Goal: Task Accomplishment & Management: Use online tool/utility

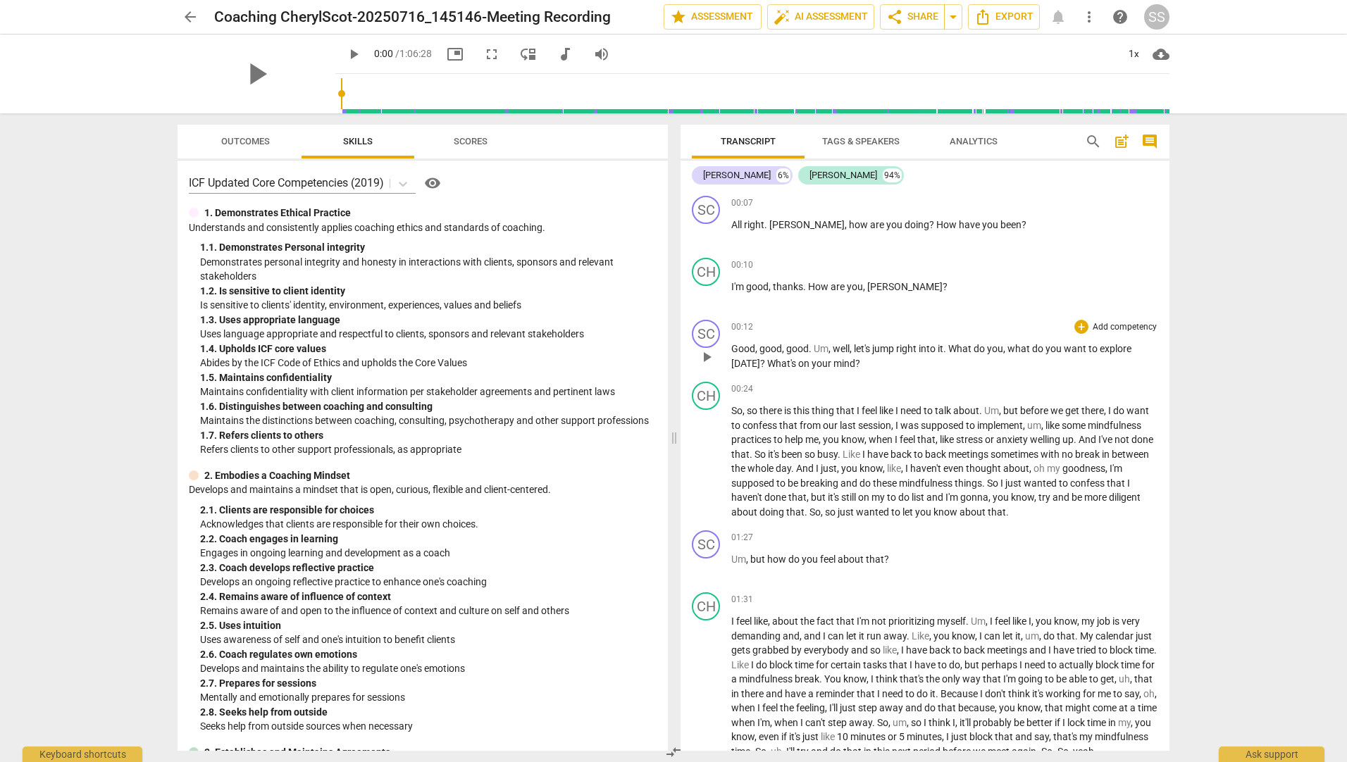
click at [855, 358] on span "?" at bounding box center [857, 363] width 5 height 11
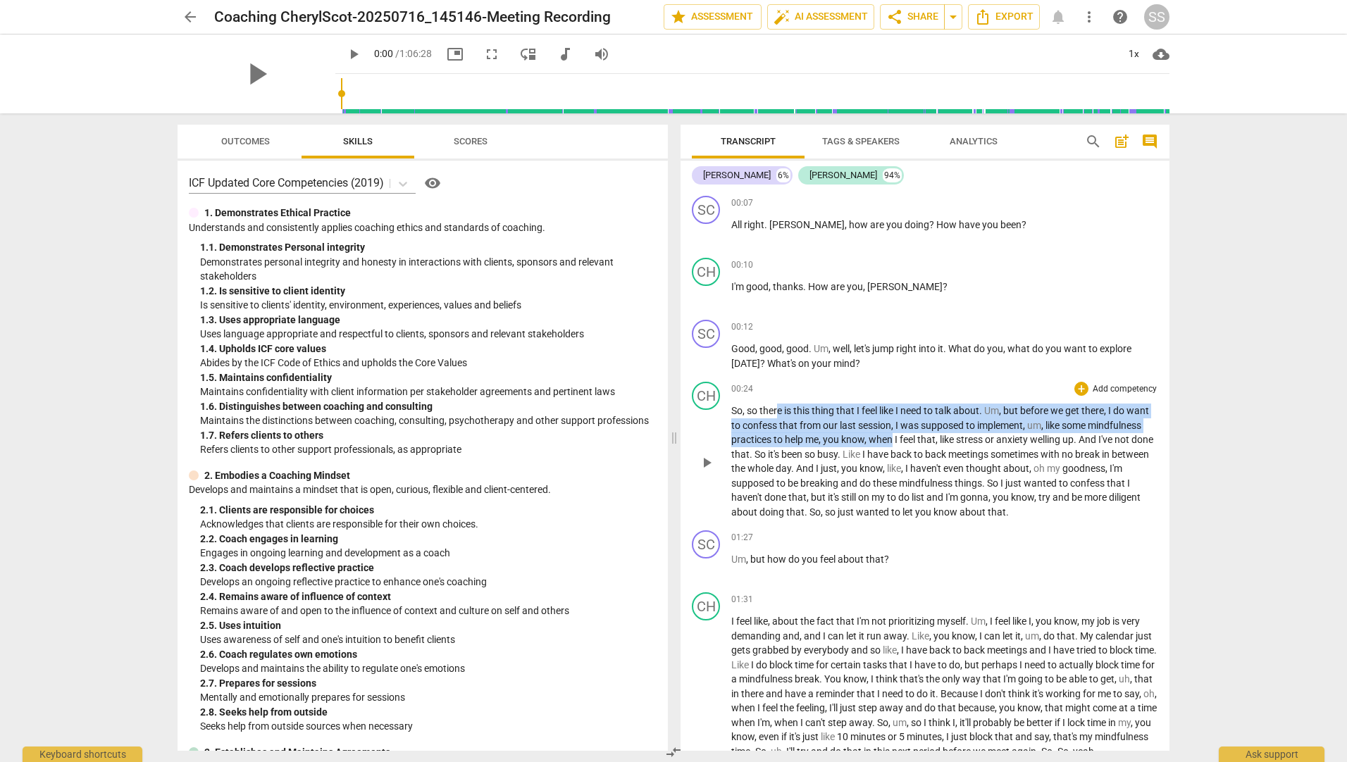
drag, startPoint x: 780, startPoint y: 417, endPoint x: 950, endPoint y: 440, distance: 172.0
click at [950, 440] on p "So , so there is this thing that I feel like I need to talk about . Um , but be…" at bounding box center [944, 461] width 427 height 115
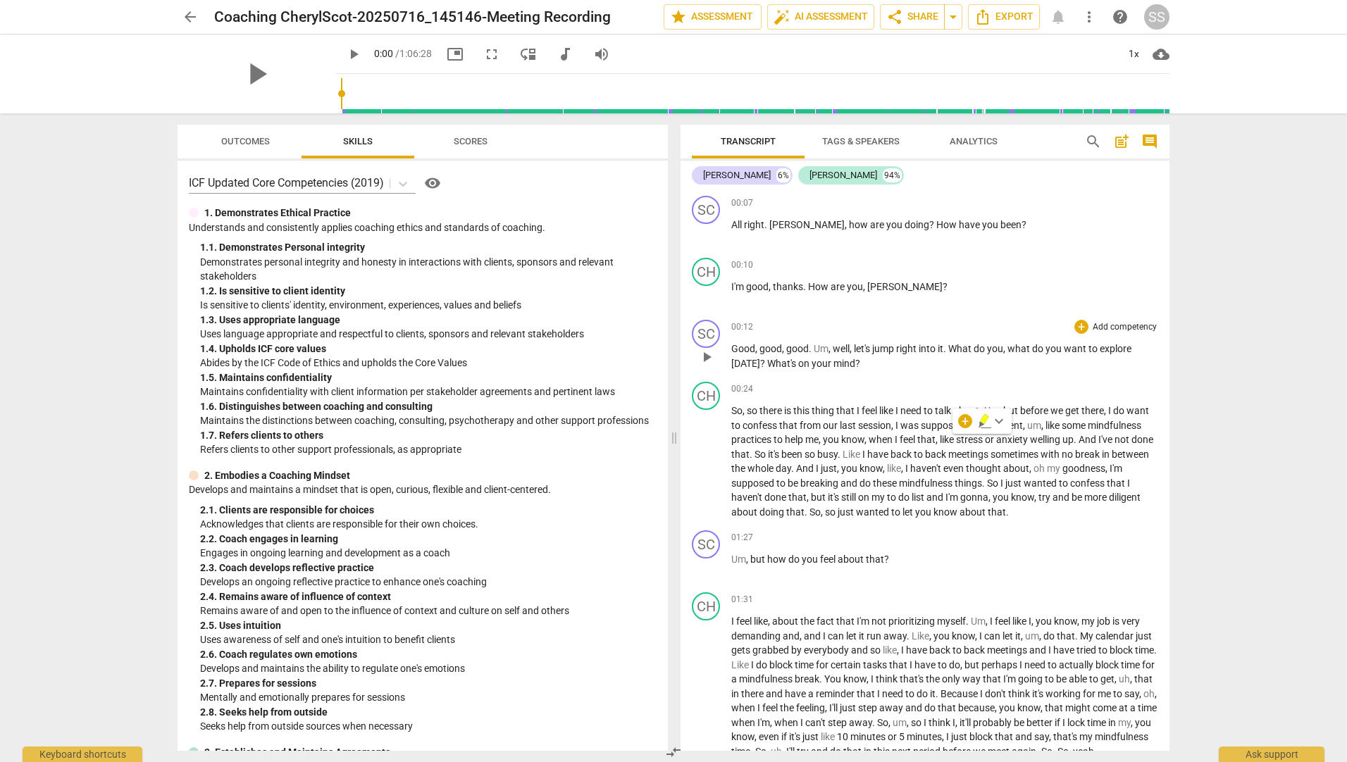
click at [937, 373] on div "SC play_arrow pause 00:12 + Add competency keyboard_arrow_right Good , good , g…" at bounding box center [924, 345] width 489 height 62
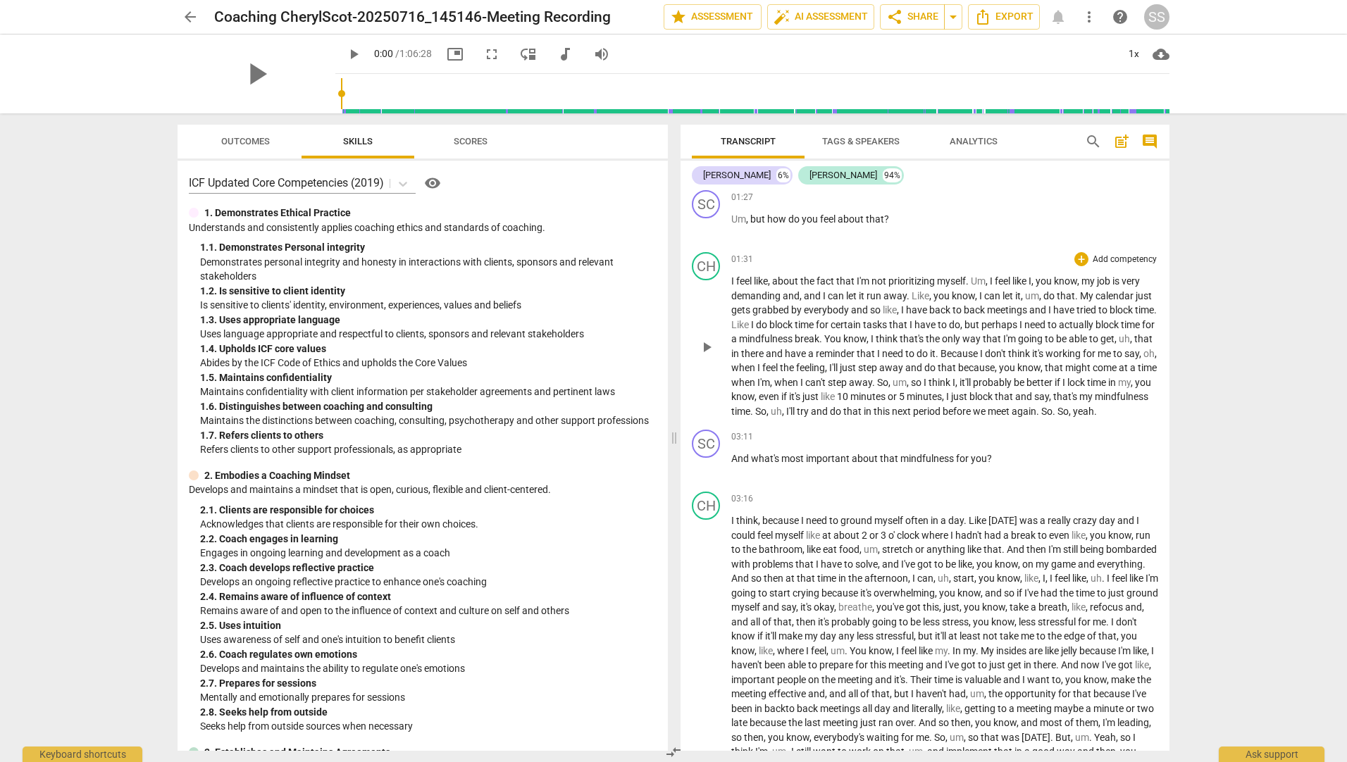
scroll to position [352, 0]
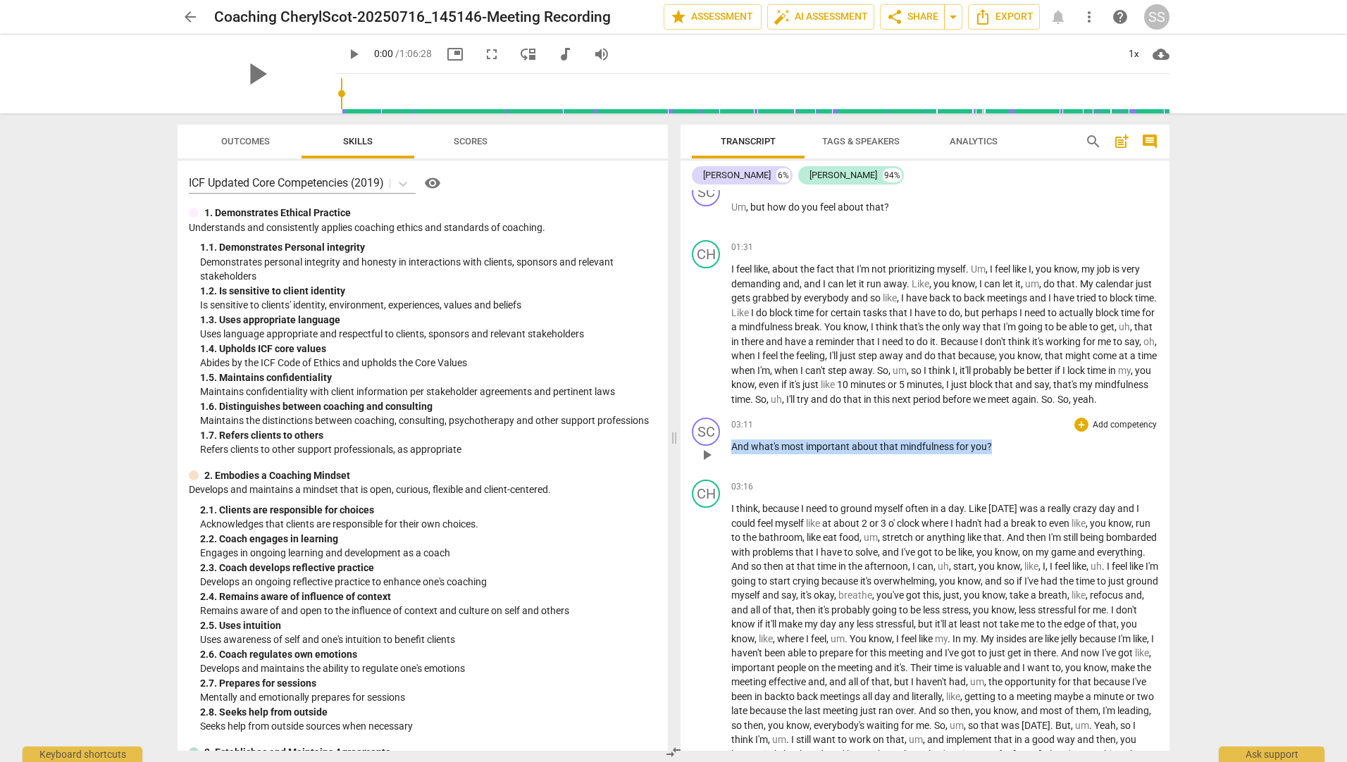
drag, startPoint x: 989, startPoint y: 461, endPoint x: 722, endPoint y: 450, distance: 267.1
click at [722, 451] on div "SC play_arrow pause 03:11 + Add competency keyboard_arrow_right And what's most…" at bounding box center [924, 443] width 489 height 62
click at [999, 444] on div "+" at bounding box center [1004, 443] width 14 height 14
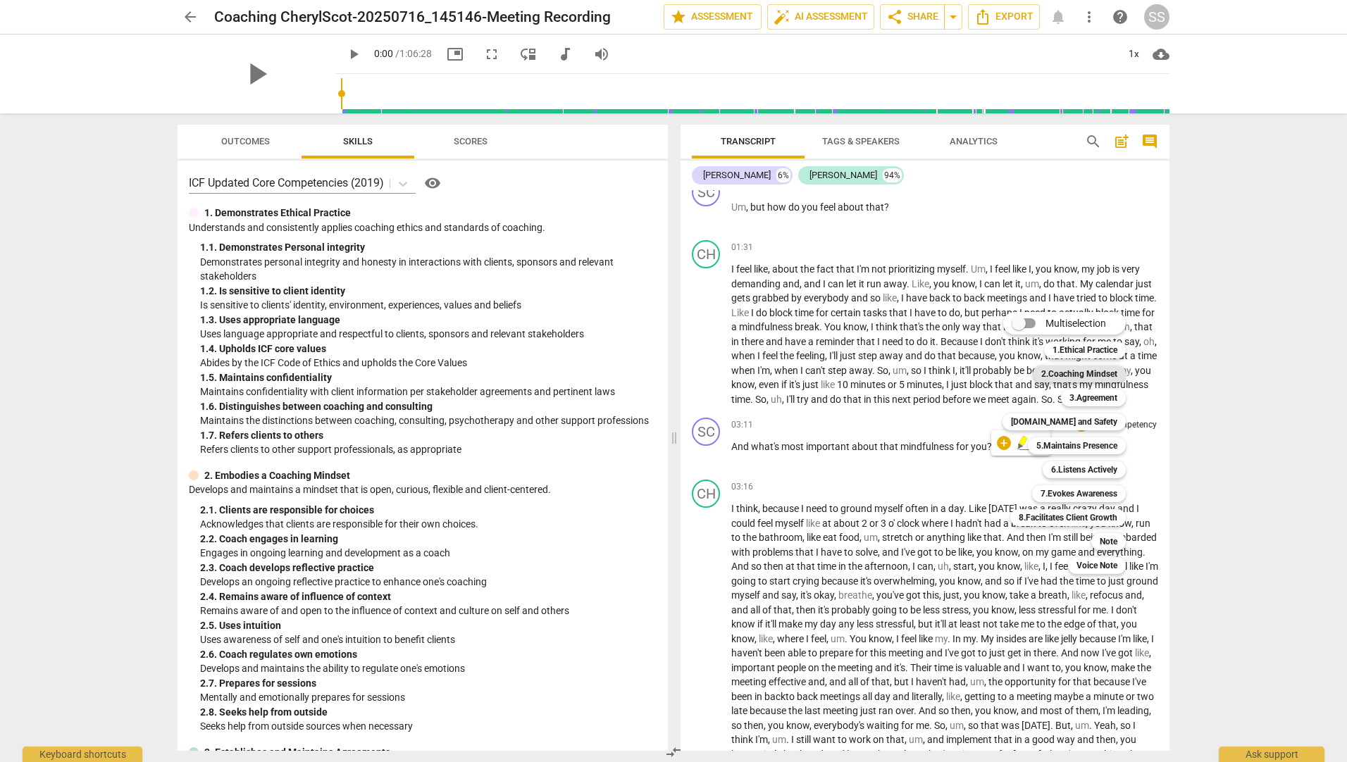
click at [1077, 375] on b "2.Coaching Mindset" at bounding box center [1079, 374] width 76 height 17
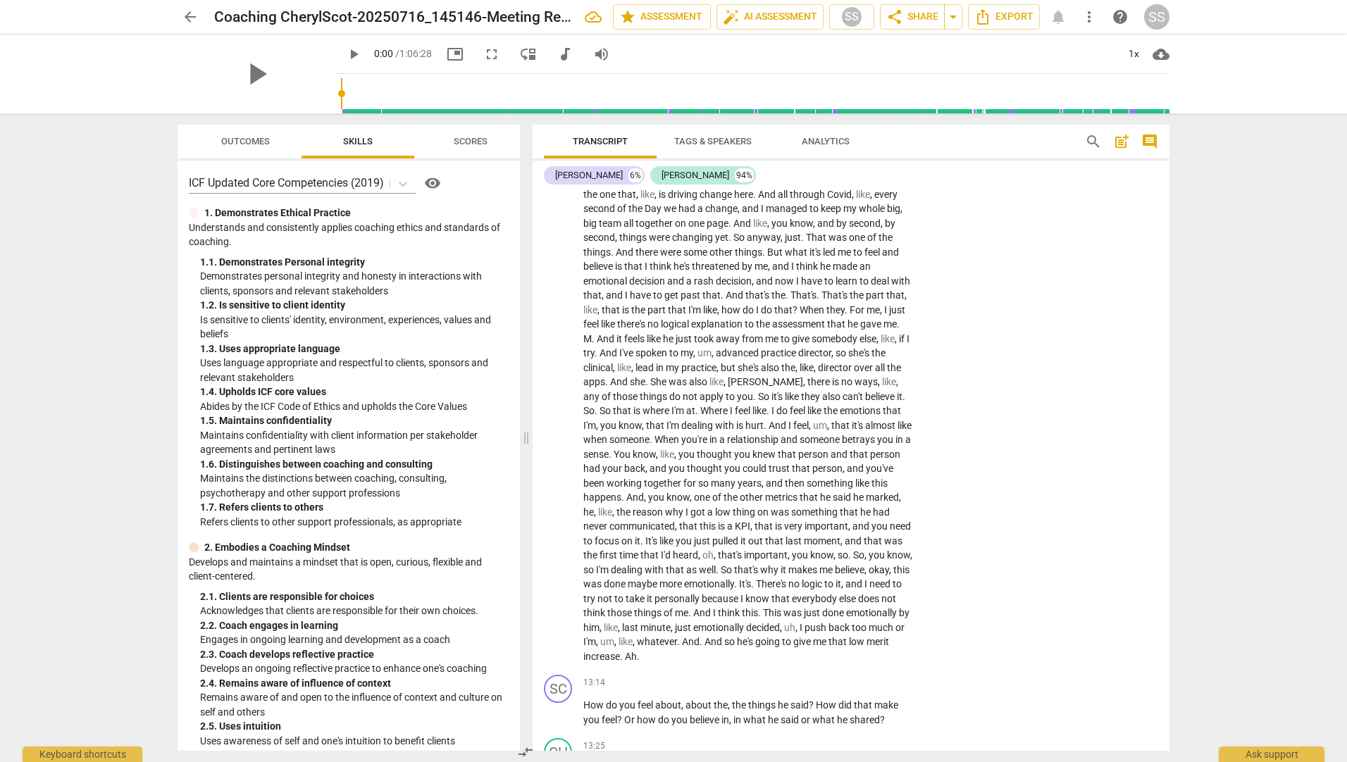
scroll to position [1947, 0]
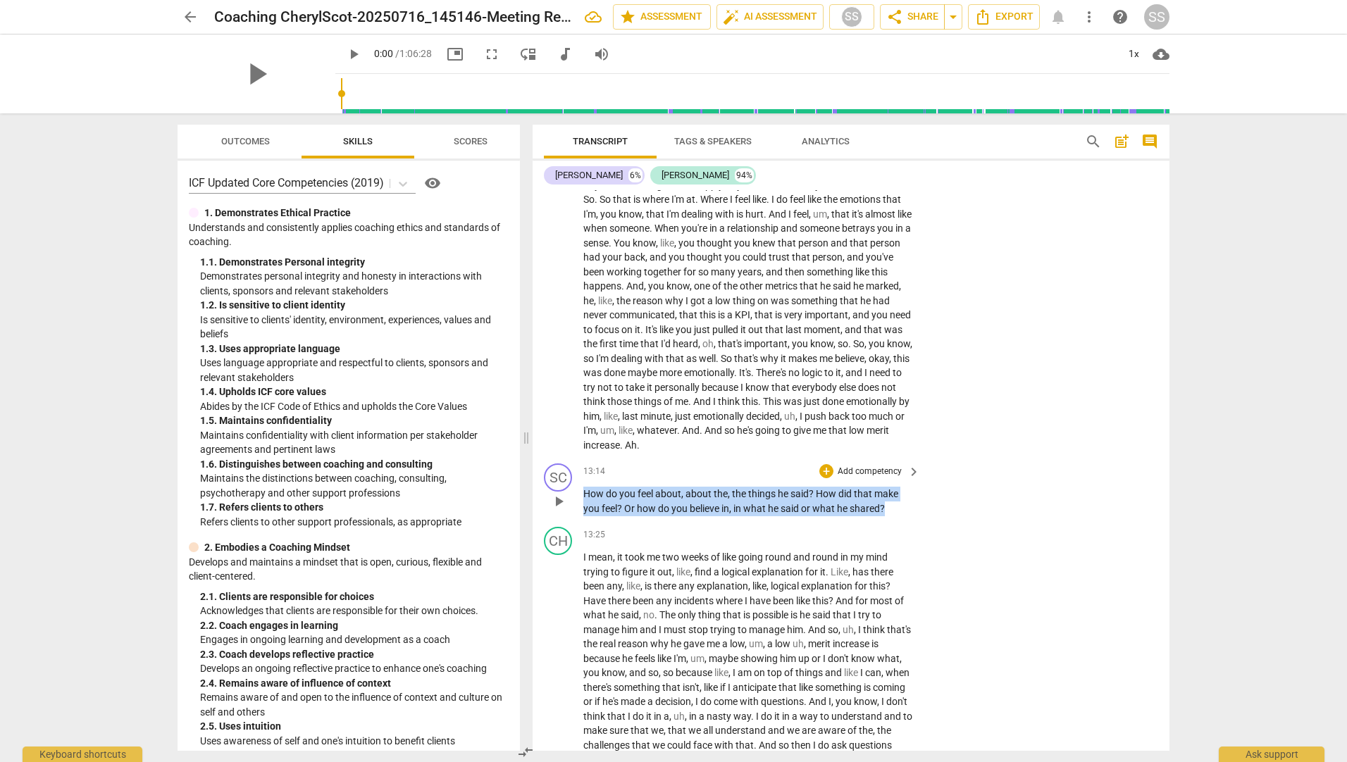
drag, startPoint x: 889, startPoint y: 520, endPoint x: 582, endPoint y: 501, distance: 307.6
click at [582, 501] on div "SC play_arrow pause 13:14 + Add competency keyboard_arrow_right How do you feel…" at bounding box center [850, 489] width 637 height 63
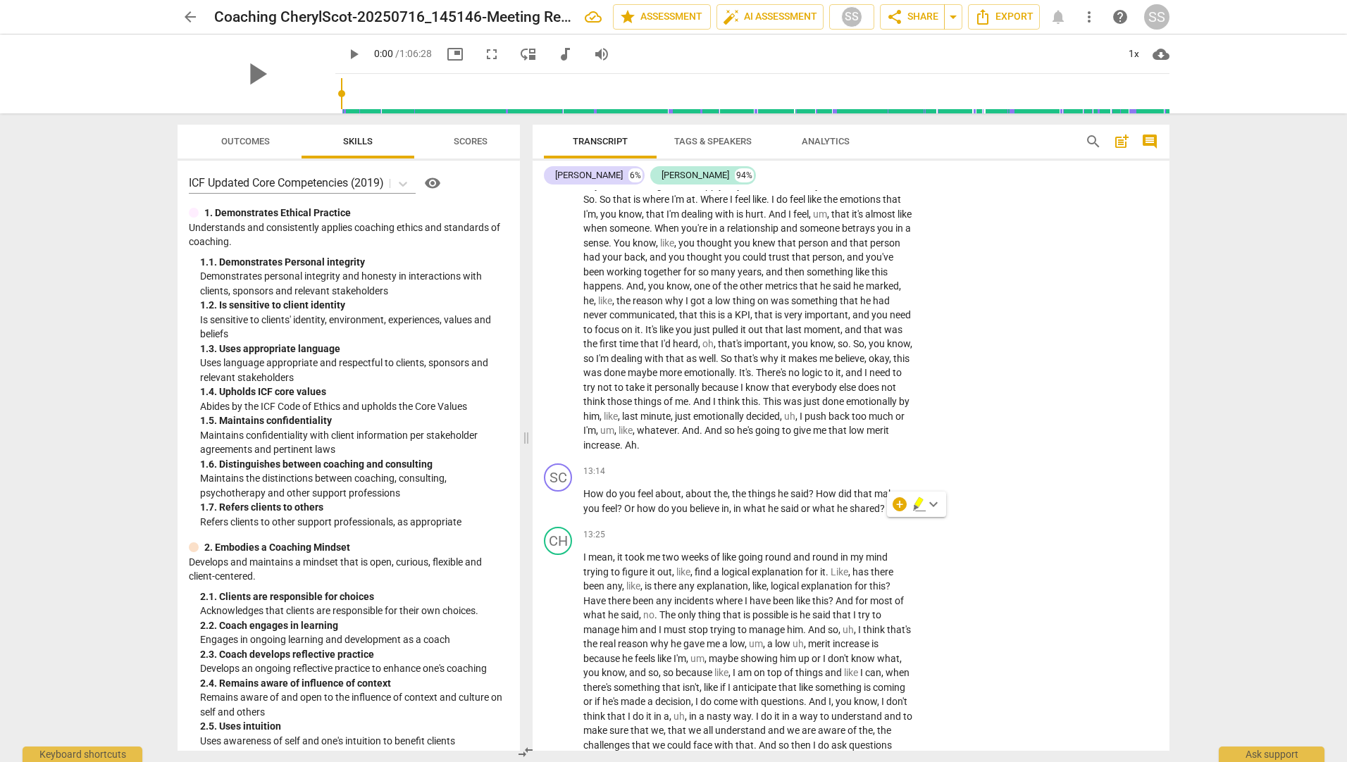
click at [892, 504] on div "+ keyboard_arrow_down" at bounding box center [916, 504] width 59 height 25
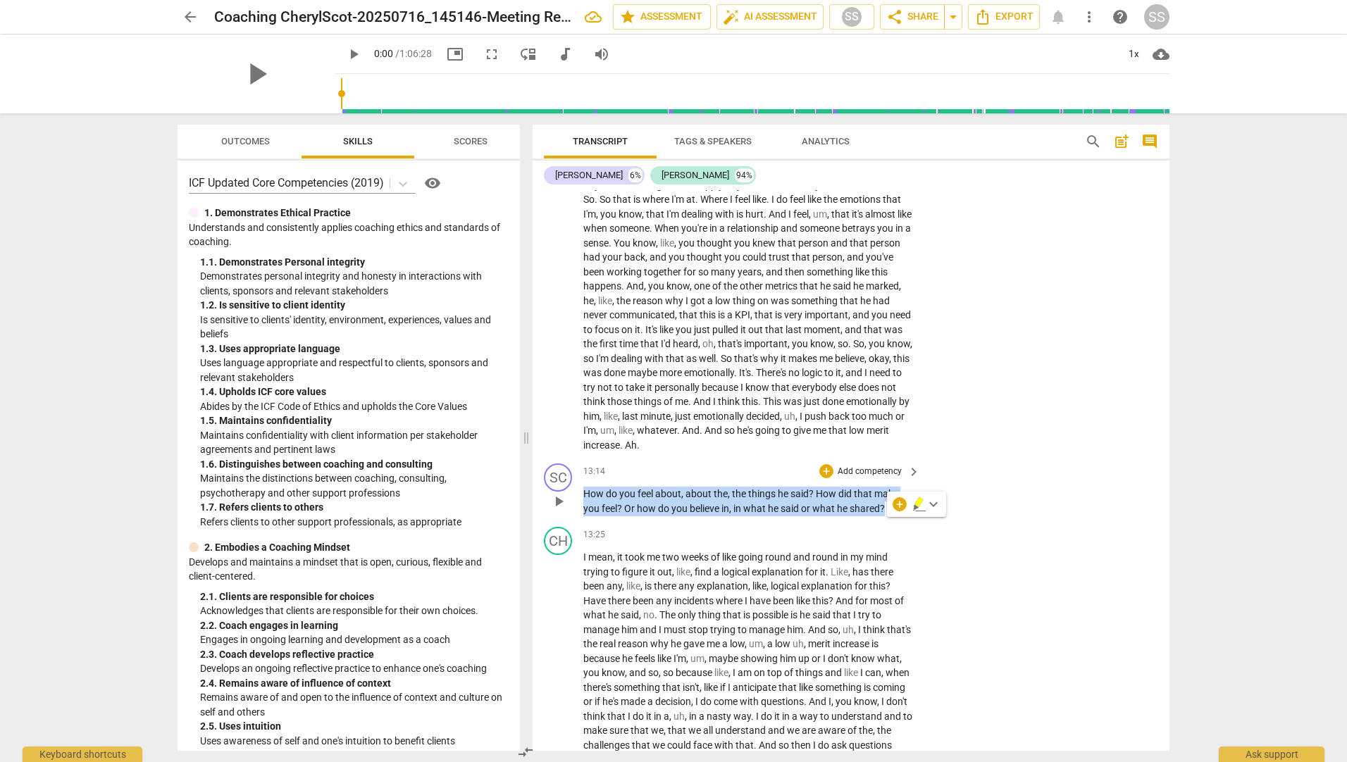
drag, startPoint x: 887, startPoint y: 520, endPoint x: 832, endPoint y: 502, distance: 57.2
click at [577, 501] on div "SC play_arrow pause 13:14 + Add competency keyboard_arrow_right How do you feel…" at bounding box center [850, 489] width 637 height 63
click at [821, 478] on div "+" at bounding box center [826, 471] width 14 height 14
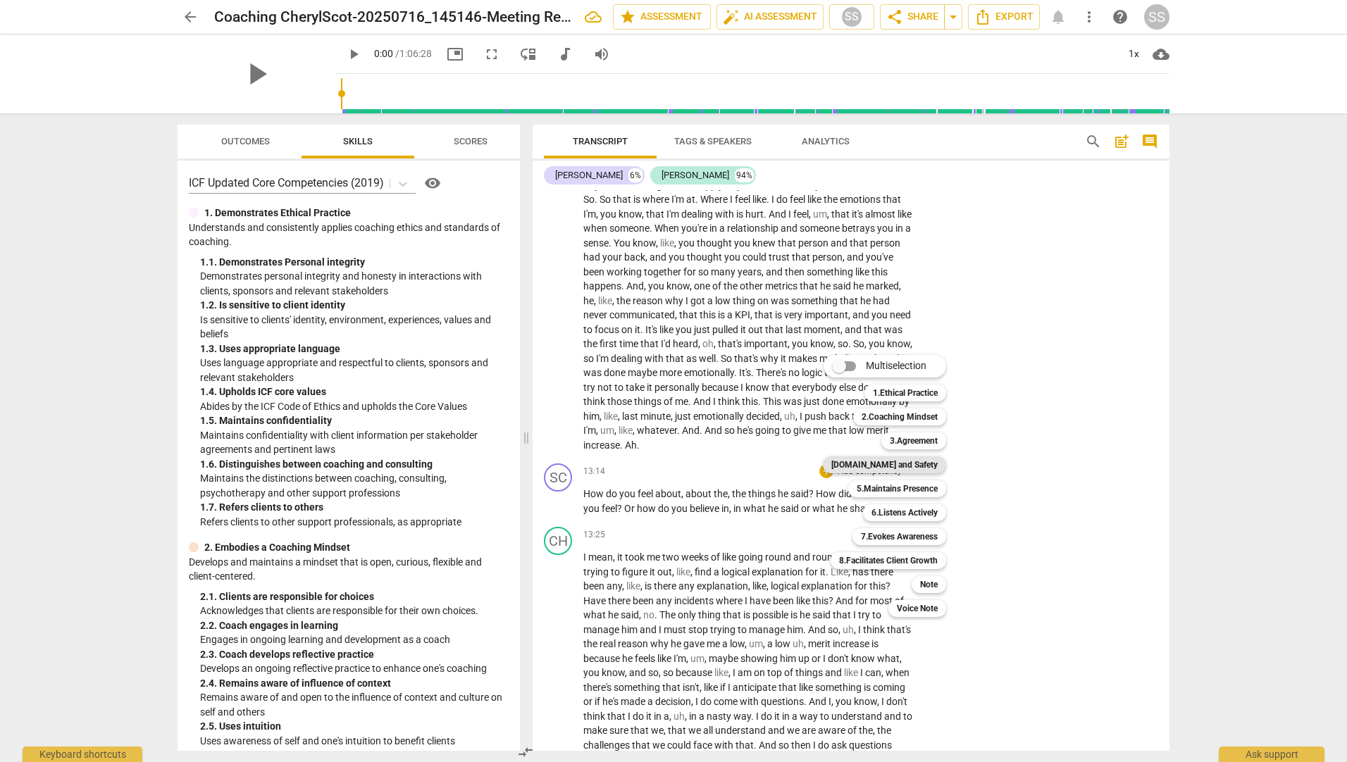
click at [927, 465] on b "[DOMAIN_NAME] and Safety" at bounding box center [884, 464] width 106 height 17
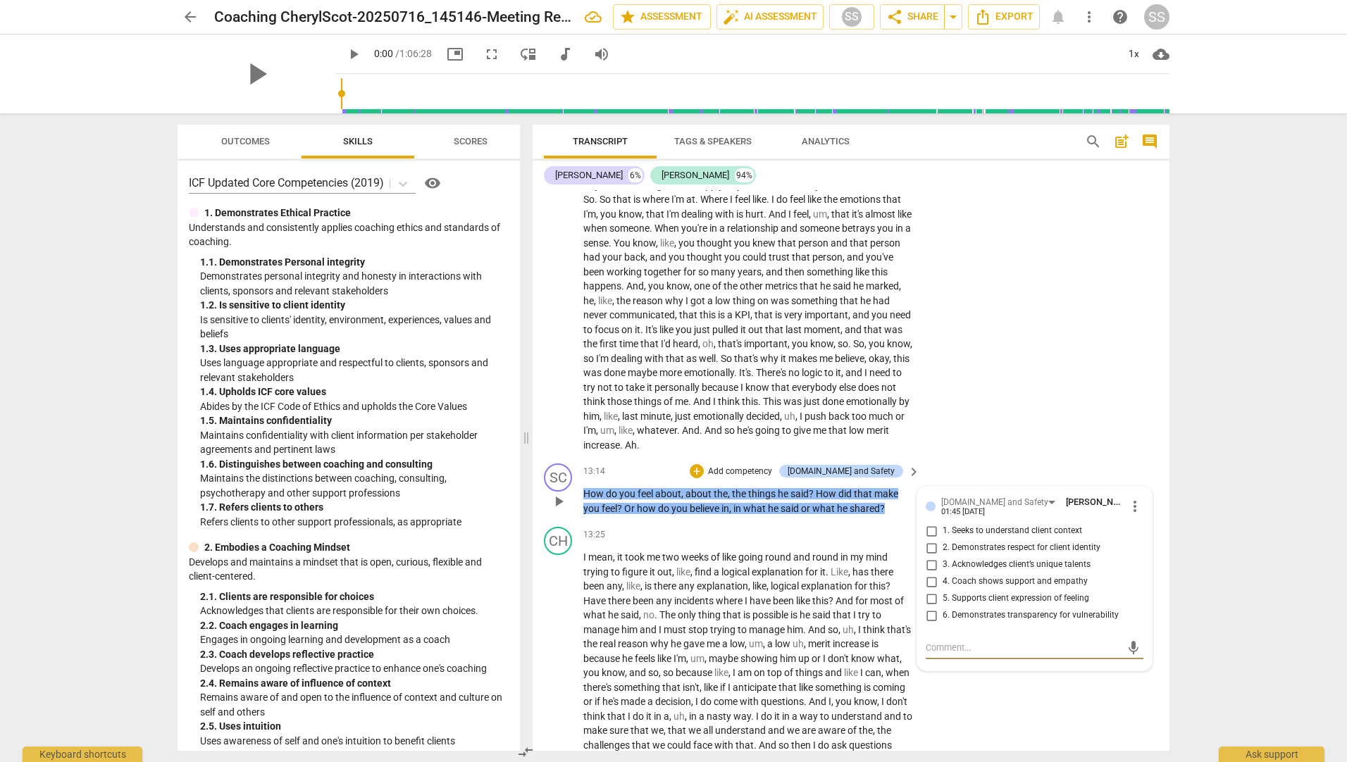
click at [905, 480] on span "keyboard_arrow_right" at bounding box center [913, 471] width 17 height 17
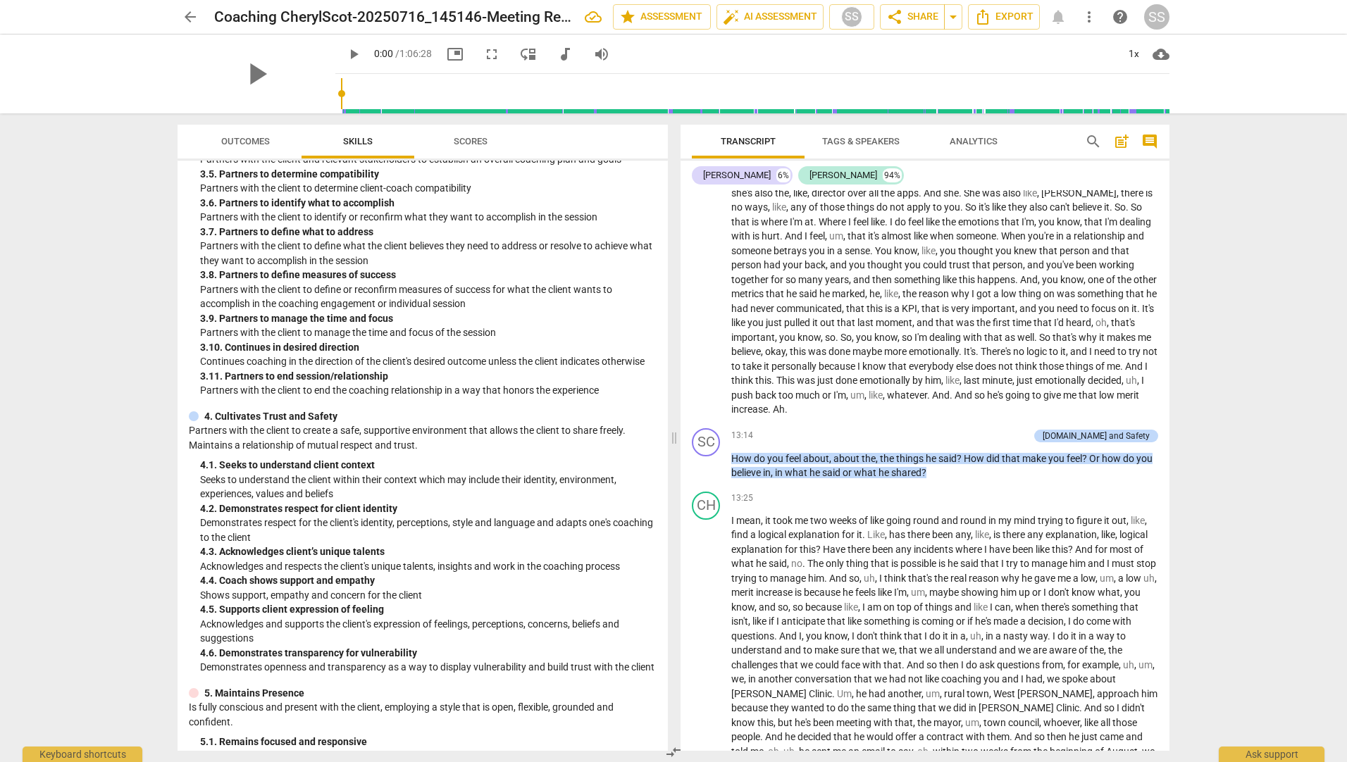
scroll to position [775, 0]
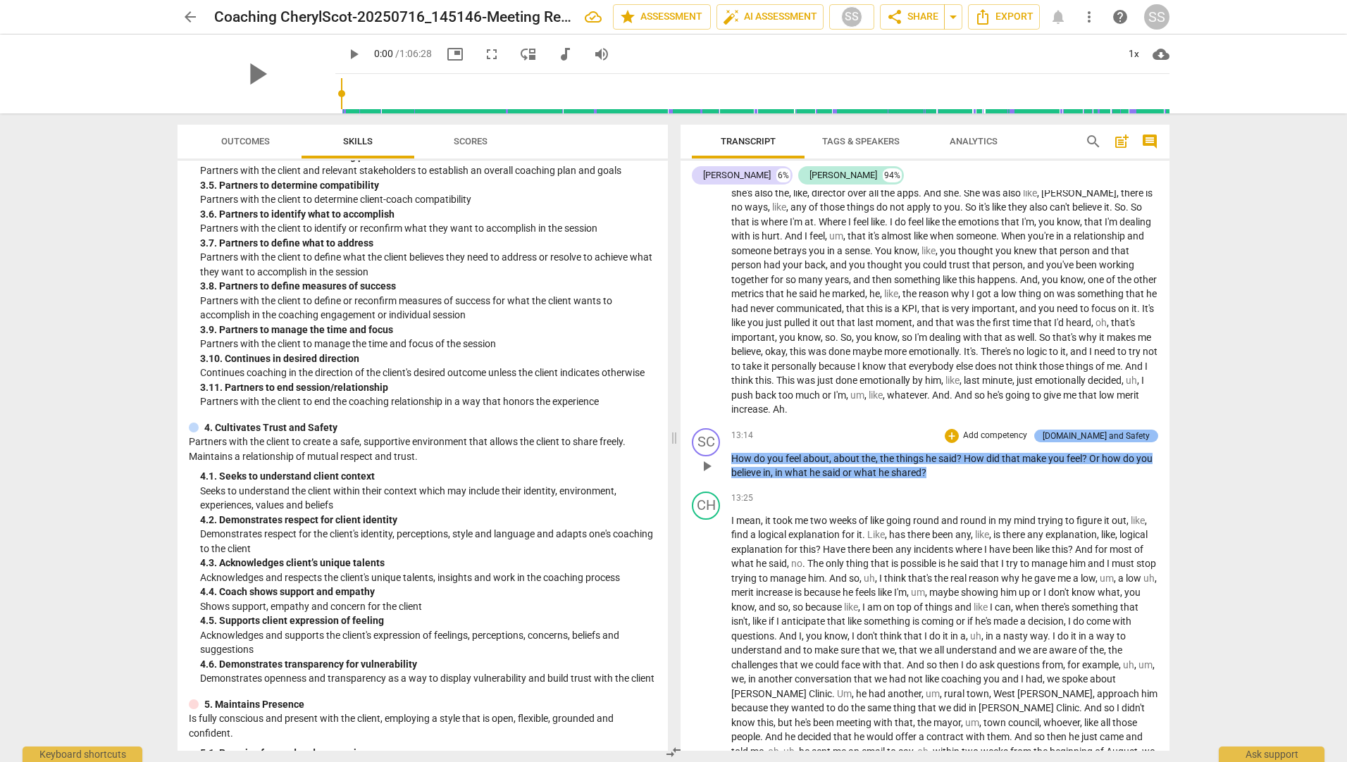
click at [1096, 442] on div "[DOMAIN_NAME] and Safety" at bounding box center [1095, 436] width 107 height 13
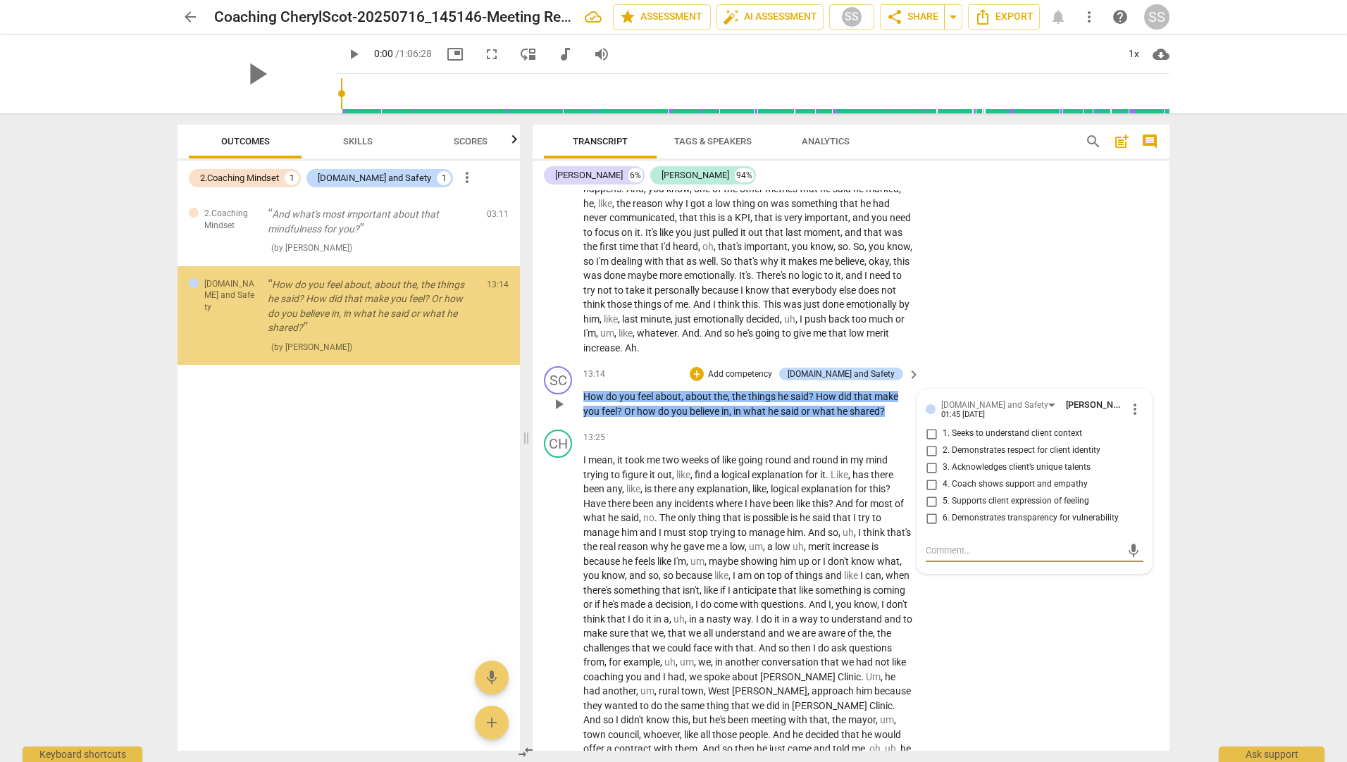
scroll to position [1981, 0]
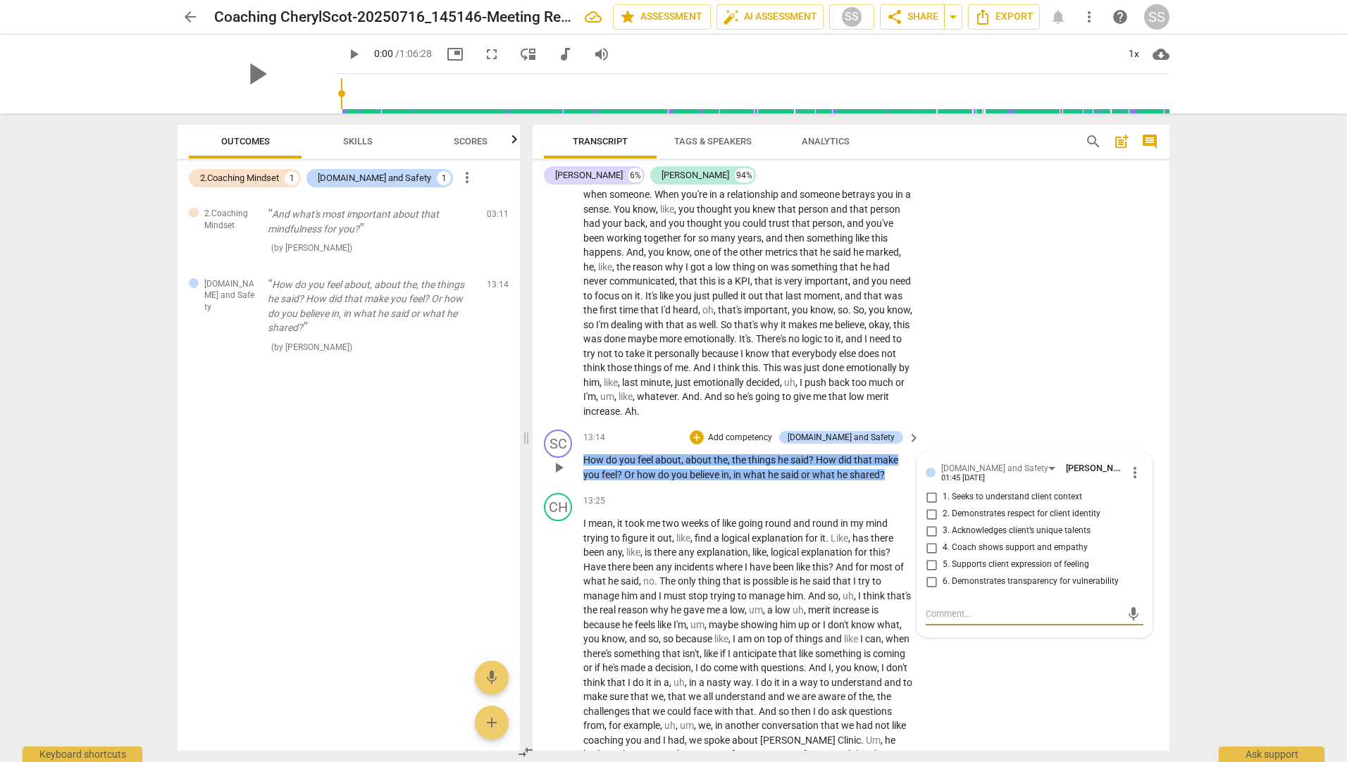
click at [930, 506] on input "1. Seeks to understand client context" at bounding box center [931, 497] width 23 height 17
checkbox input "true"
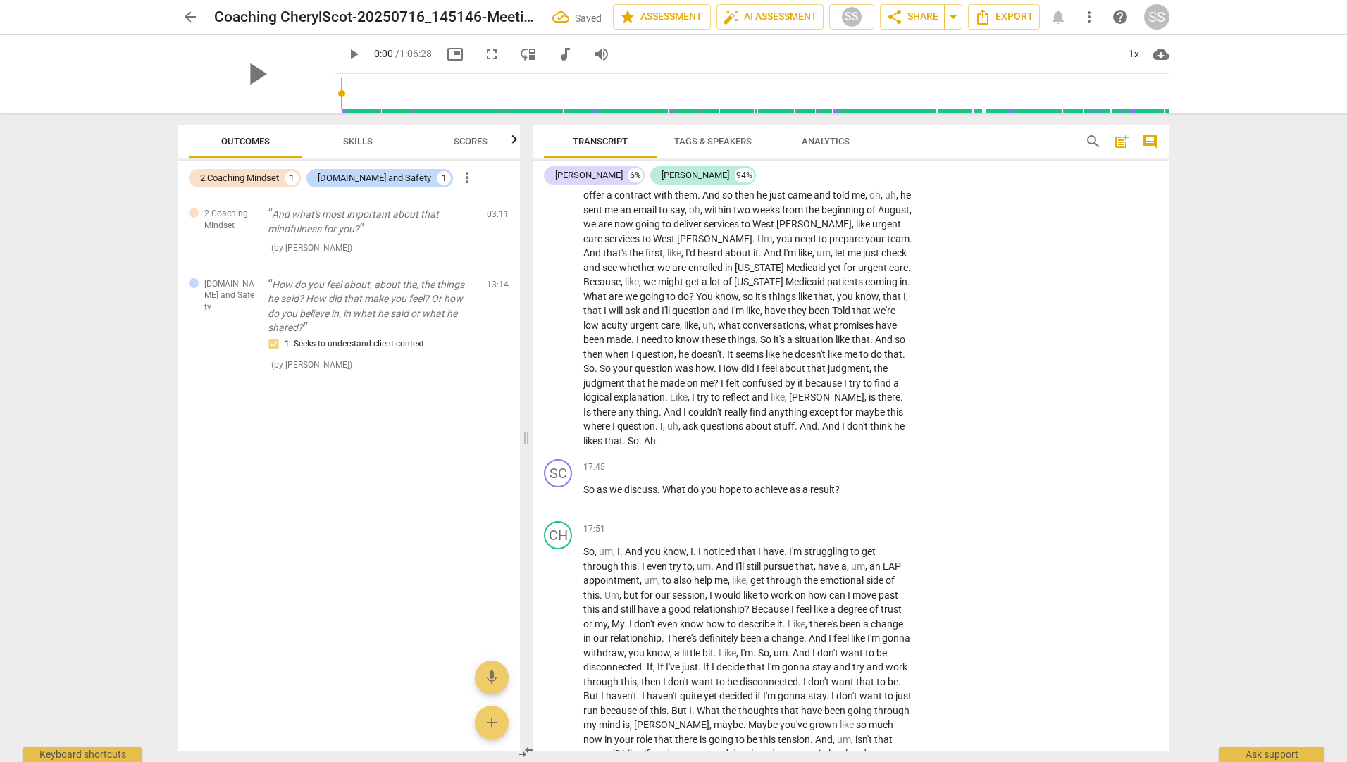
scroll to position [2685, 0]
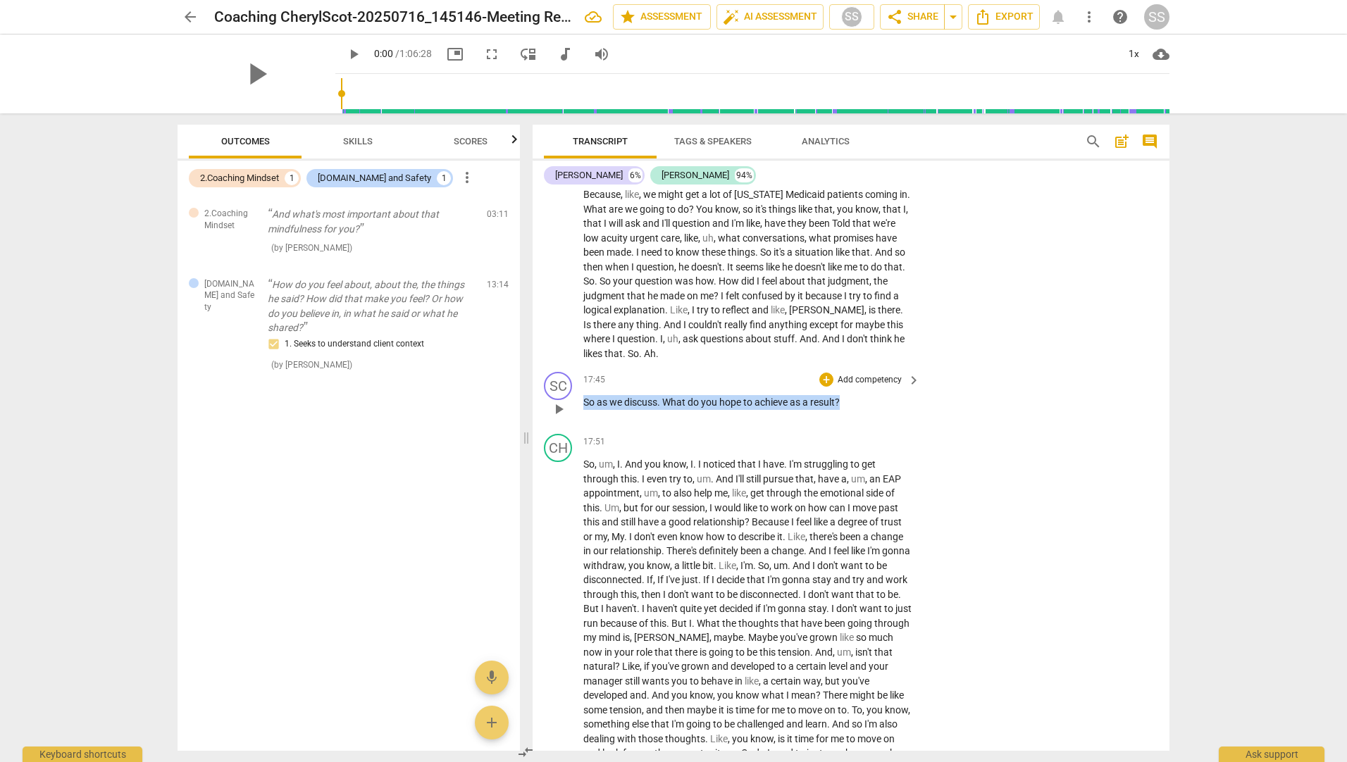
drag, startPoint x: 845, startPoint y: 399, endPoint x: 570, endPoint y: 403, distance: 274.7
click at [570, 403] on div "SC play_arrow pause 17:45 + Add competency keyboard_arrow_right So as we discus…" at bounding box center [850, 397] width 637 height 62
click at [849, 382] on div "+" at bounding box center [855, 384] width 14 height 14
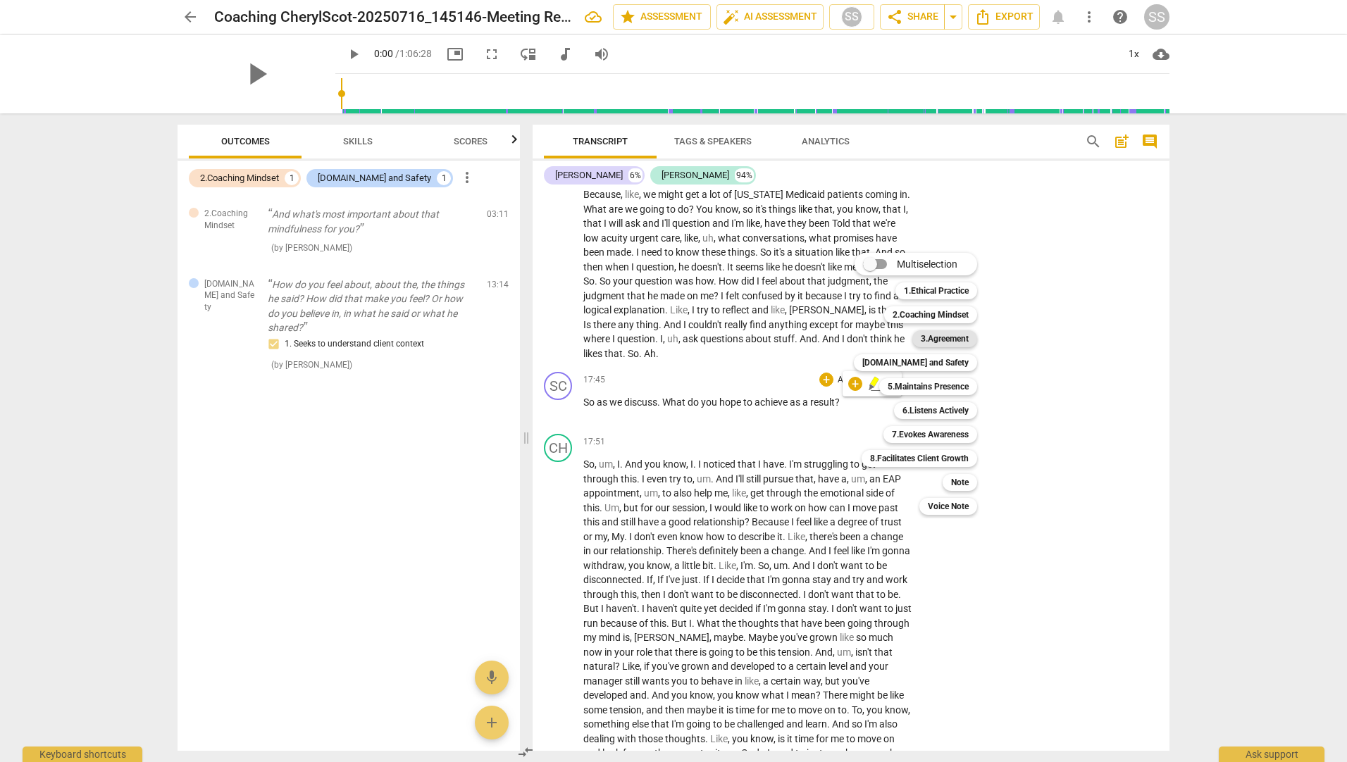
click at [957, 339] on b "3.Agreement" at bounding box center [944, 338] width 48 height 17
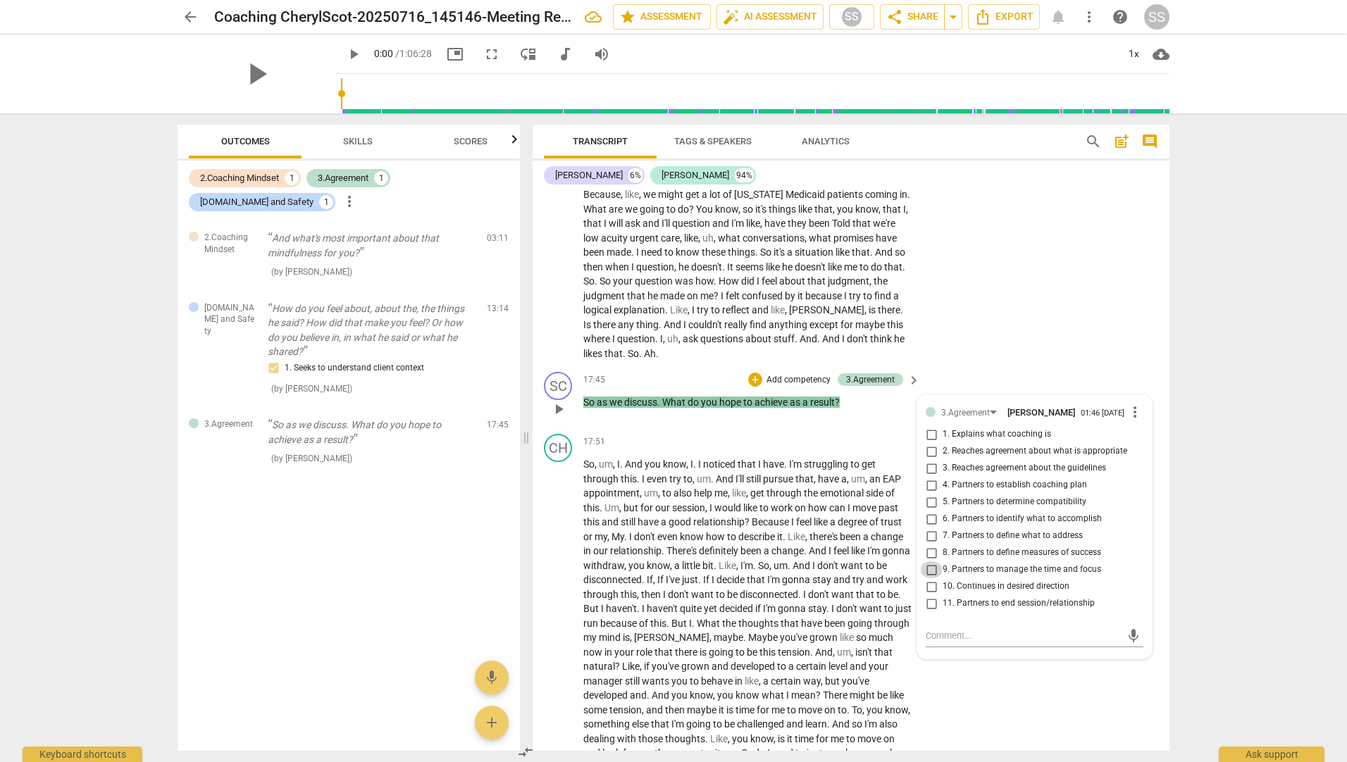
click at [932, 571] on input "9. Partners to manage the time and focus" at bounding box center [931, 569] width 23 height 17
checkbox input "true"
click at [1039, 351] on div "CH play_arrow pause 13:25 + Add competency keyboard_arrow_right I mean , it too…" at bounding box center [850, 74] width 637 height 583
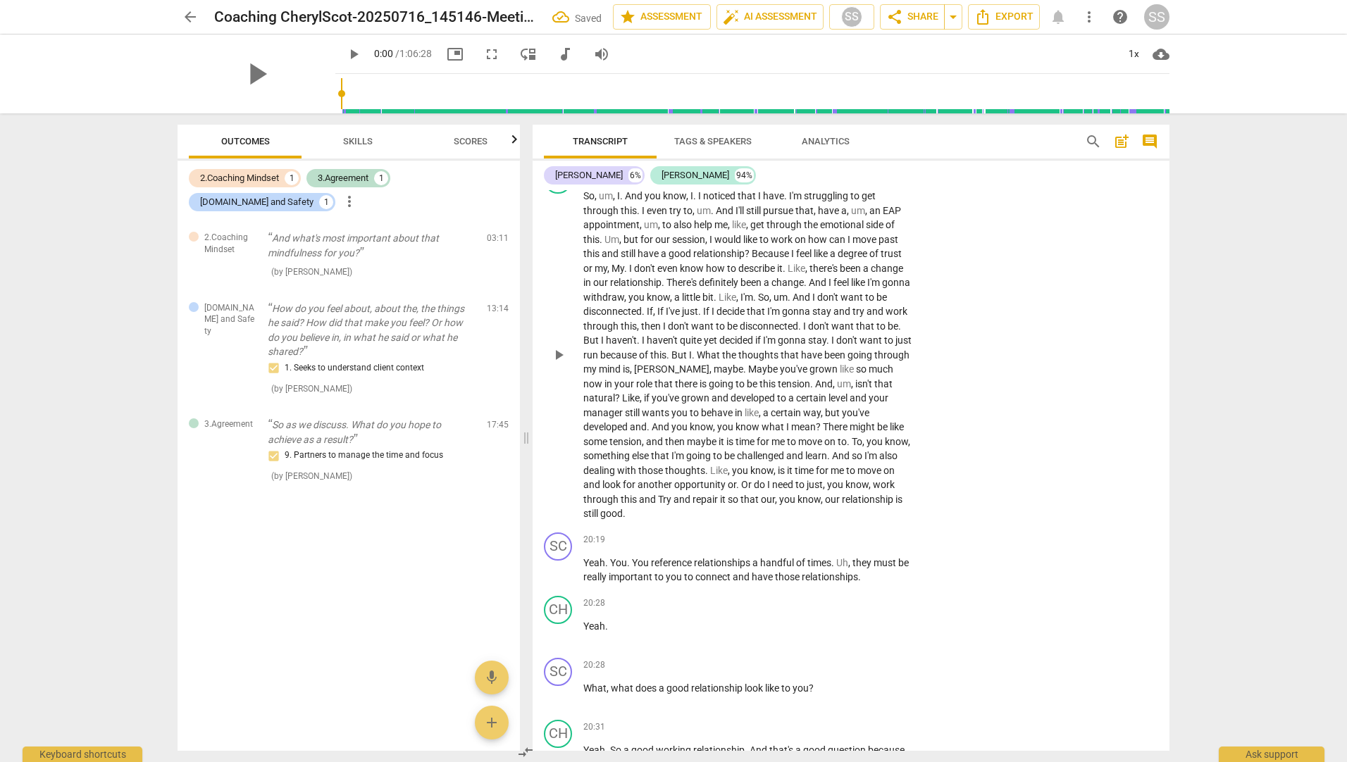
scroll to position [3037, 0]
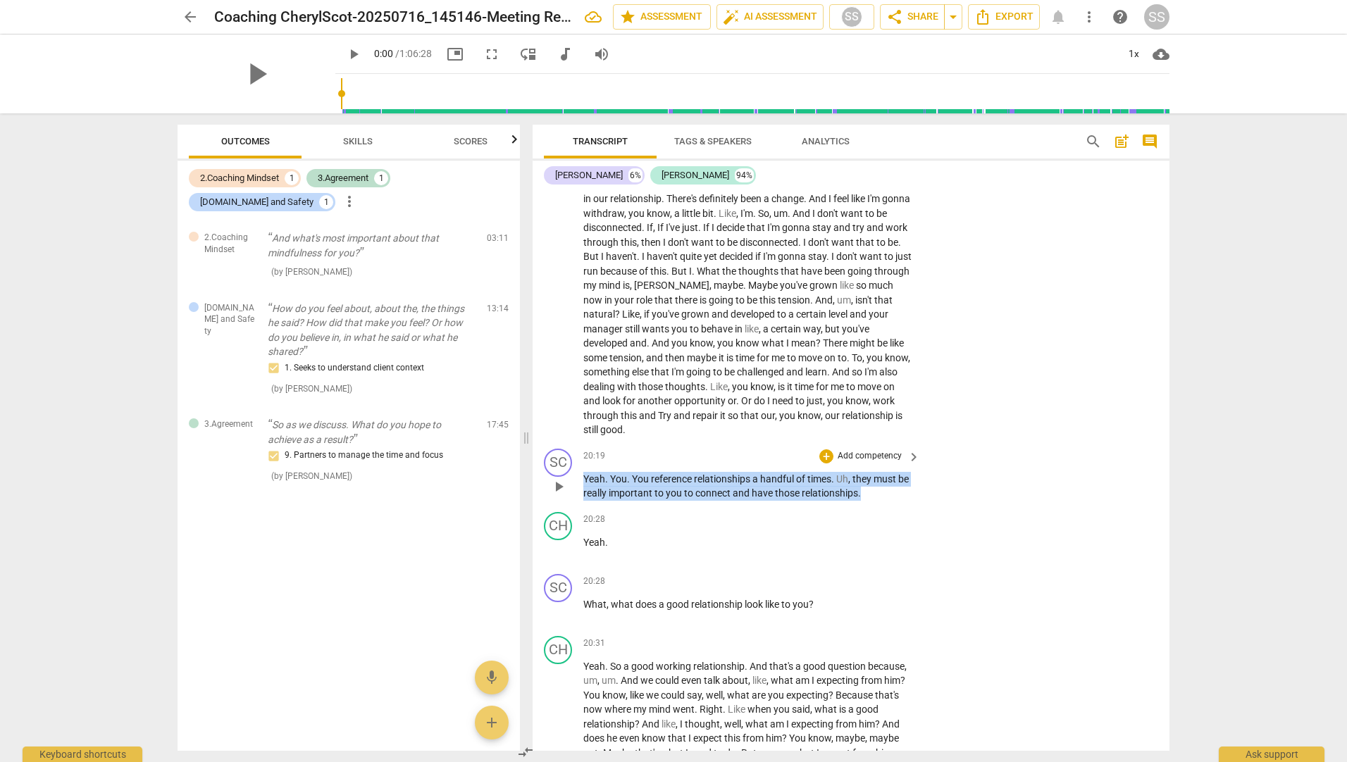
drag, startPoint x: 874, startPoint y: 490, endPoint x: 578, endPoint y: 475, distance: 296.2
click at [578, 475] on div "SC play_arrow pause 20:19 + Add competency keyboard_arrow_right Yeah . You . Yo…" at bounding box center [850, 474] width 637 height 63
click at [889, 472] on div "+" at bounding box center [887, 475] width 14 height 14
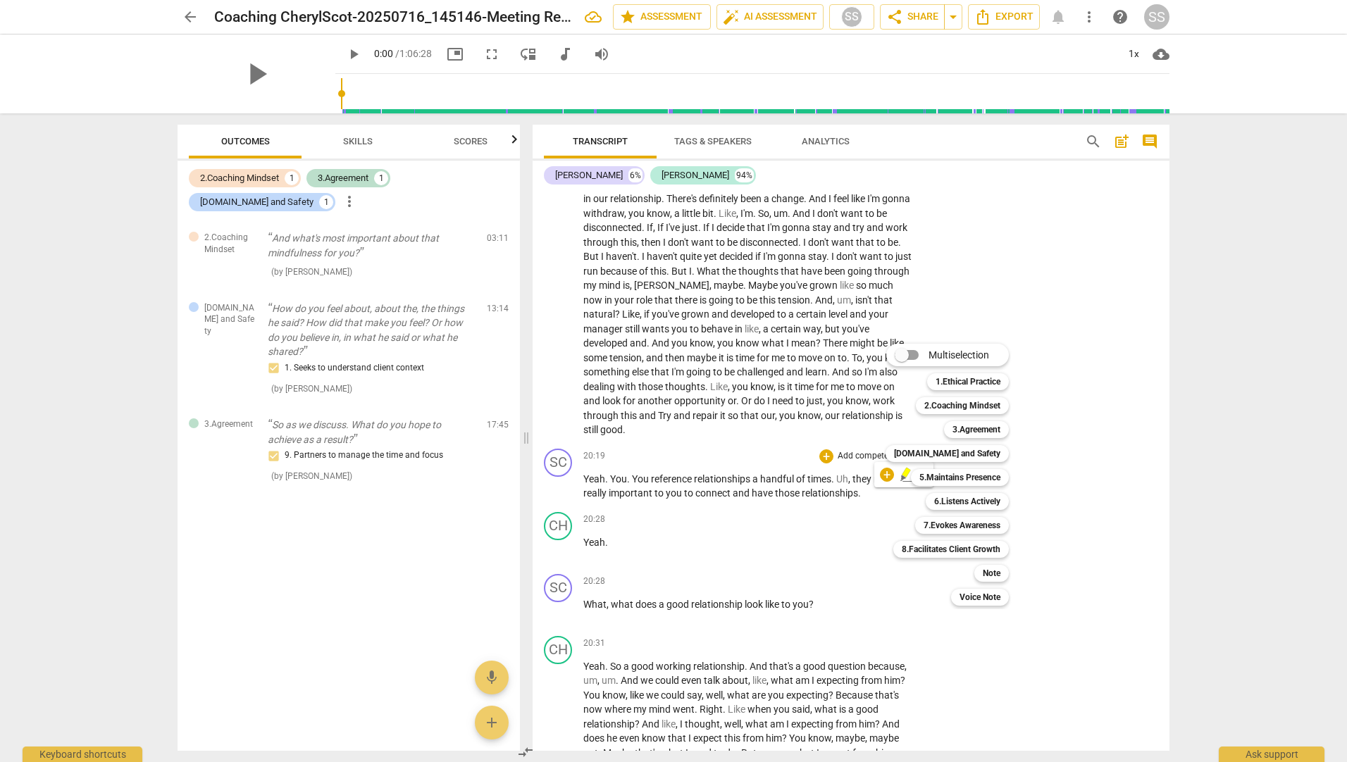
click at [348, 139] on div at bounding box center [673, 381] width 1347 height 762
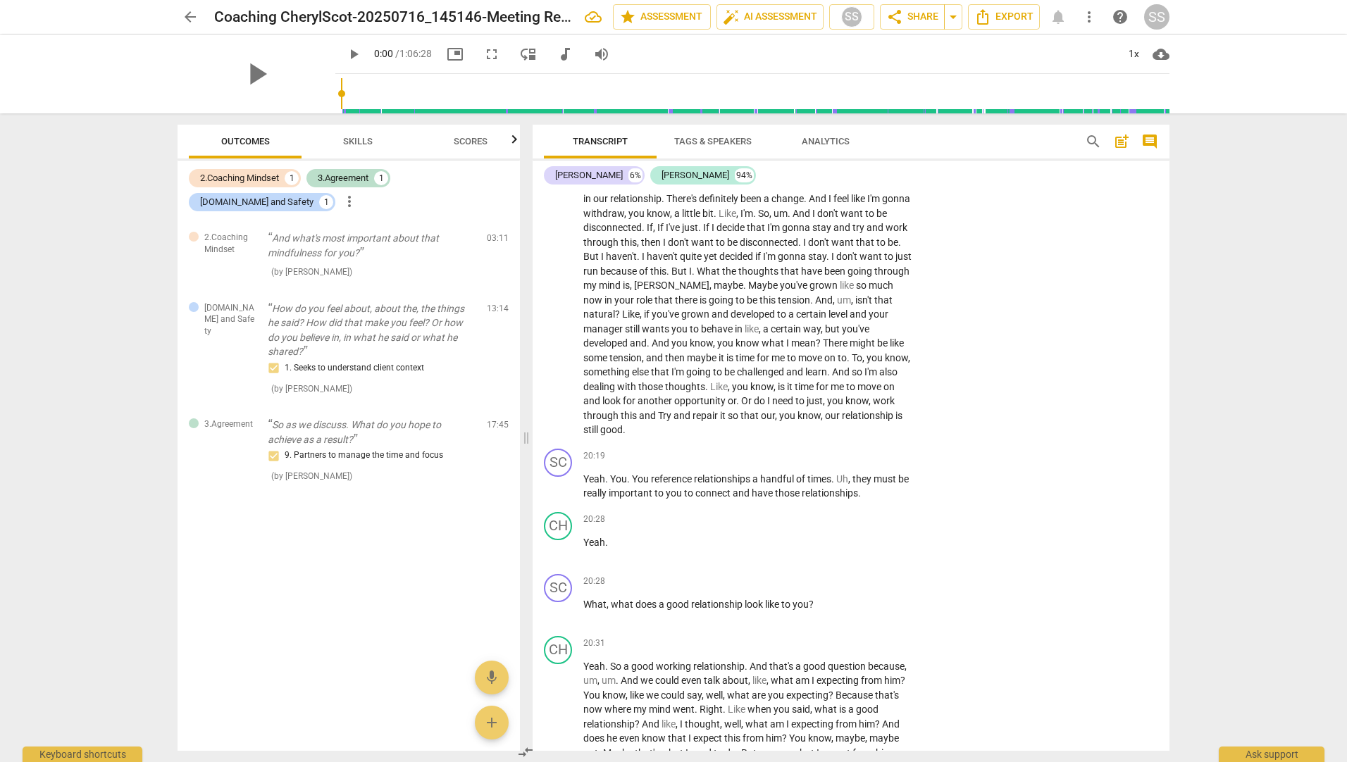
click at [360, 139] on span "Skills" at bounding box center [358, 141] width 30 height 11
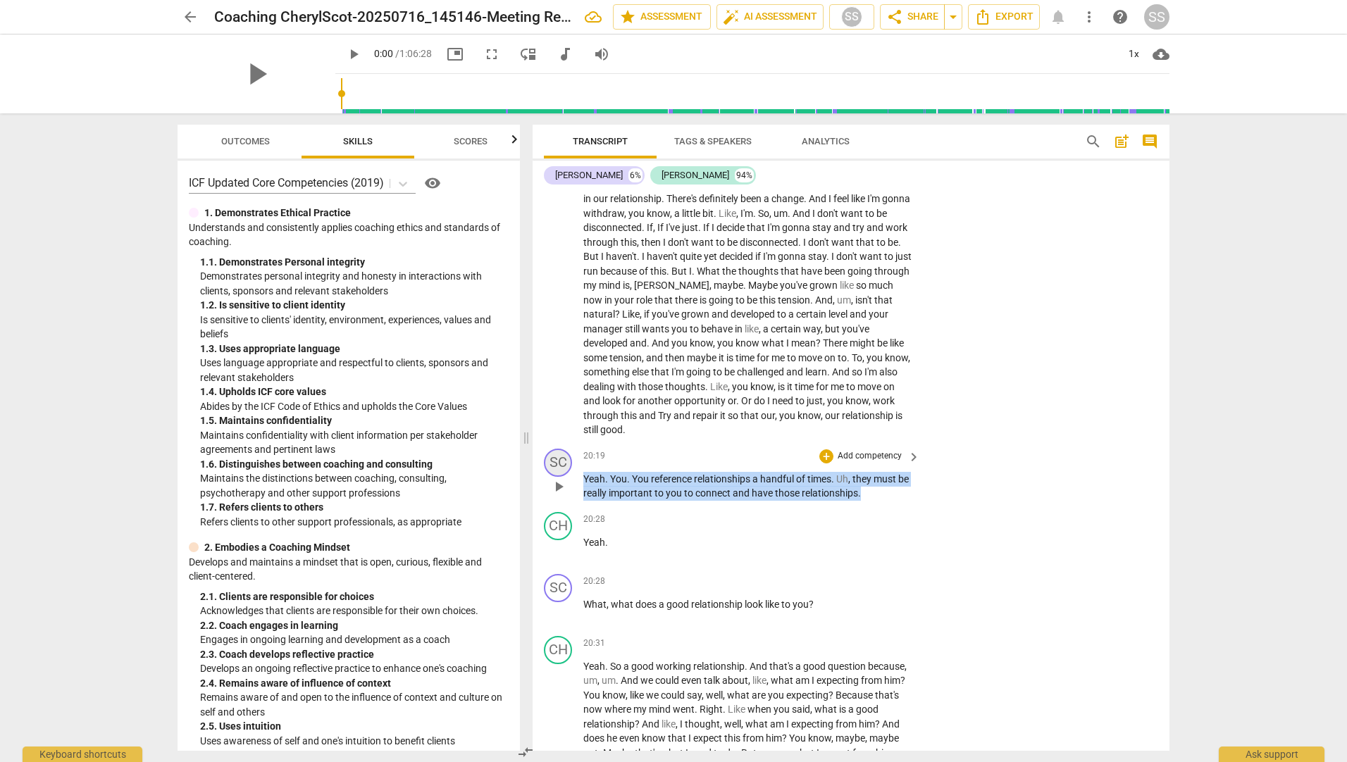
drag, startPoint x: 877, startPoint y: 495, endPoint x: 564, endPoint y: 471, distance: 313.6
click at [564, 471] on div "SC play_arrow pause 20:19 + Add competency keyboard_arrow_right Yeah . You . Yo…" at bounding box center [850, 474] width 637 height 63
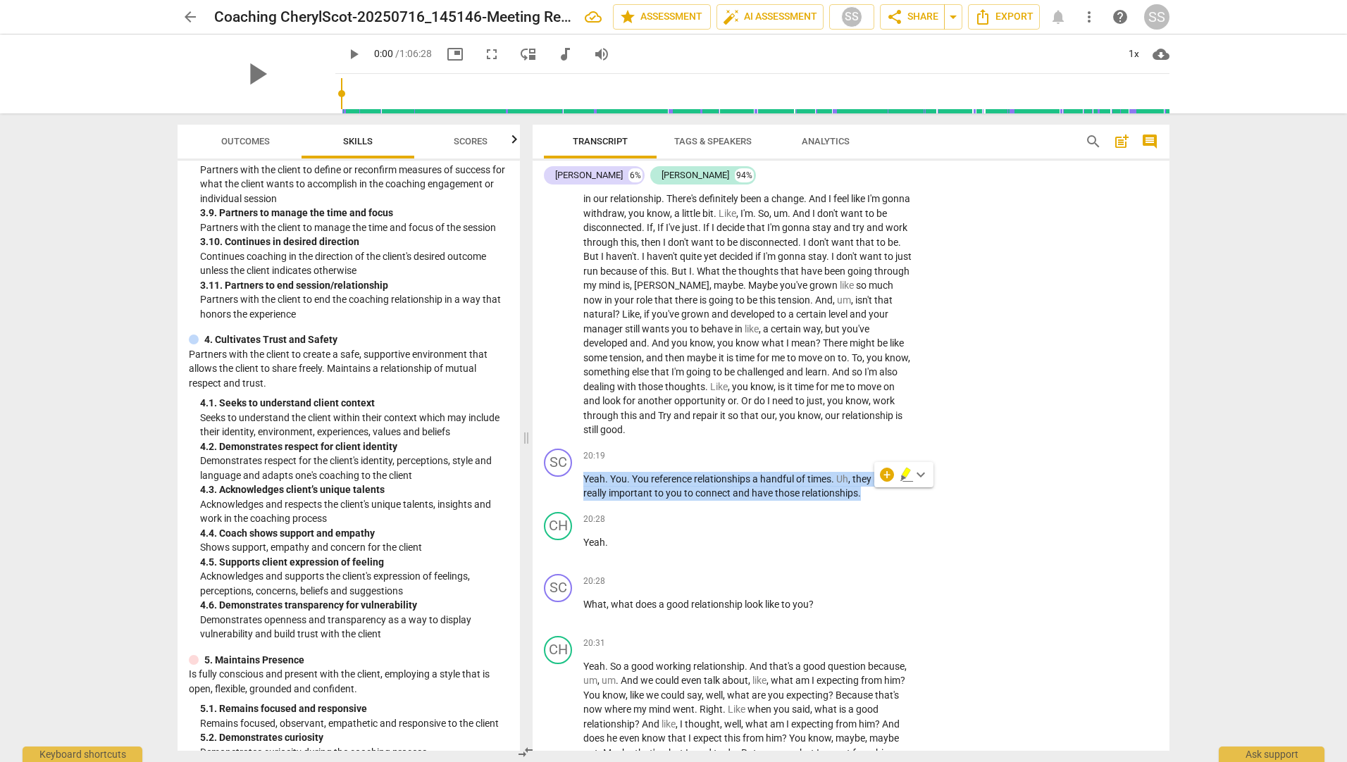
scroll to position [1127, 0]
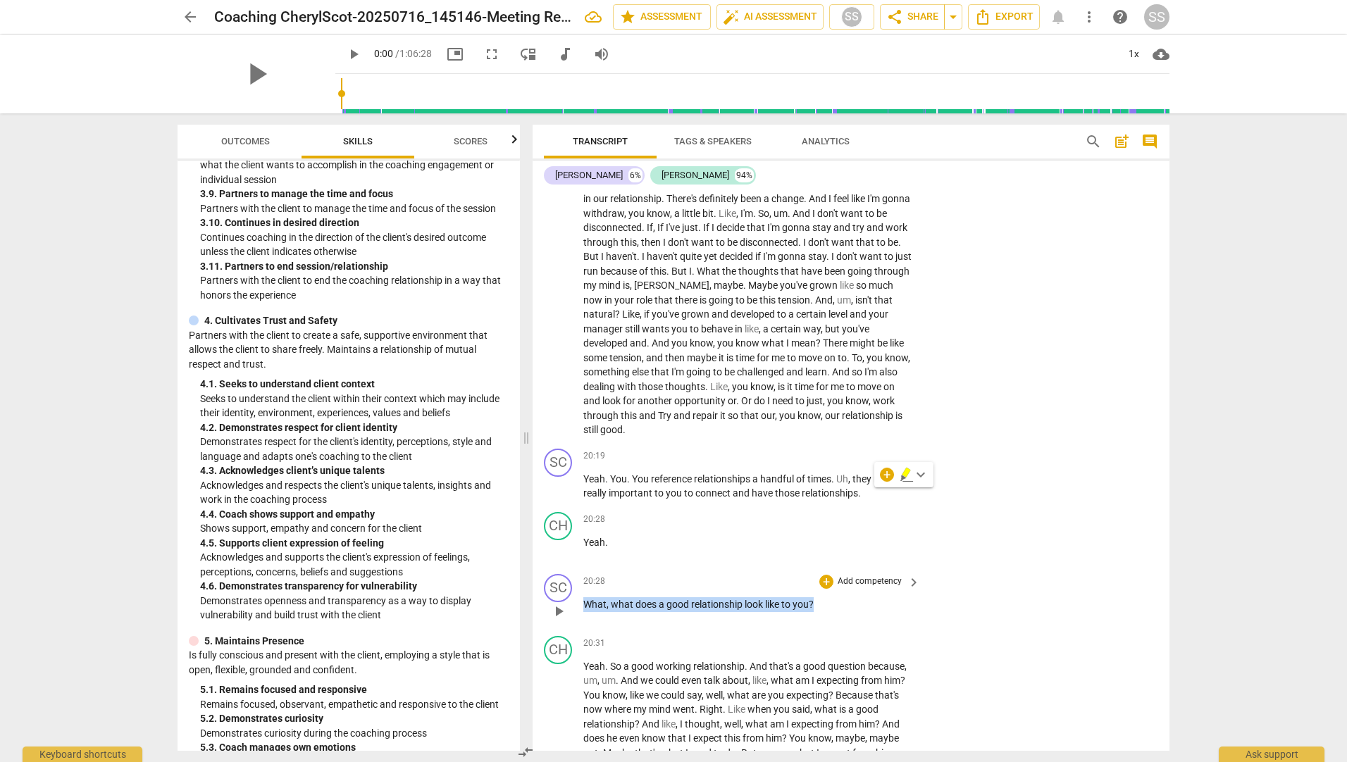
drag, startPoint x: 817, startPoint y: 599, endPoint x: 585, endPoint y: 601, distance: 232.4
click at [585, 601] on p "What , what does a good relationship look like to you ?" at bounding box center [748, 604] width 330 height 15
click at [825, 585] on div "+" at bounding box center [827, 586] width 14 height 14
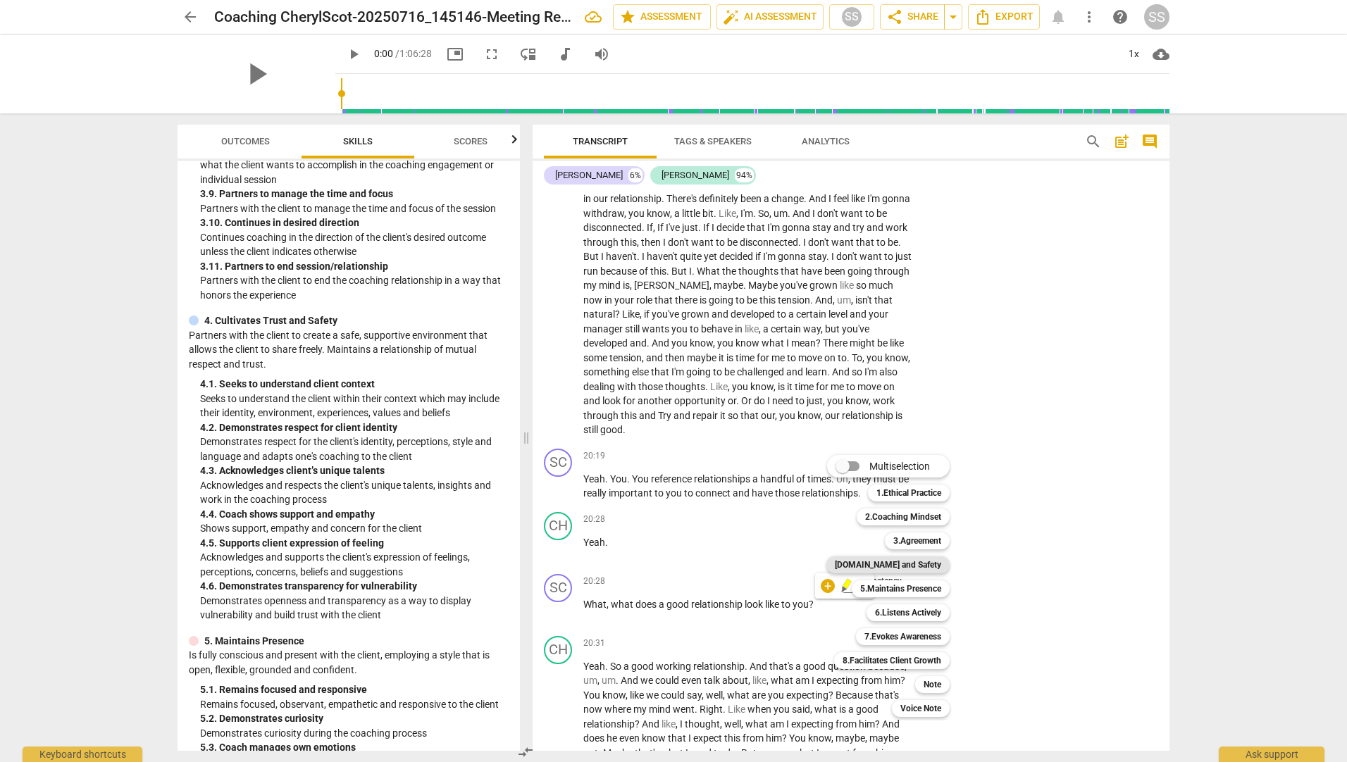
click at [913, 564] on b "[DOMAIN_NAME] and Safety" at bounding box center [888, 564] width 106 height 17
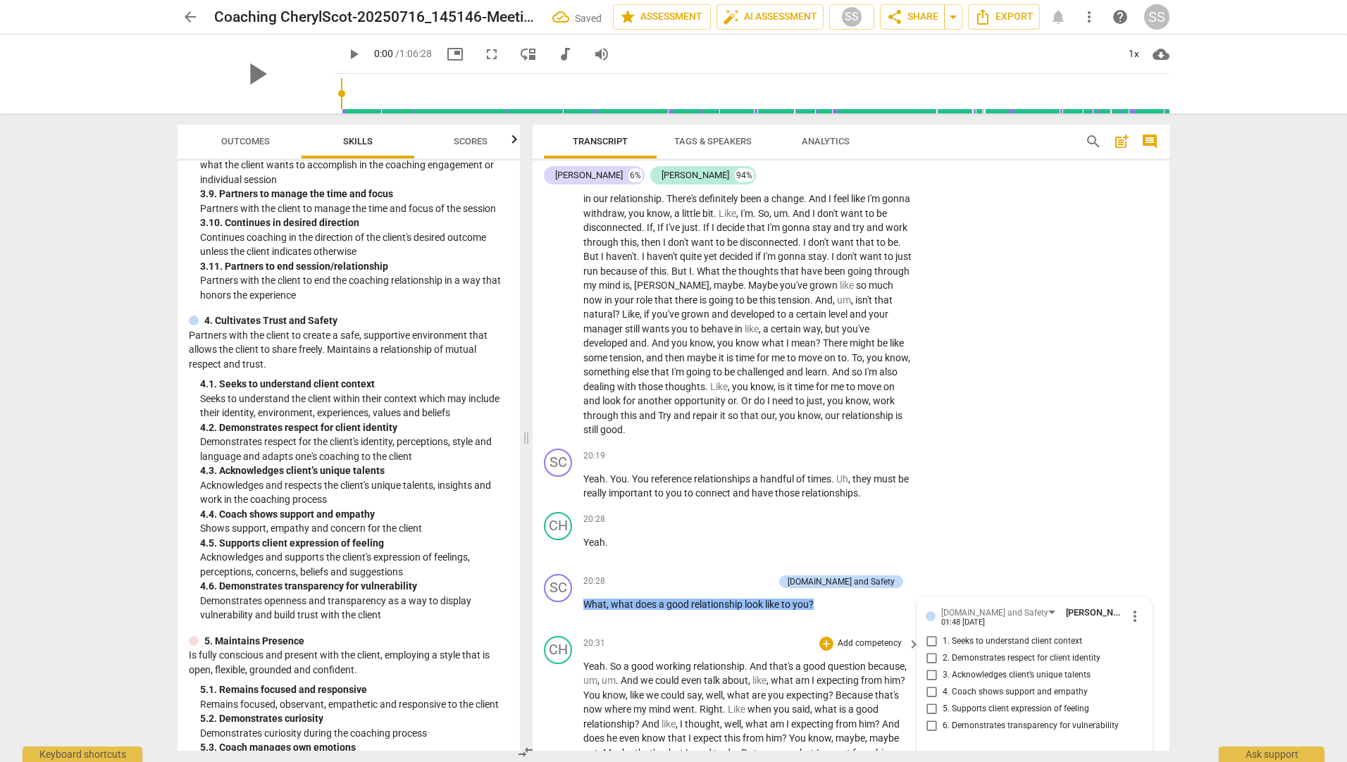
scroll to position [3325, 0]
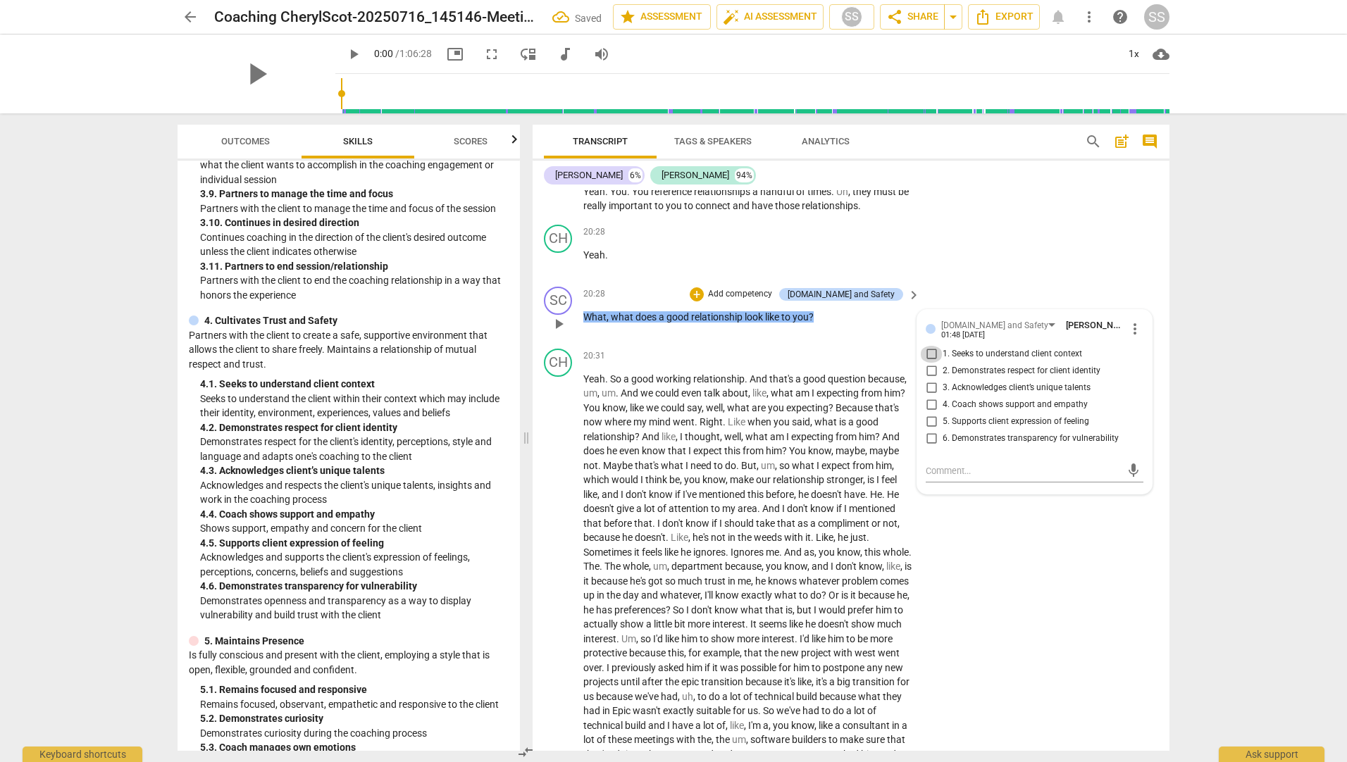
click at [928, 354] on input "1. Seeks to understand client context" at bounding box center [931, 354] width 23 height 17
checkbox input "true"
click at [982, 617] on div "CH play_arrow pause 20:31 + Add competency keyboard_arrow_right Yeah . So a goo…" at bounding box center [850, 764] width 637 height 843
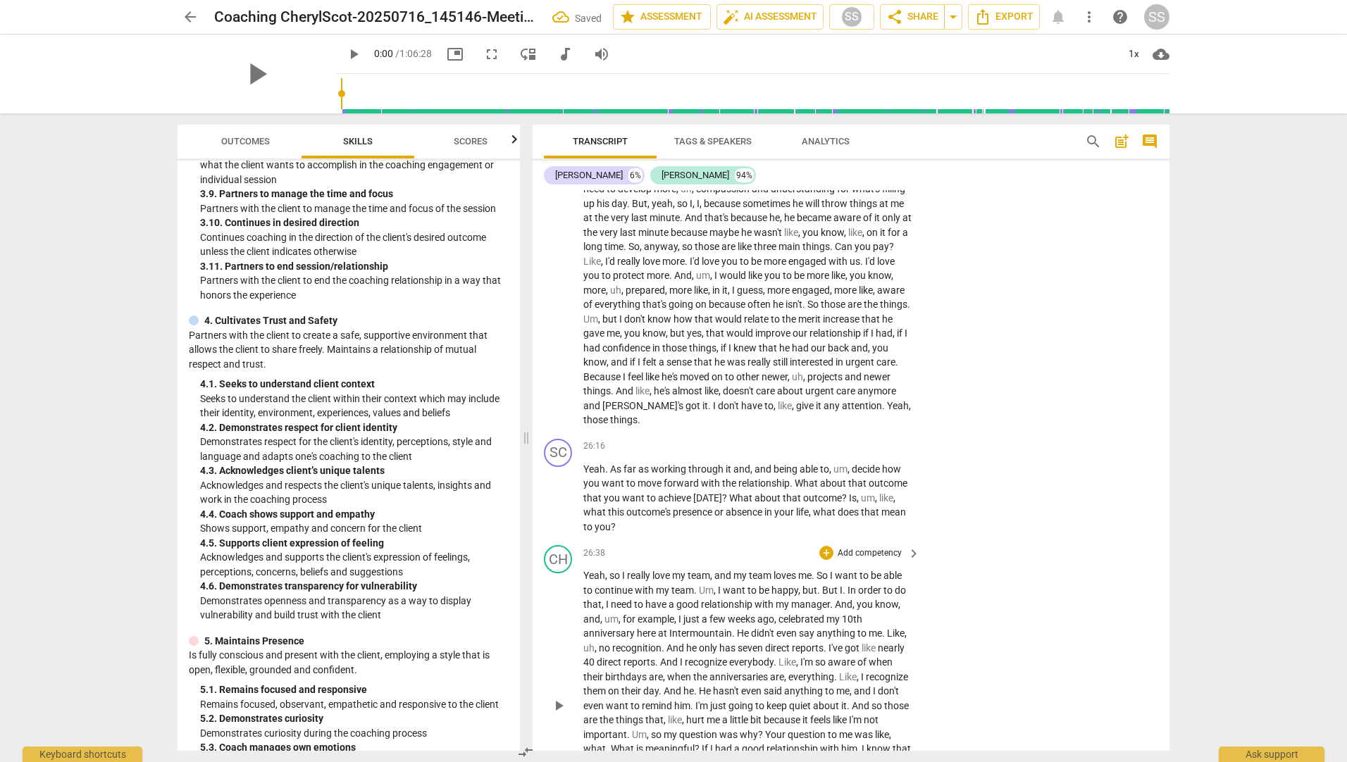
scroll to position [4099, 0]
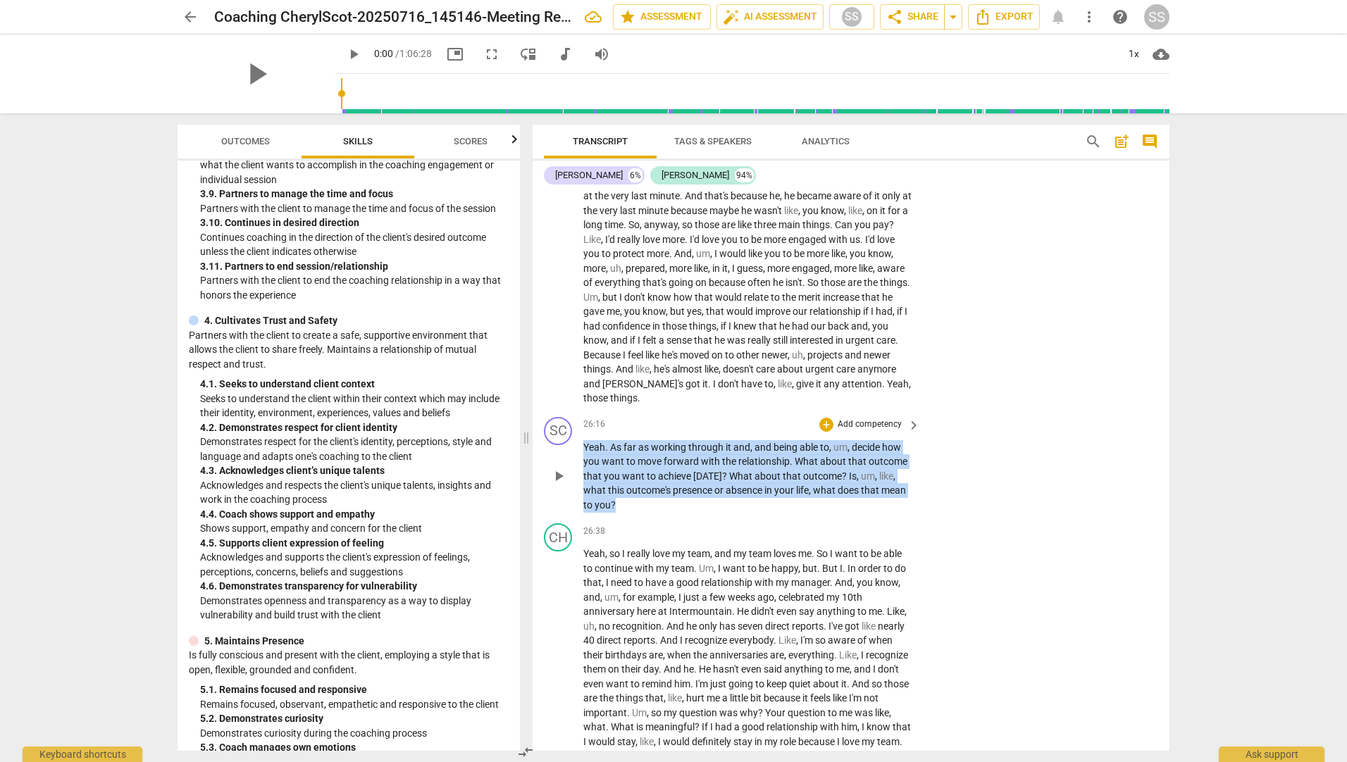
drag, startPoint x: 621, startPoint y: 521, endPoint x: 583, endPoint y: 463, distance: 69.7
click at [583, 463] on p "Yeah . As far as working through it and , and being able to , um , decide how y…" at bounding box center [748, 476] width 330 height 73
click at [827, 432] on div "+" at bounding box center [826, 425] width 14 height 14
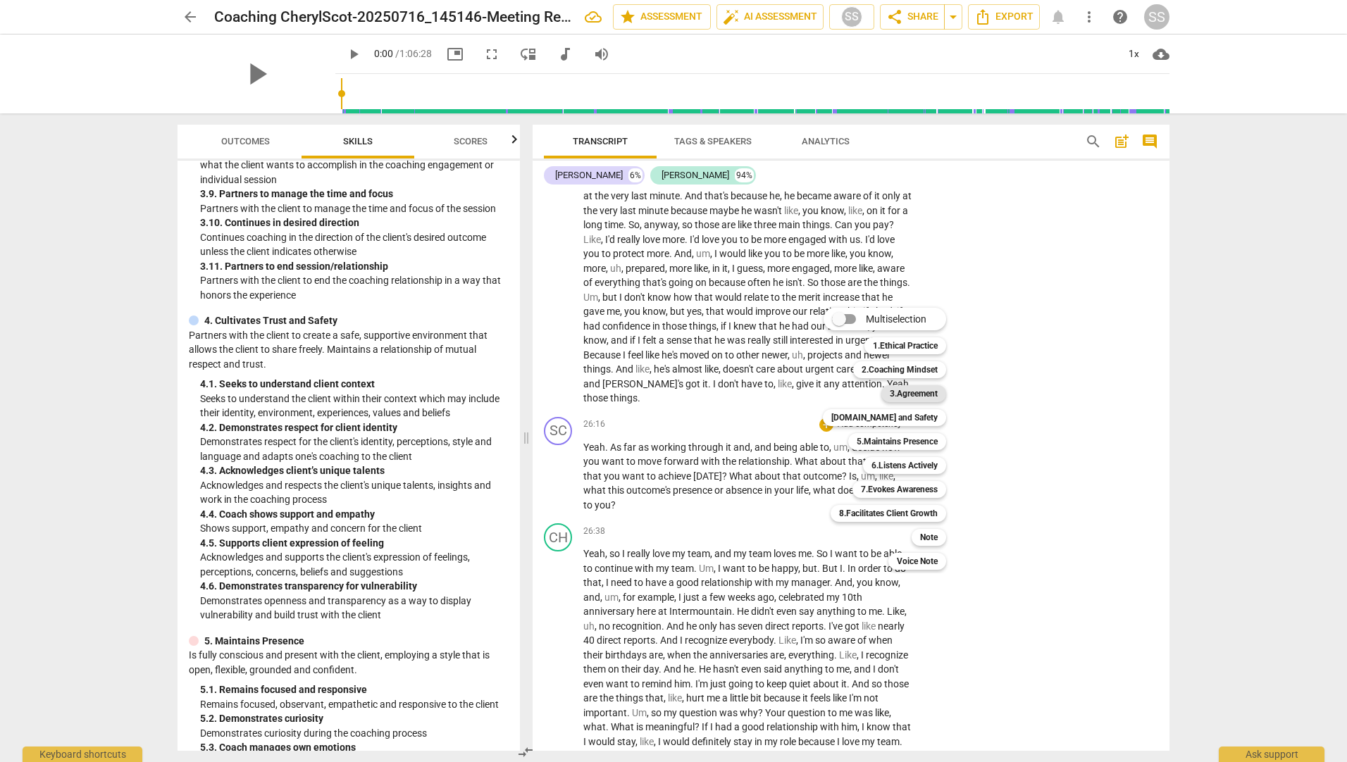
click at [912, 399] on b "3.Agreement" at bounding box center [913, 393] width 48 height 17
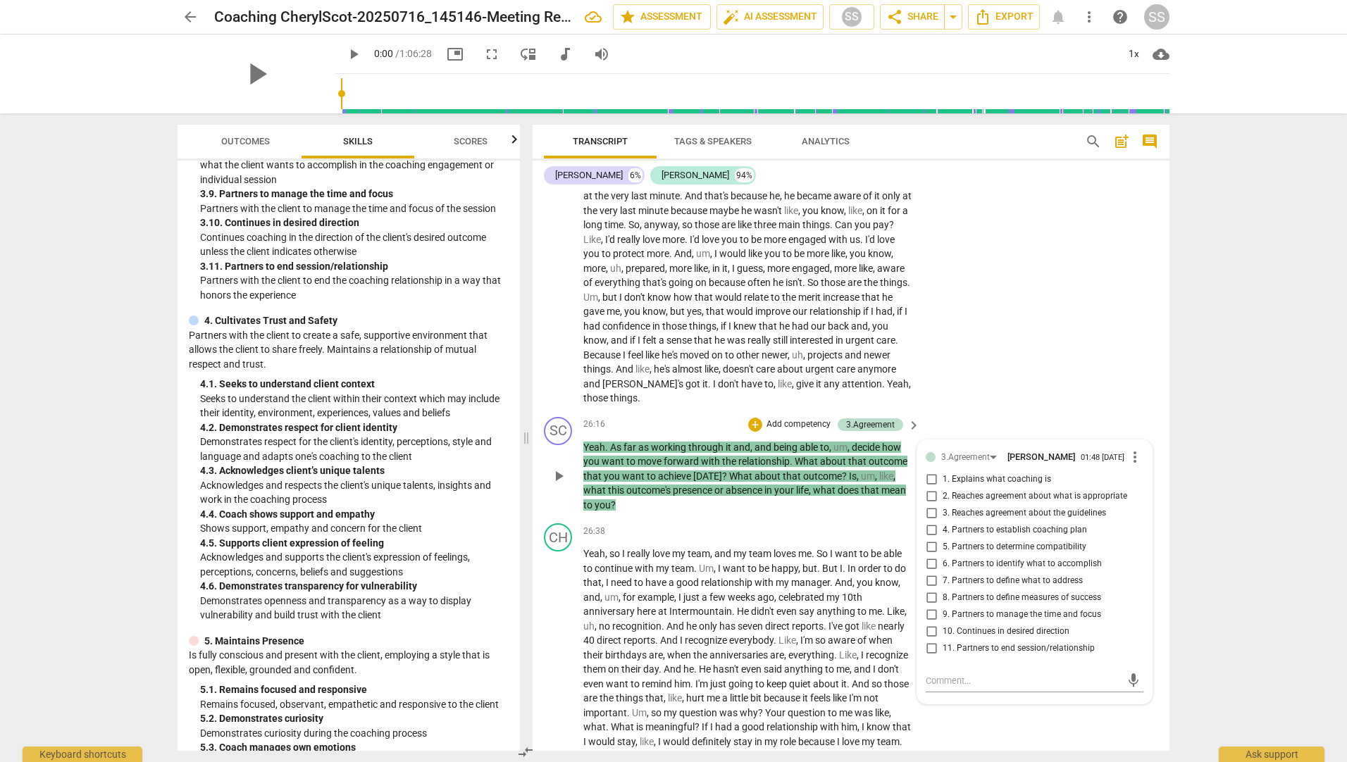
click at [973, 638] on span "10. Continues in desired direction" at bounding box center [1005, 631] width 127 height 13
click at [942, 640] on input "10. Continues in desired direction" at bounding box center [931, 631] width 23 height 17
checkbox input "true"
click at [1002, 430] on div "SC play_arrow pause 26:16 + Add competency 3.Agreement keyboard_arrow_right Yea…" at bounding box center [850, 464] width 637 height 107
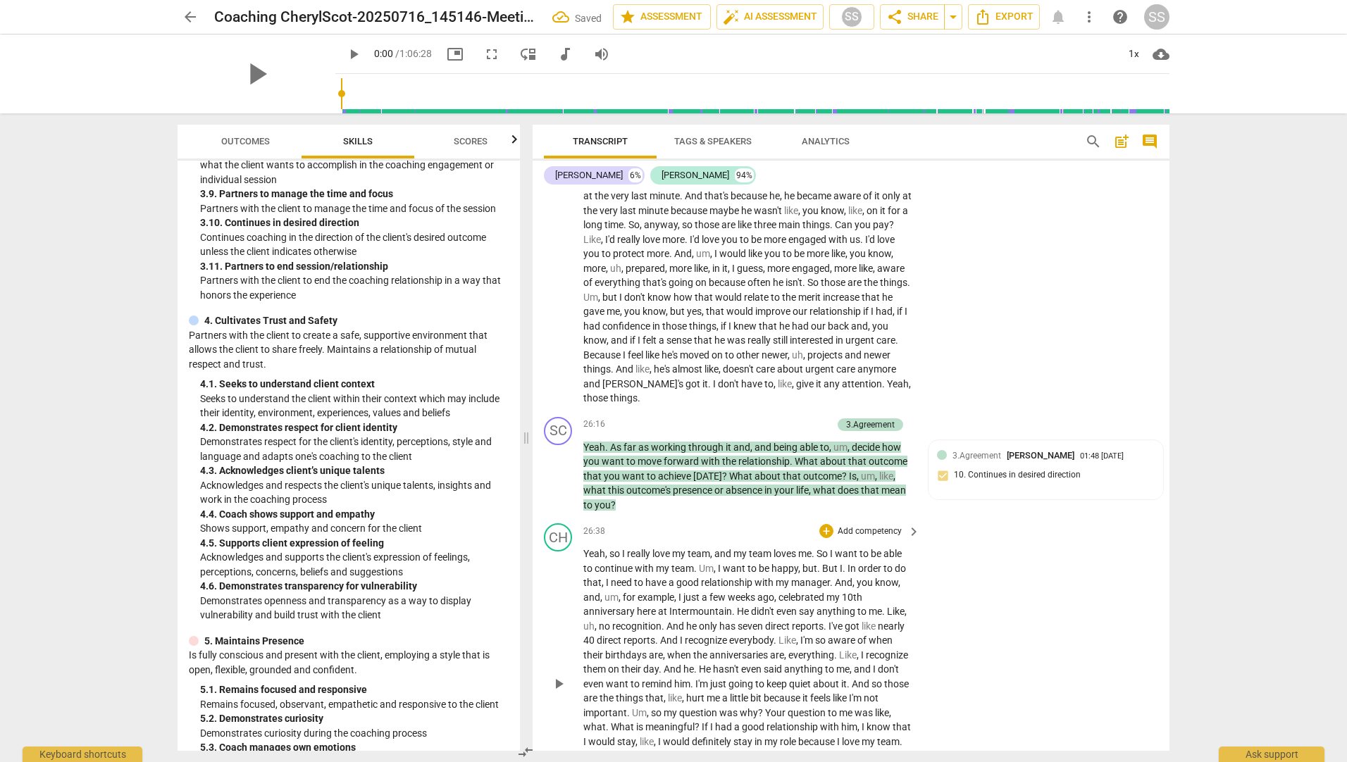
click at [1035, 647] on div "CH play_arrow pause 26:38 + Add competency keyboard_arrow_right Yeah , so I rea…" at bounding box center [850, 672] width 637 height 309
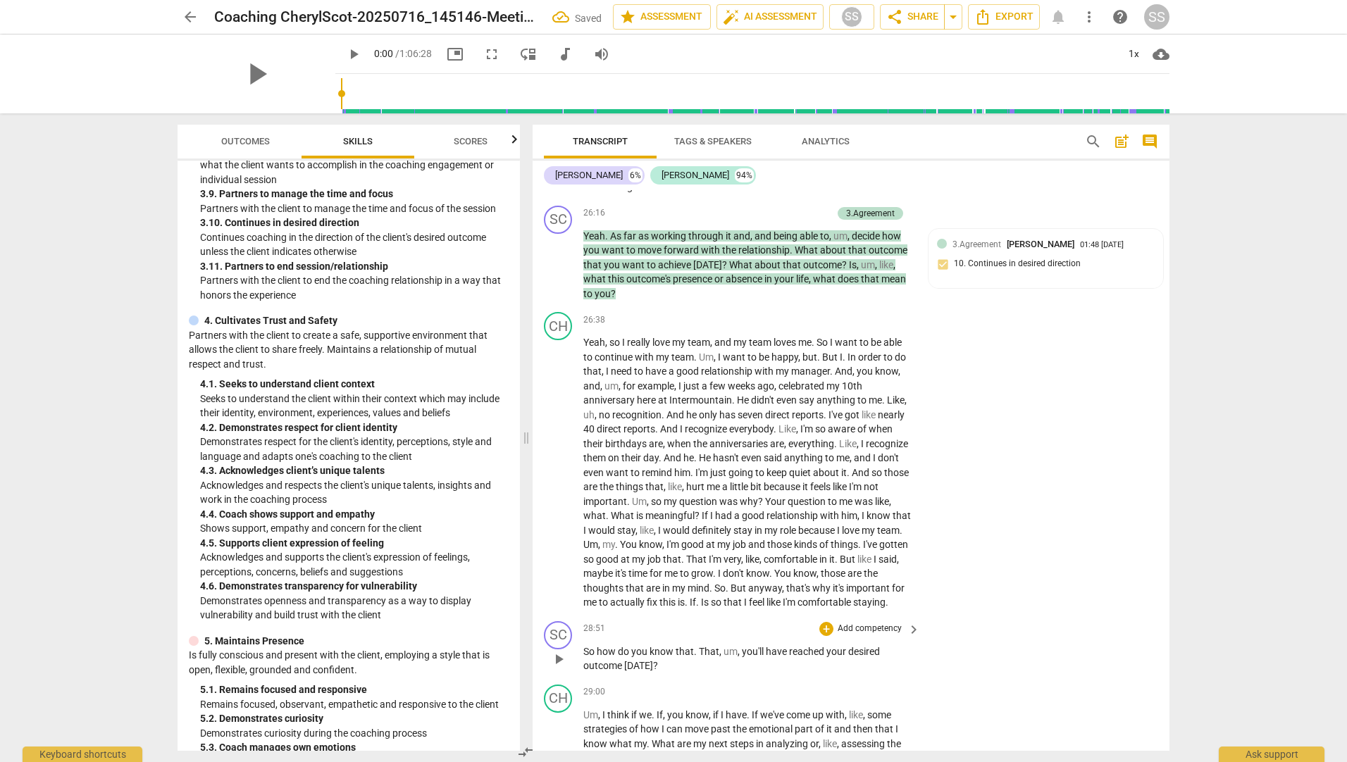
scroll to position [4522, 0]
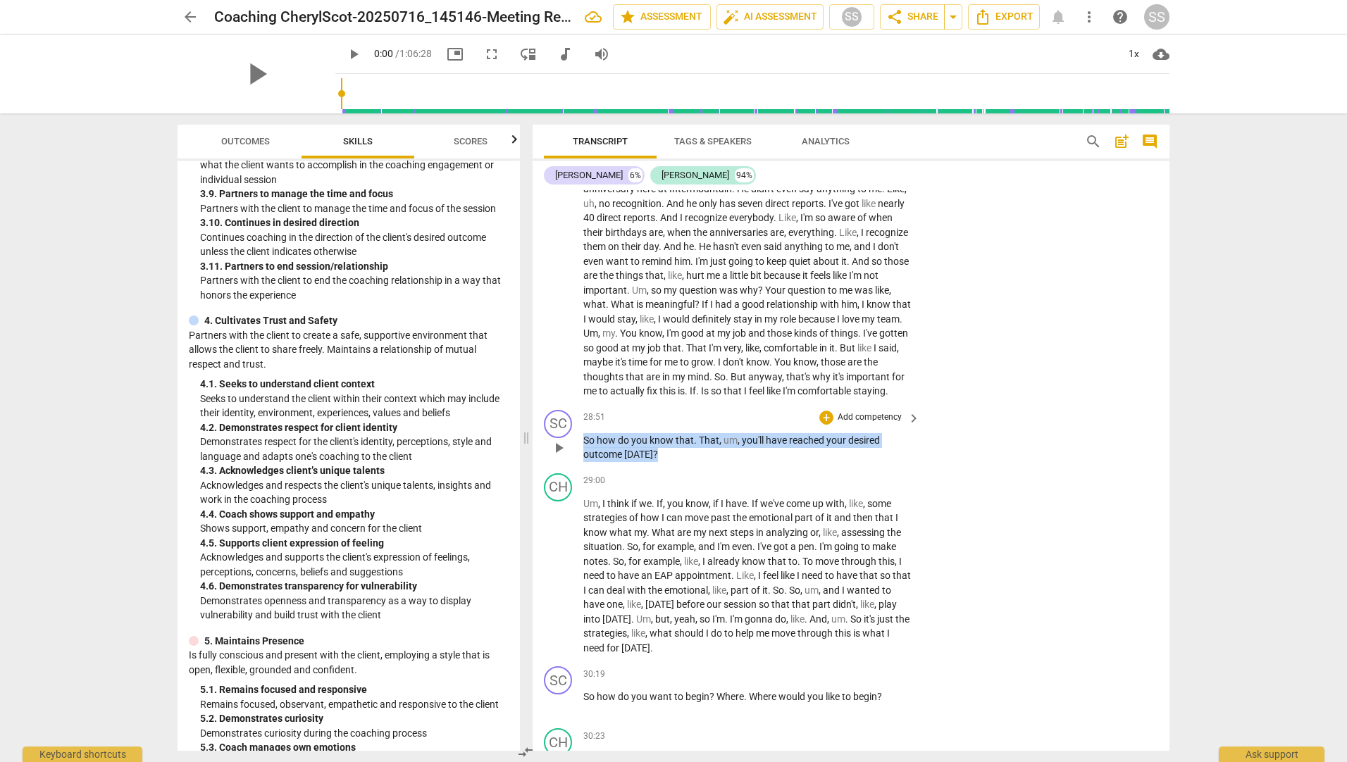
drag, startPoint x: 620, startPoint y: 463, endPoint x: 601, endPoint y: 454, distance: 21.7
click at [576, 455] on div "SC play_arrow pause 28:51 + Add competency keyboard_arrow_right So how do you k…" at bounding box center [850, 435] width 637 height 63
click at [869, 424] on p "Add competency" at bounding box center [869, 417] width 67 height 13
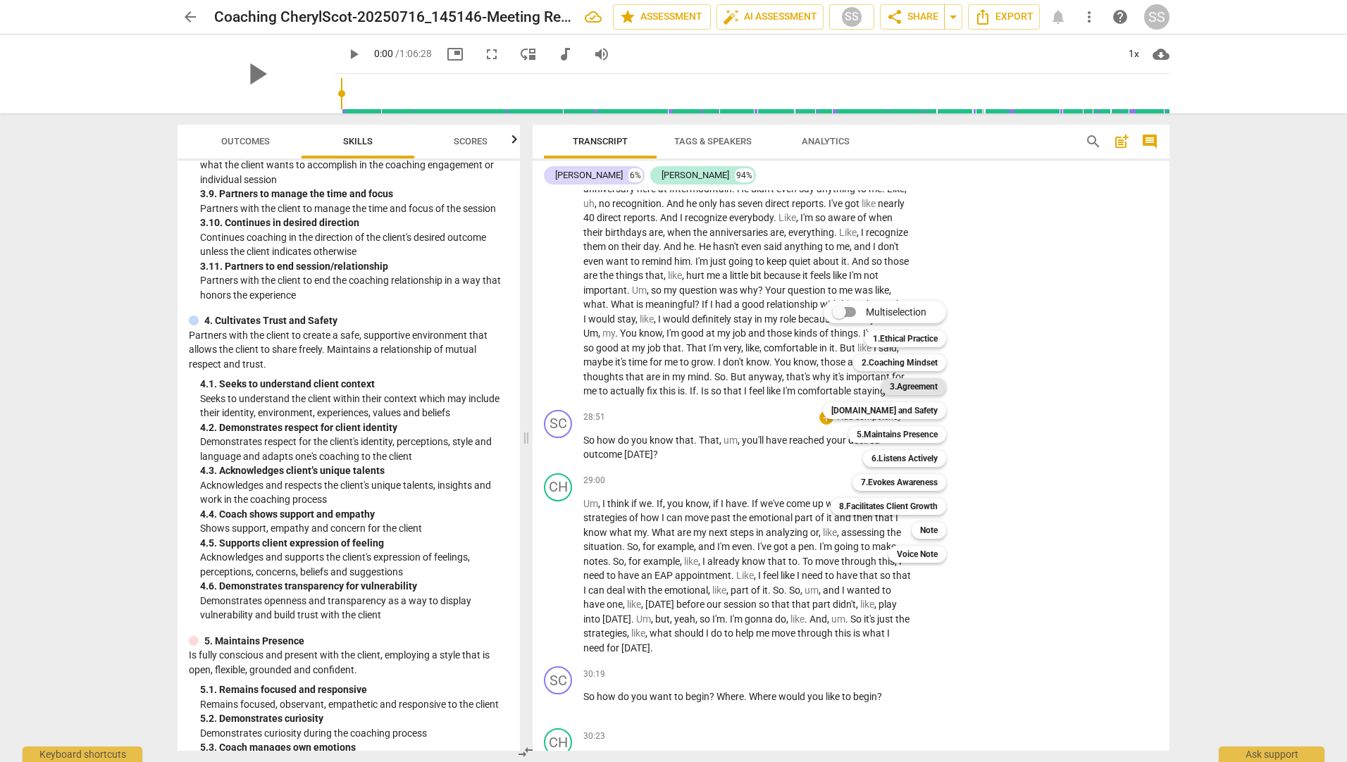
click at [908, 391] on b "3.Agreement" at bounding box center [913, 386] width 48 height 17
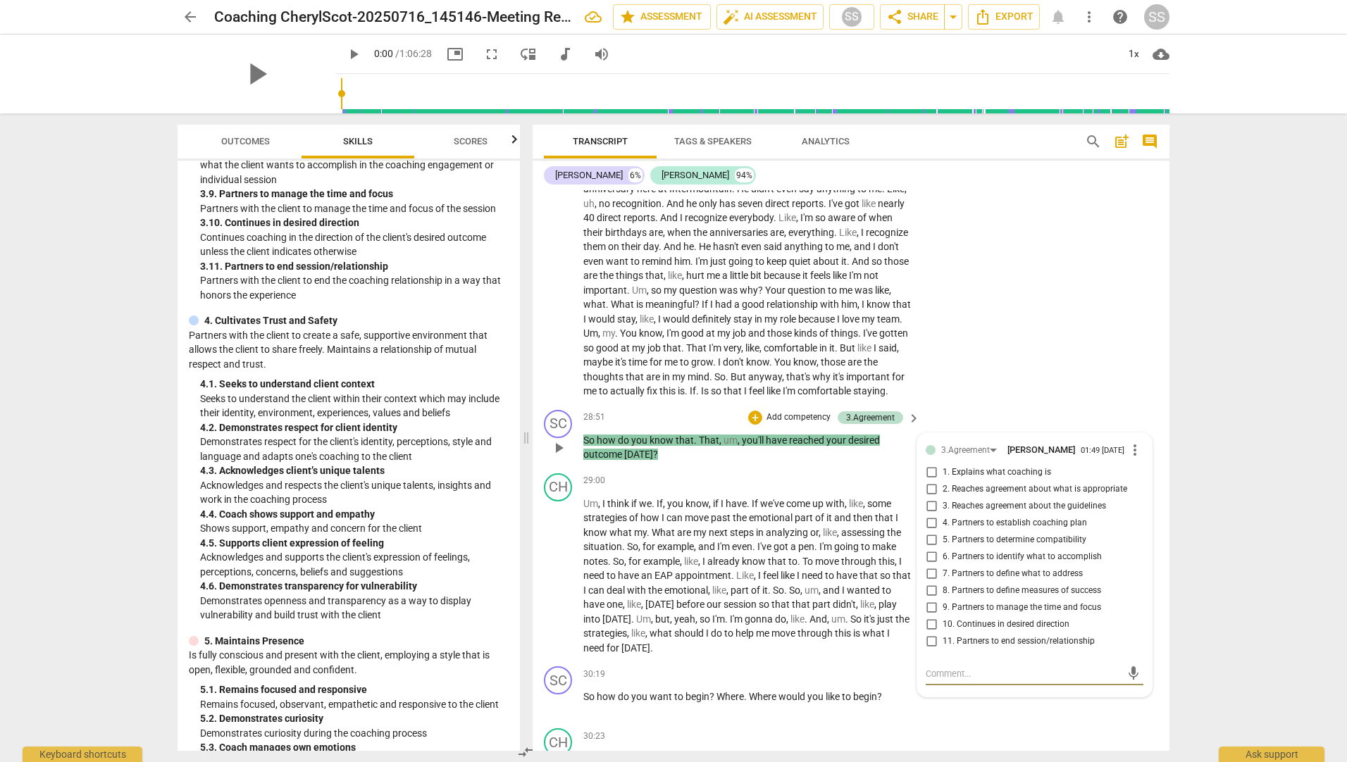
click at [936, 582] on input "7. Partners to define what to address" at bounding box center [931, 574] width 23 height 17
checkbox input "true"
click at [985, 404] on div "CH play_arrow pause 26:38 + Add competency keyboard_arrow_right Yeah , so I rea…" at bounding box center [850, 249] width 637 height 309
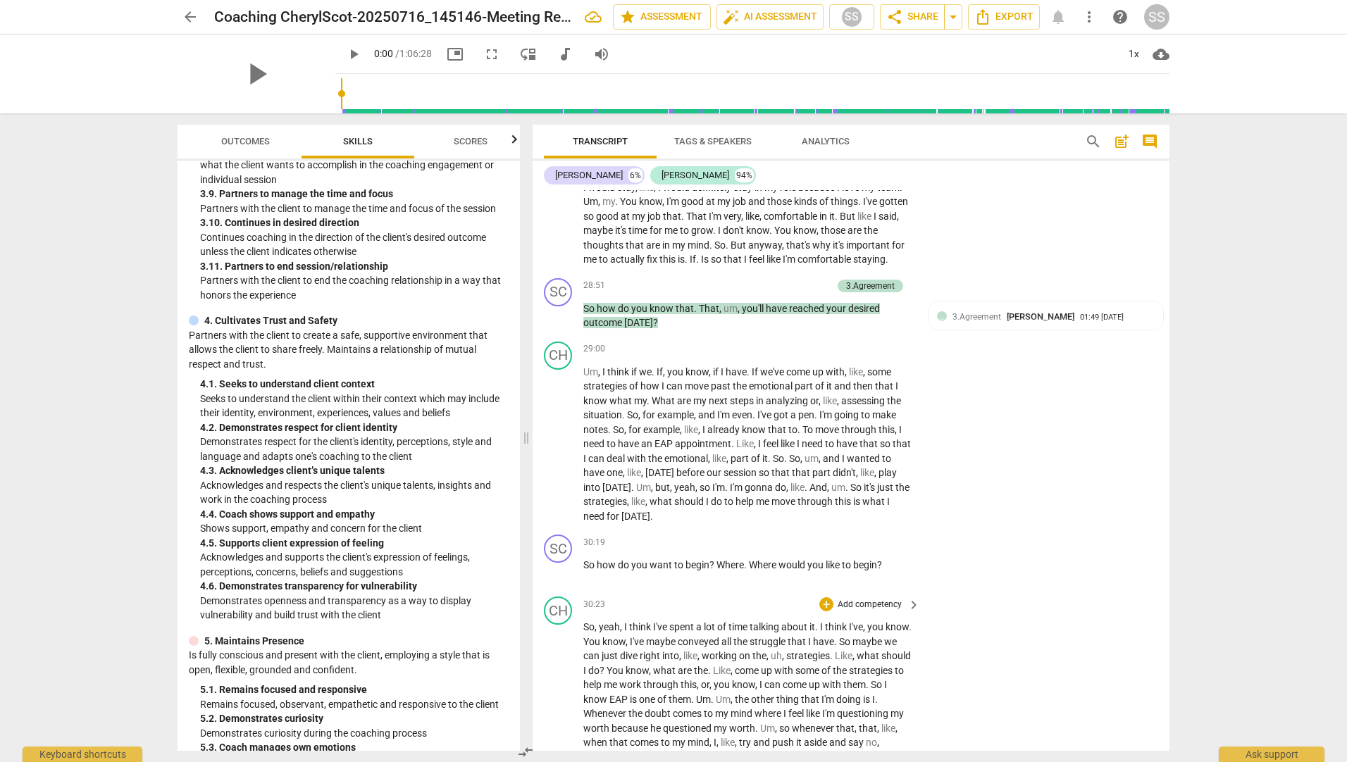
scroll to position [4874, 0]
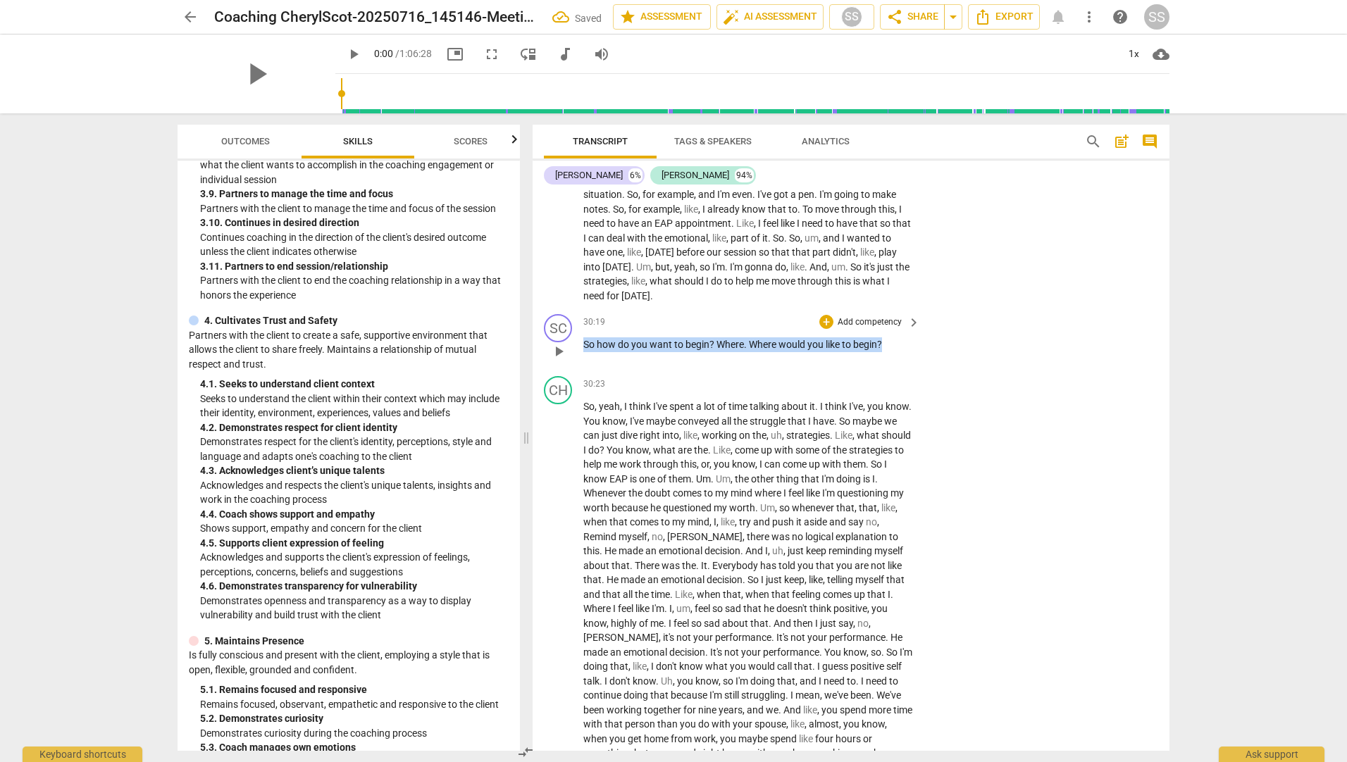
drag, startPoint x: 887, startPoint y: 356, endPoint x: 573, endPoint y: 361, distance: 313.4
click at [573, 361] on div "SC play_arrow pause 30:19 + Add competency keyboard_arrow_right So how do you w…" at bounding box center [850, 339] width 637 height 62
click at [828, 329] on div "+" at bounding box center [826, 322] width 14 height 14
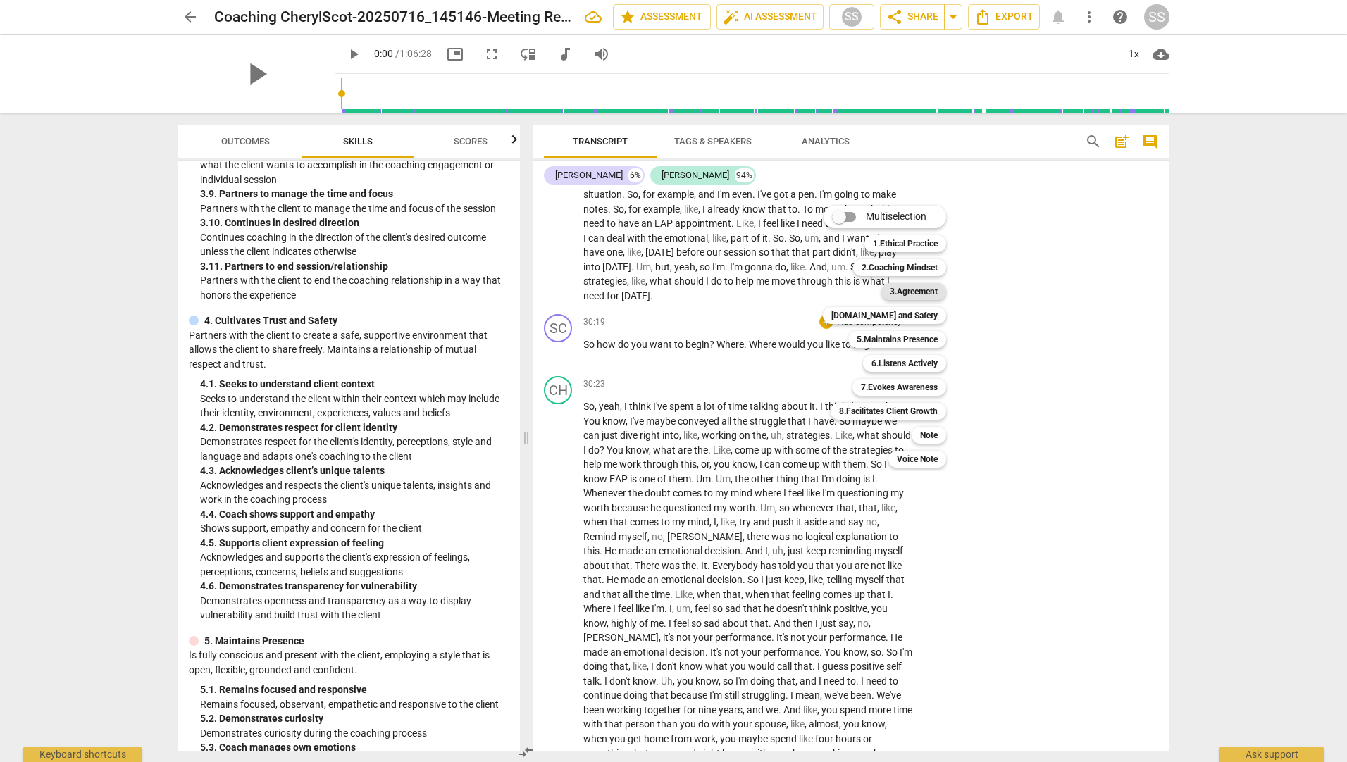
click at [910, 287] on b "3.Agreement" at bounding box center [913, 291] width 48 height 17
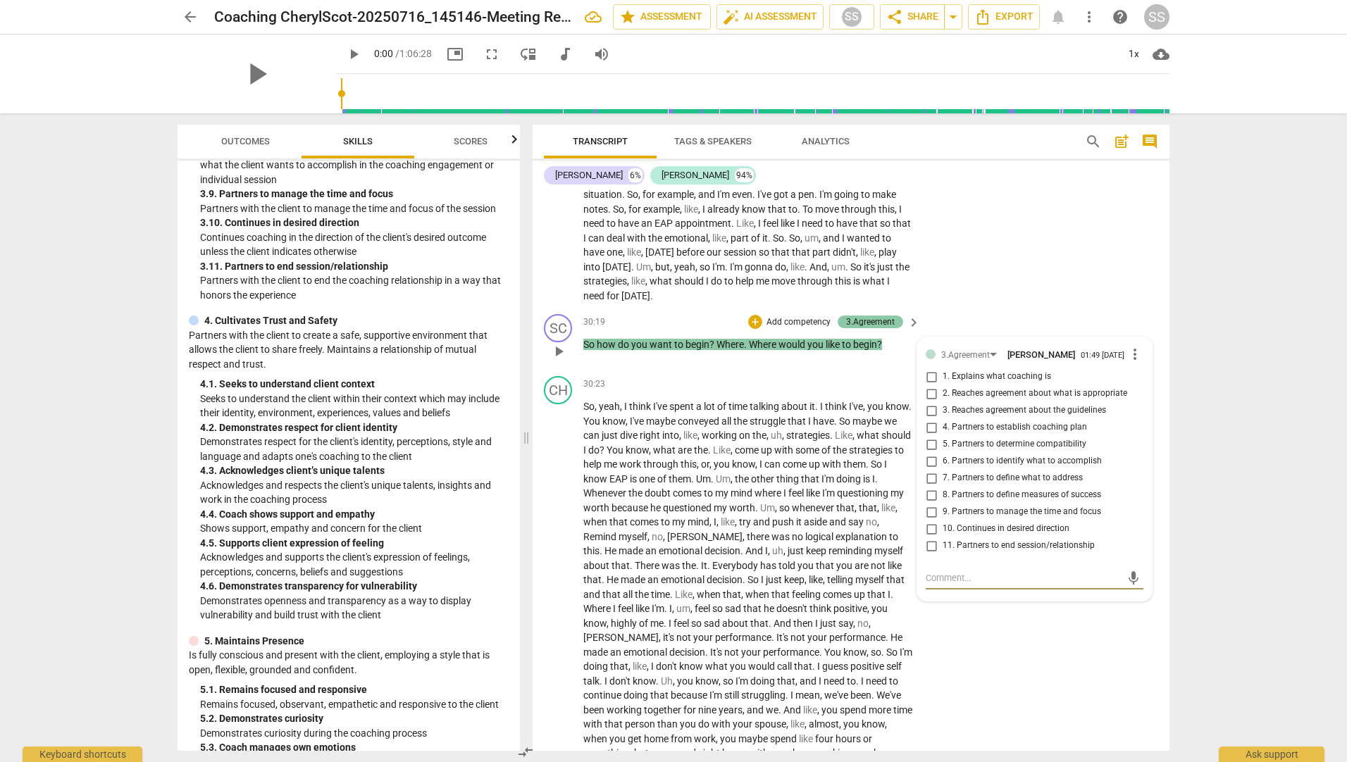
click at [864, 328] on div "3.Agreement" at bounding box center [870, 322] width 49 height 13
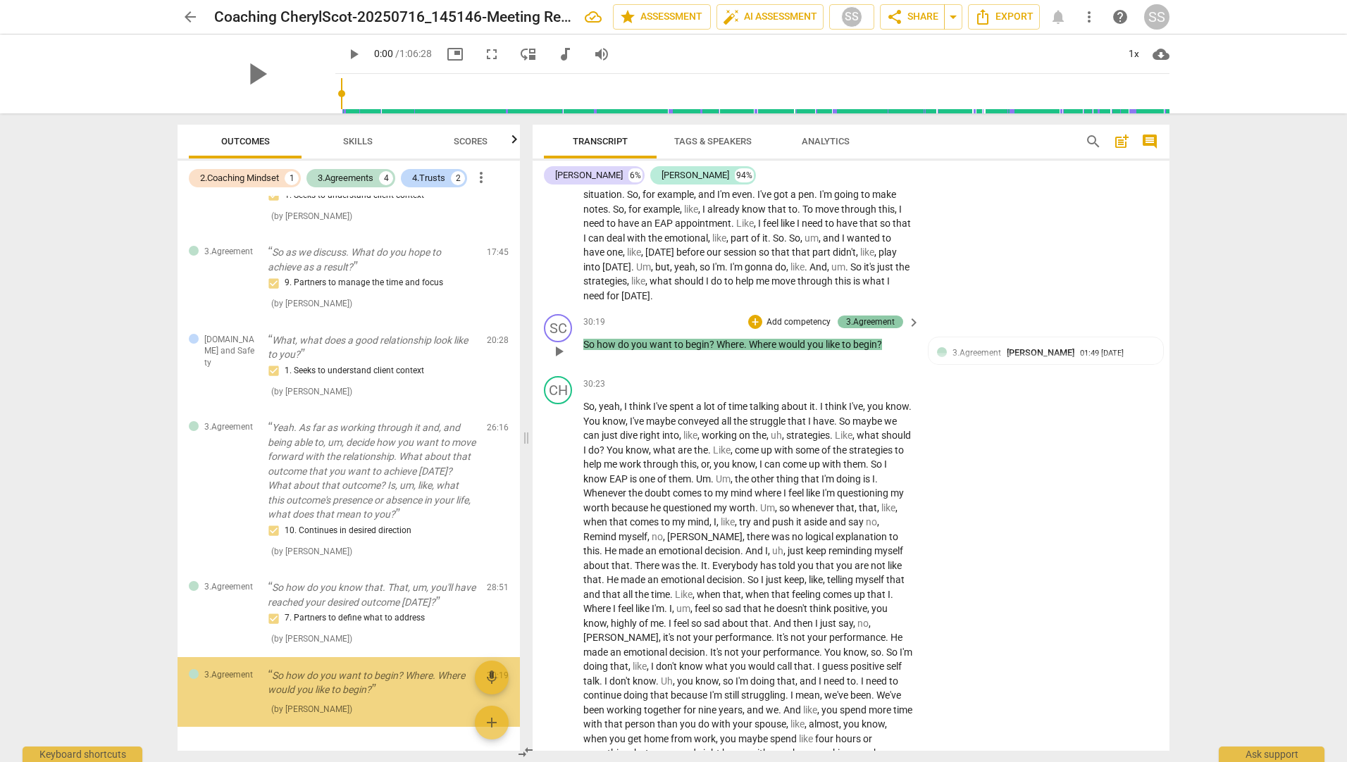
scroll to position [195, 0]
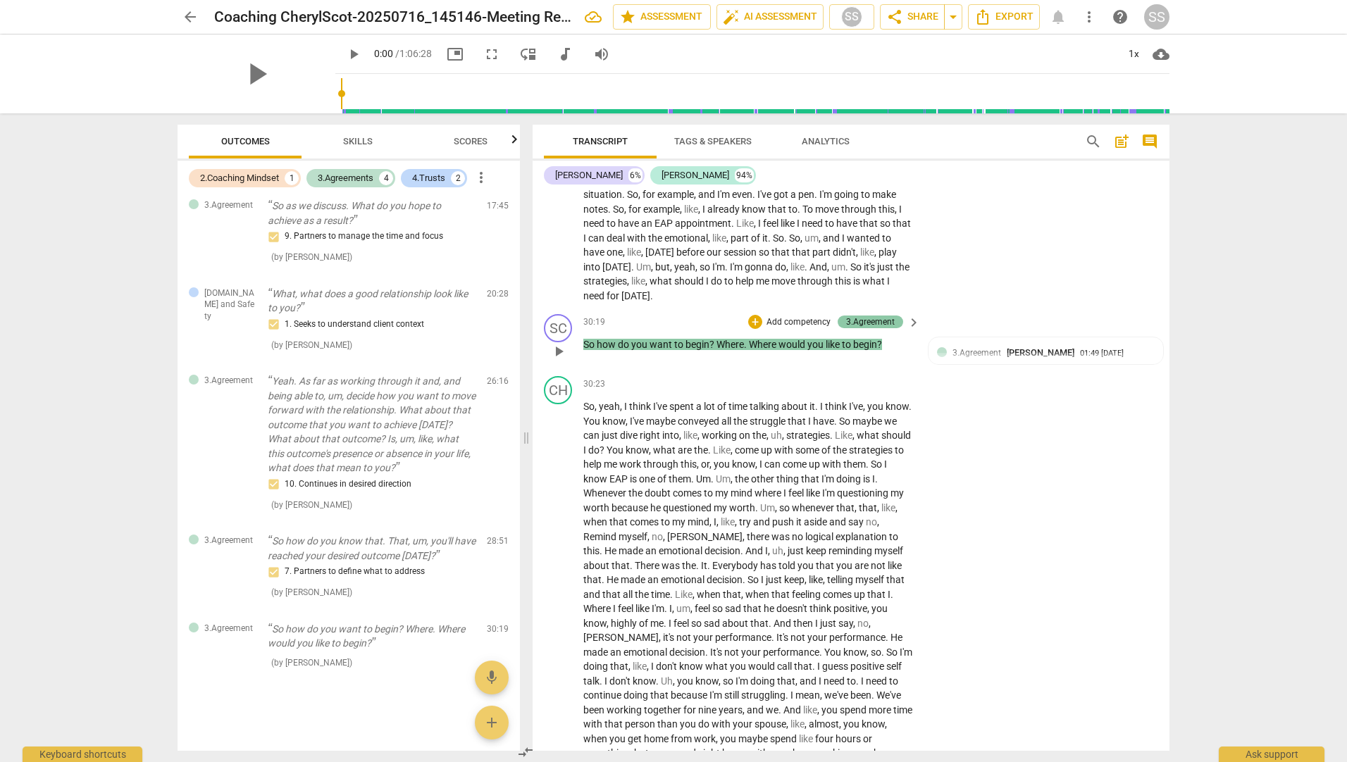
click at [869, 328] on div "3.Agreement" at bounding box center [870, 322] width 49 height 13
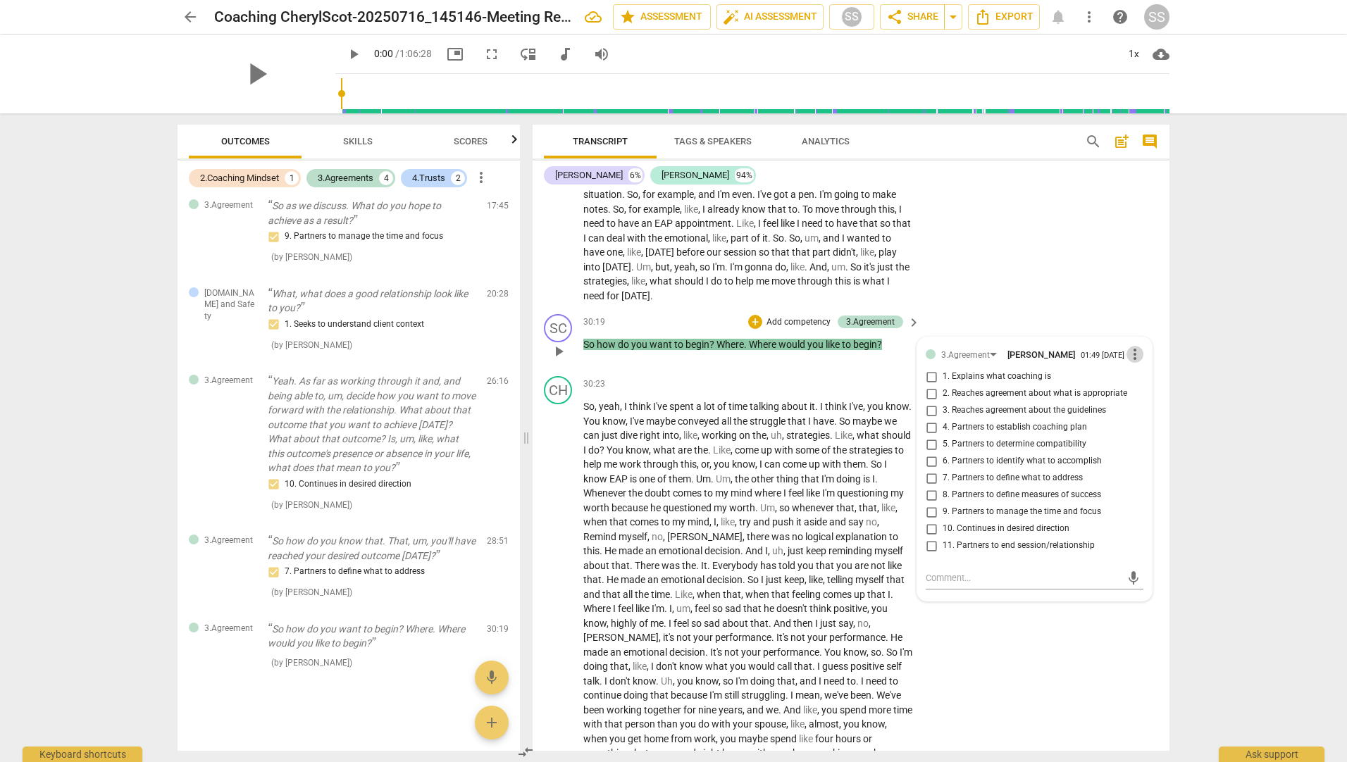
click at [1132, 363] on span "more_vert" at bounding box center [1134, 354] width 17 height 17
click at [1141, 389] on li "Delete" at bounding box center [1145, 395] width 49 height 27
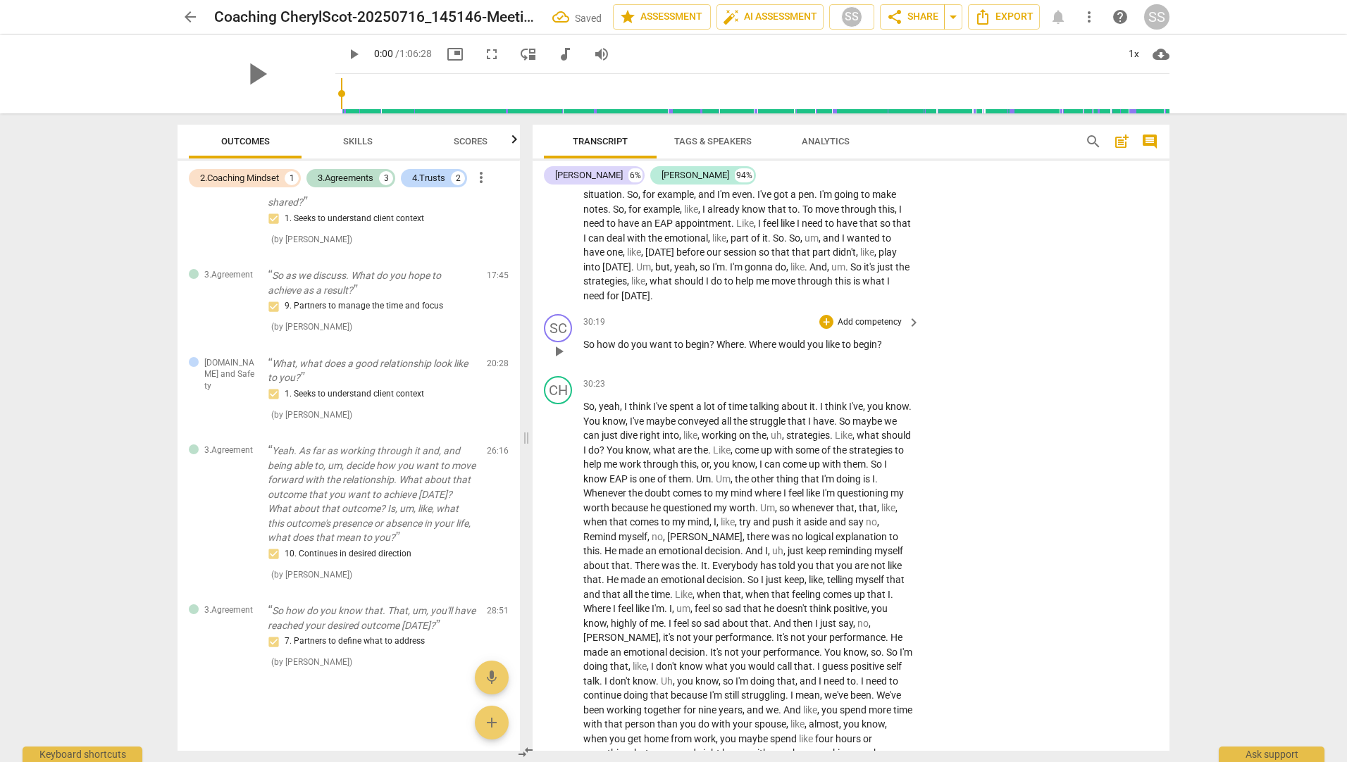
scroll to position [125, 0]
drag, startPoint x: 889, startPoint y: 361, endPoint x: 579, endPoint y: 352, distance: 310.0
click at [579, 353] on div "SC play_arrow pause 30:19 + Add competency keyboard_arrow_right So how do you w…" at bounding box center [850, 339] width 637 height 62
click at [353, 133] on span "Skills" at bounding box center [357, 141] width 63 height 19
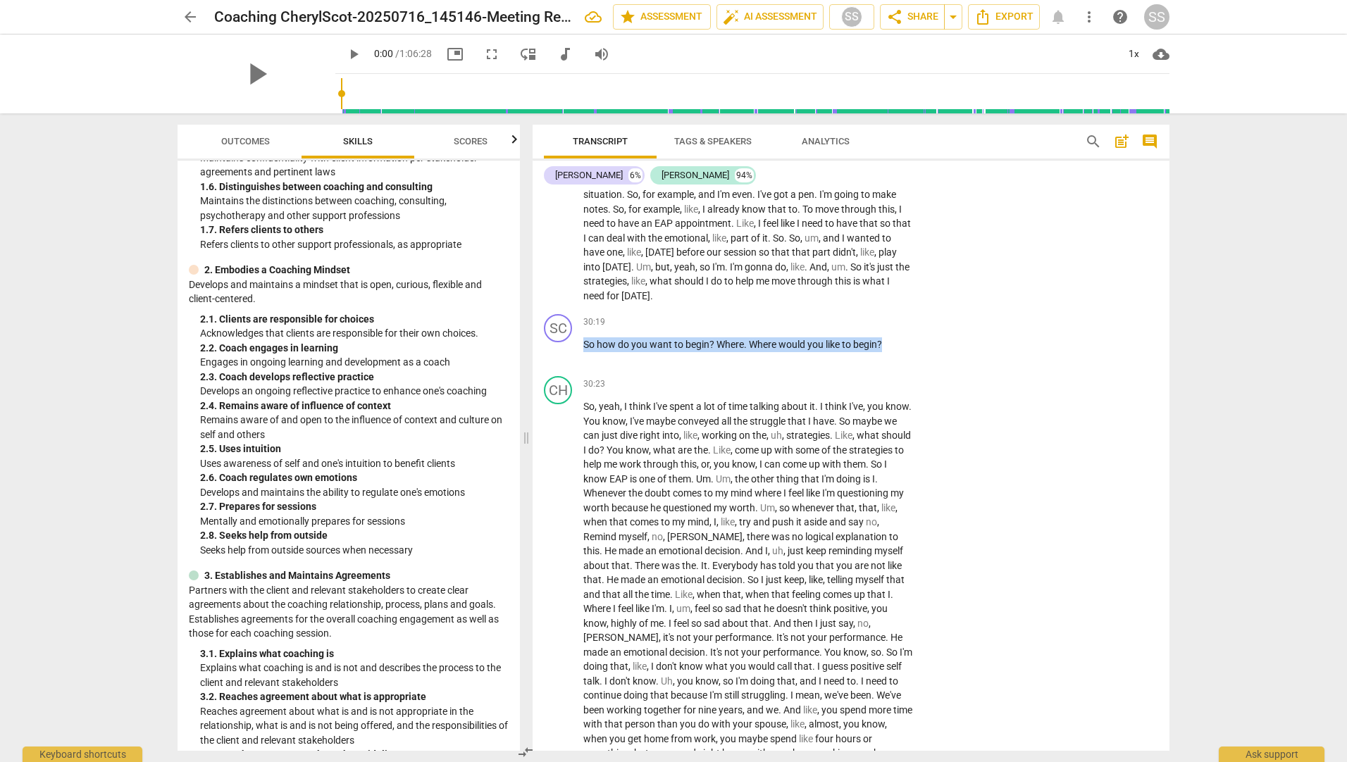
scroll to position [282, 0]
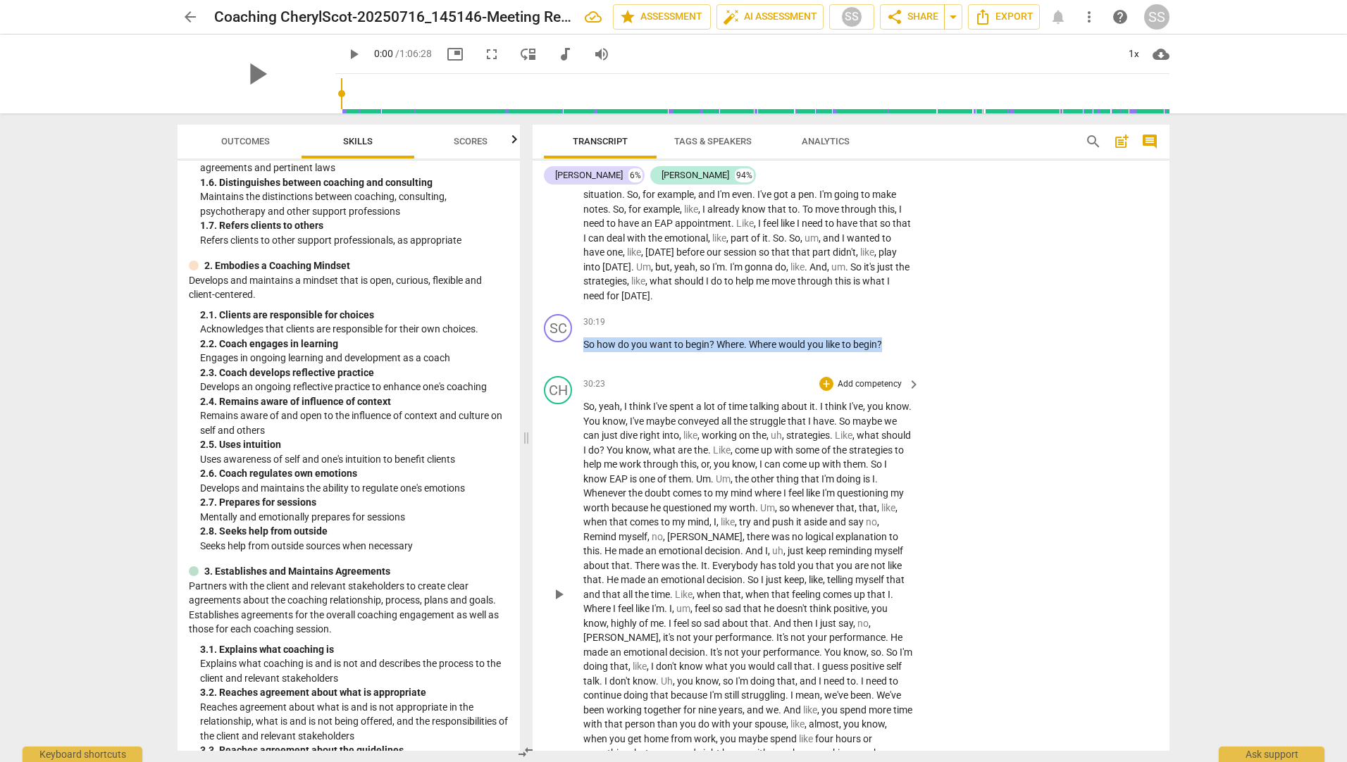
click at [862, 391] on p "Add competency" at bounding box center [869, 384] width 67 height 13
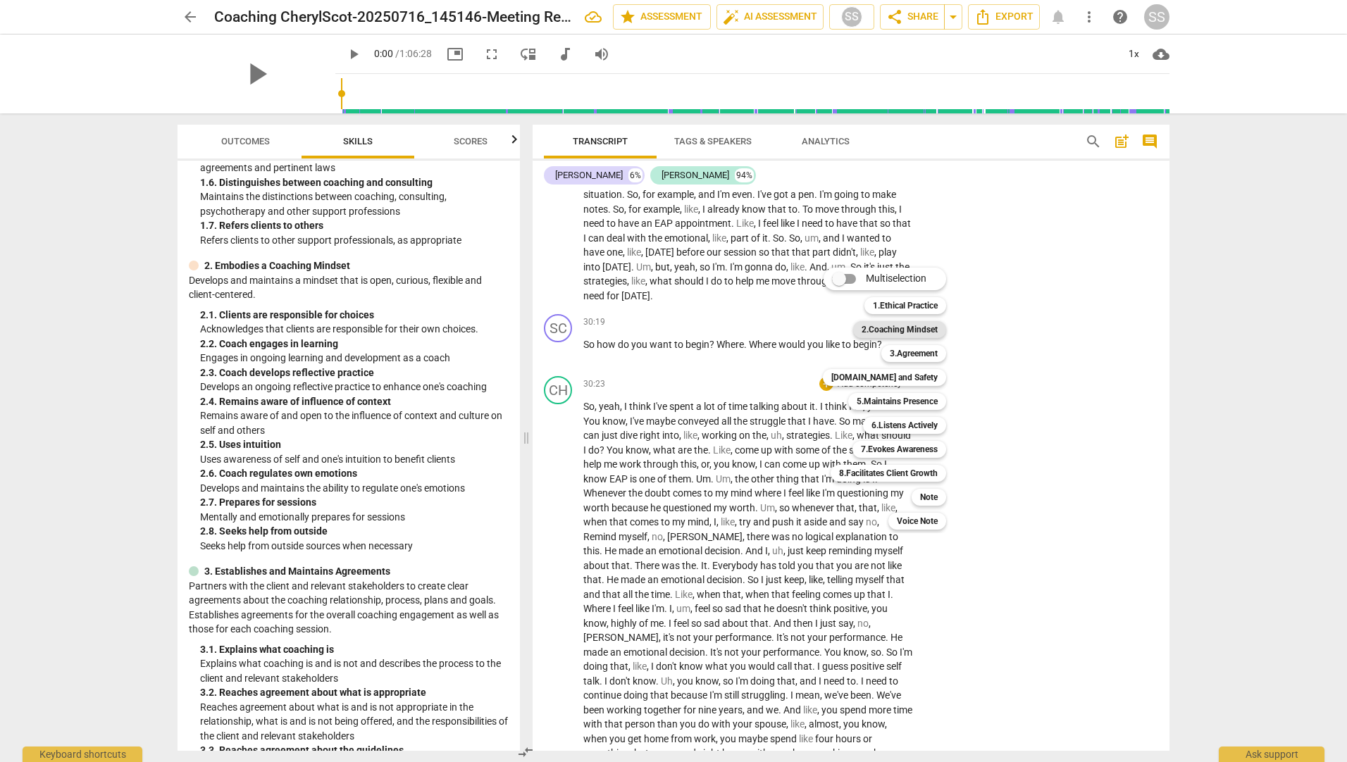
click at [917, 332] on b "2.Coaching Mindset" at bounding box center [899, 329] width 76 height 17
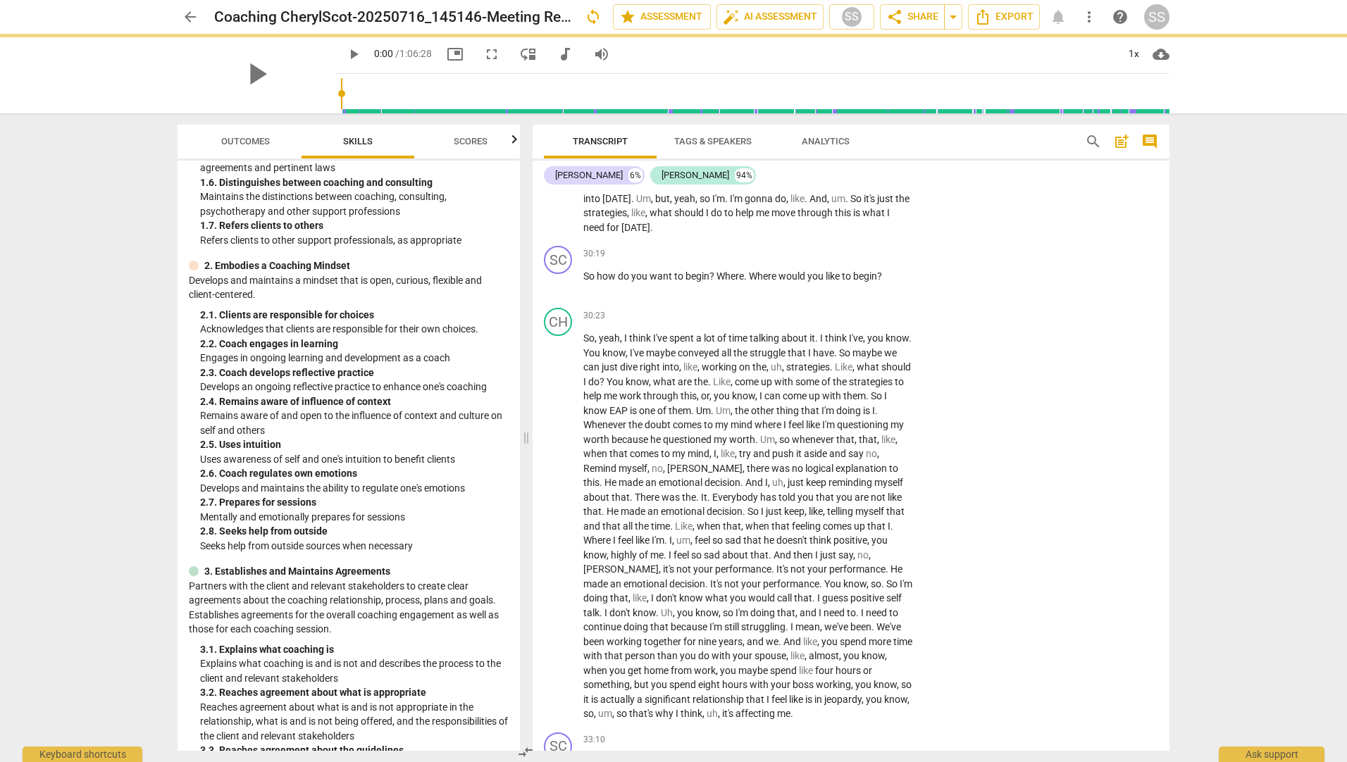
scroll to position [5001, 0]
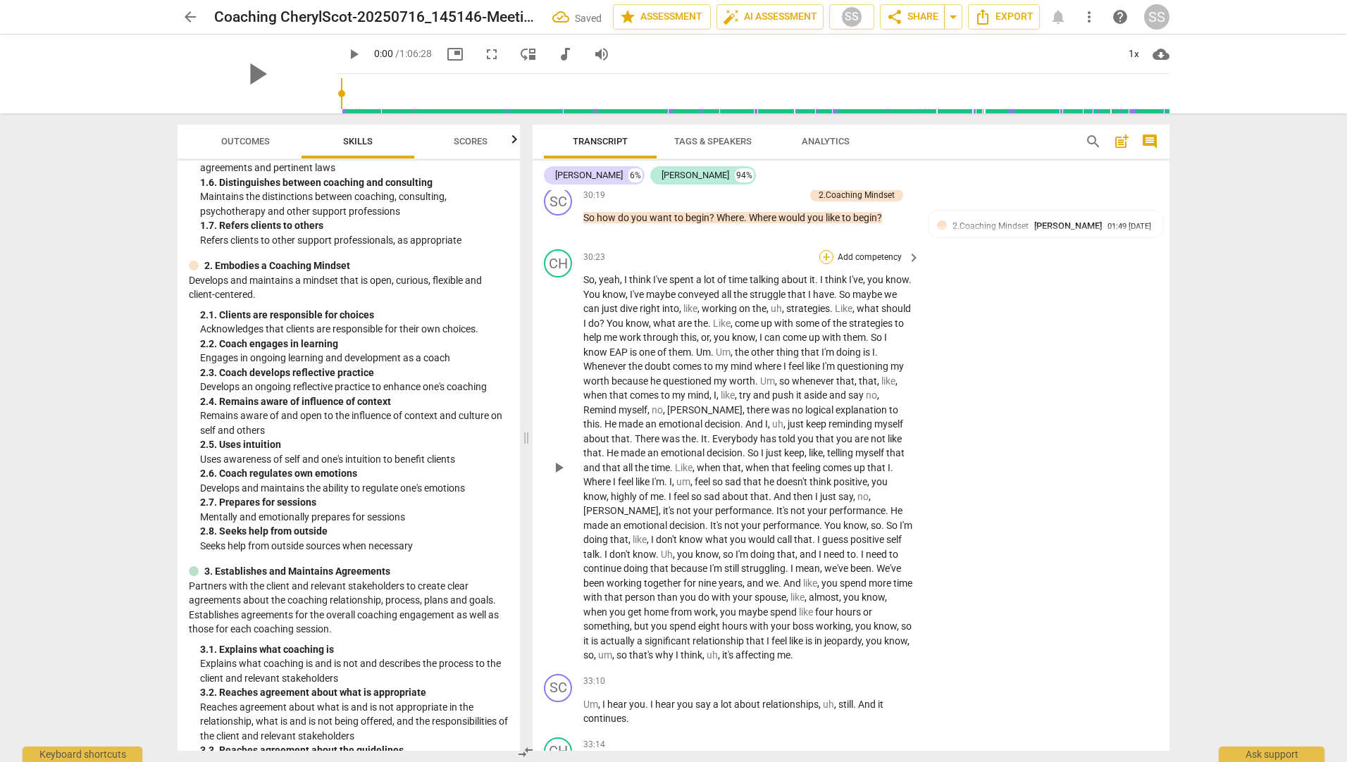
click at [820, 264] on div "+" at bounding box center [826, 257] width 14 height 14
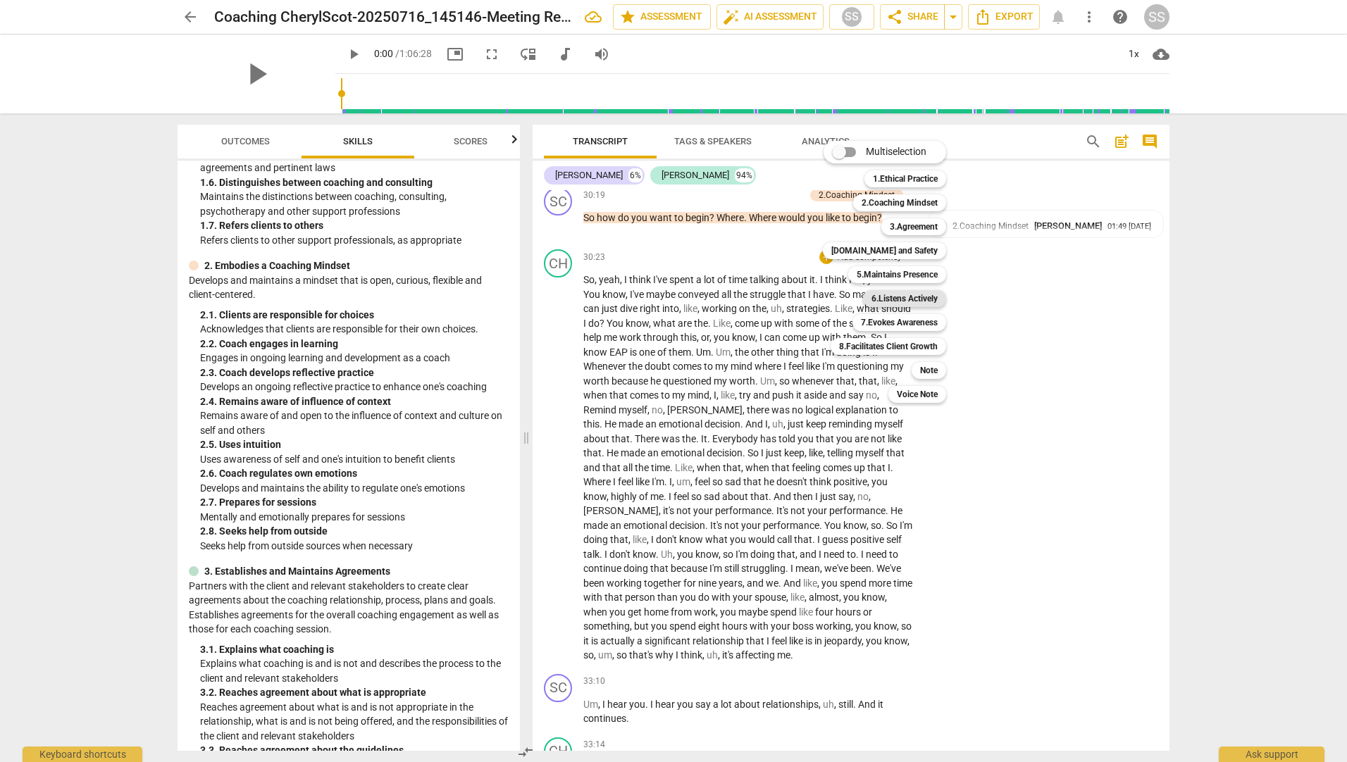
click at [910, 296] on b "6.Listens Actively" at bounding box center [904, 298] width 66 height 17
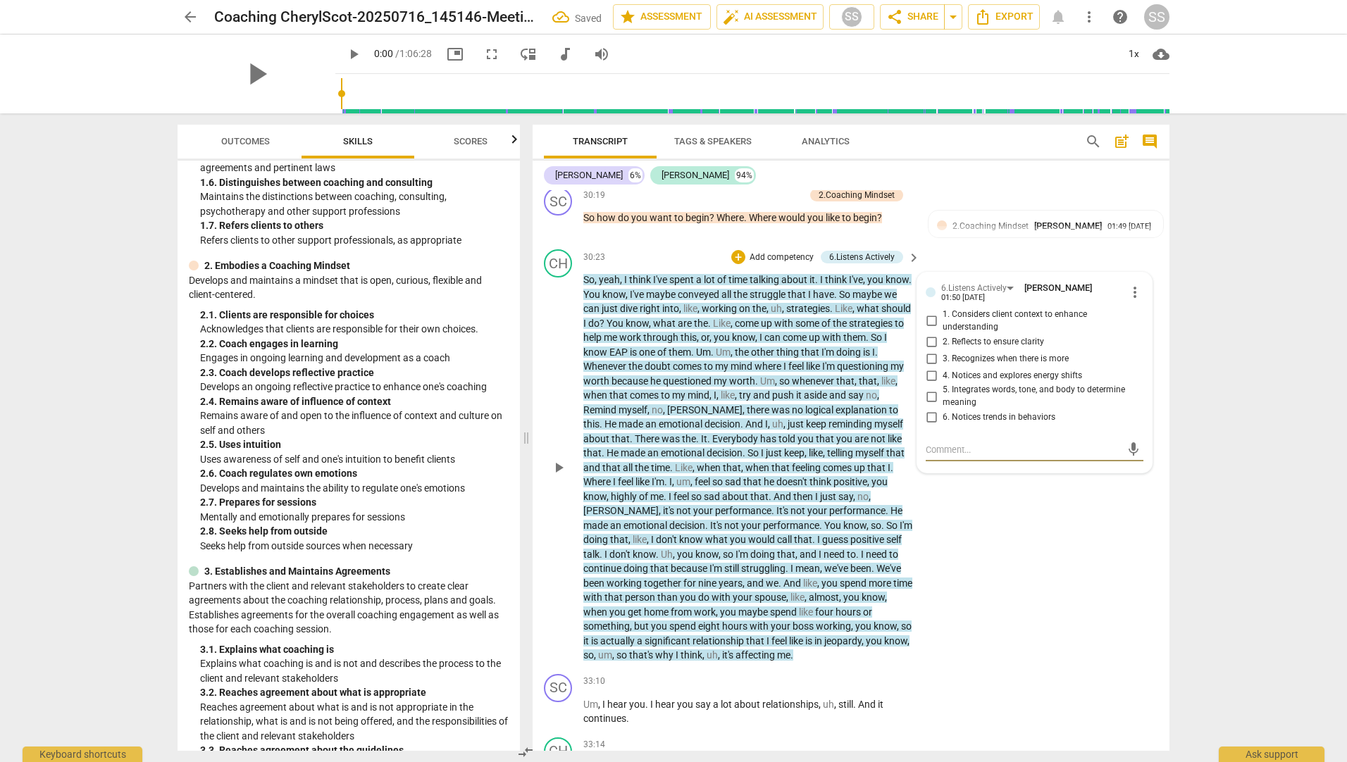
click at [1016, 616] on div "CH play_arrow pause 30:23 + Add competency 6.Listens Actively keyboard_arrow_ri…" at bounding box center [850, 456] width 637 height 425
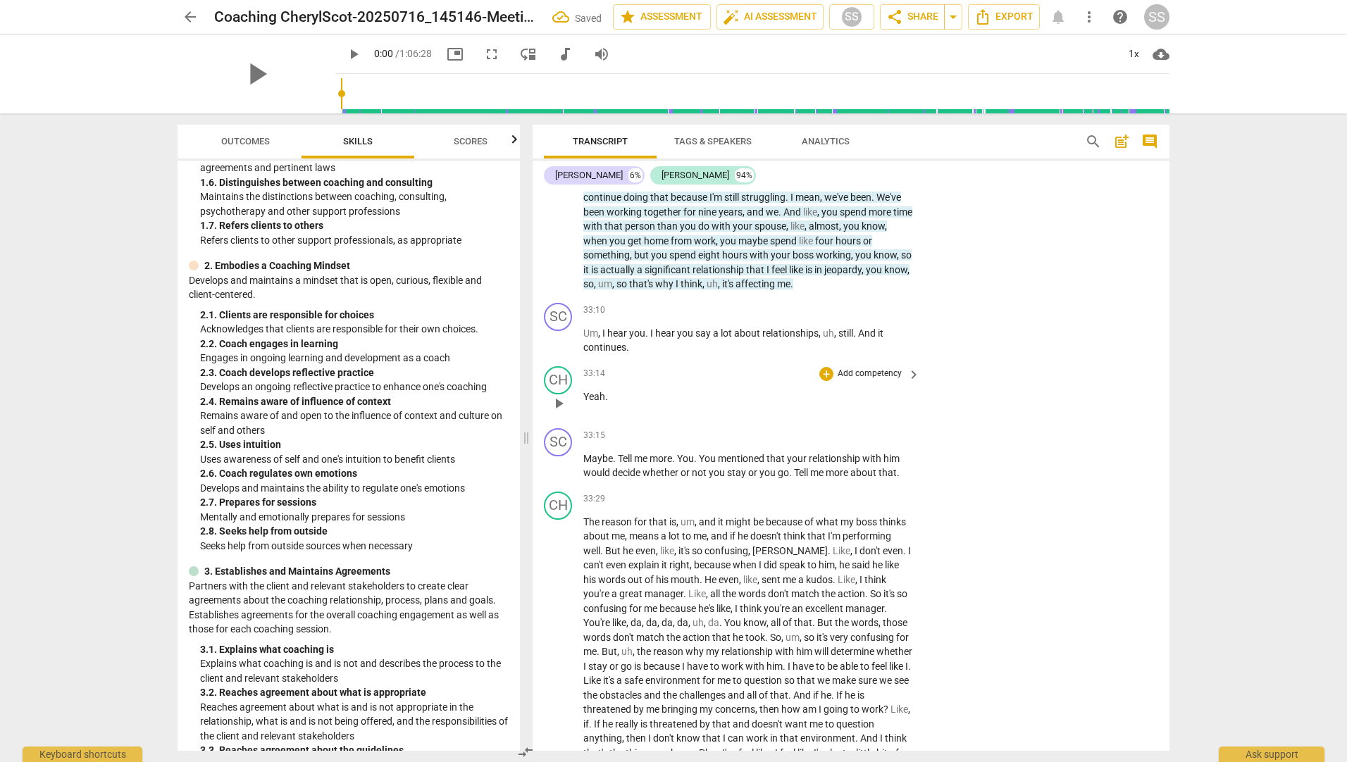
scroll to position [5423, 0]
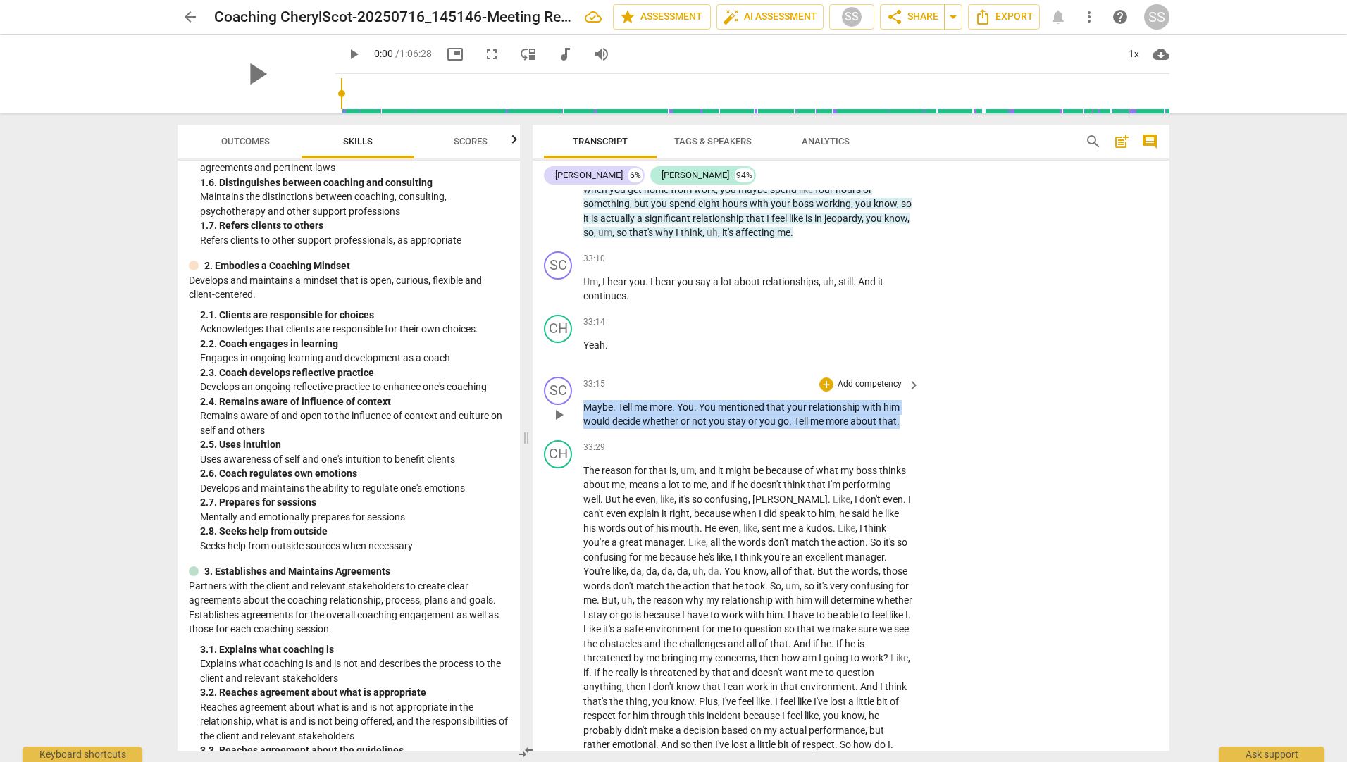
drag, startPoint x: 904, startPoint y: 438, endPoint x: 545, endPoint y: 419, distance: 359.7
click at [545, 419] on div "SC play_arrow pause 33:15 + Add competency keyboard_arrow_right Maybe . Tell me…" at bounding box center [850, 402] width 637 height 63
click at [827, 392] on div "+" at bounding box center [826, 384] width 14 height 14
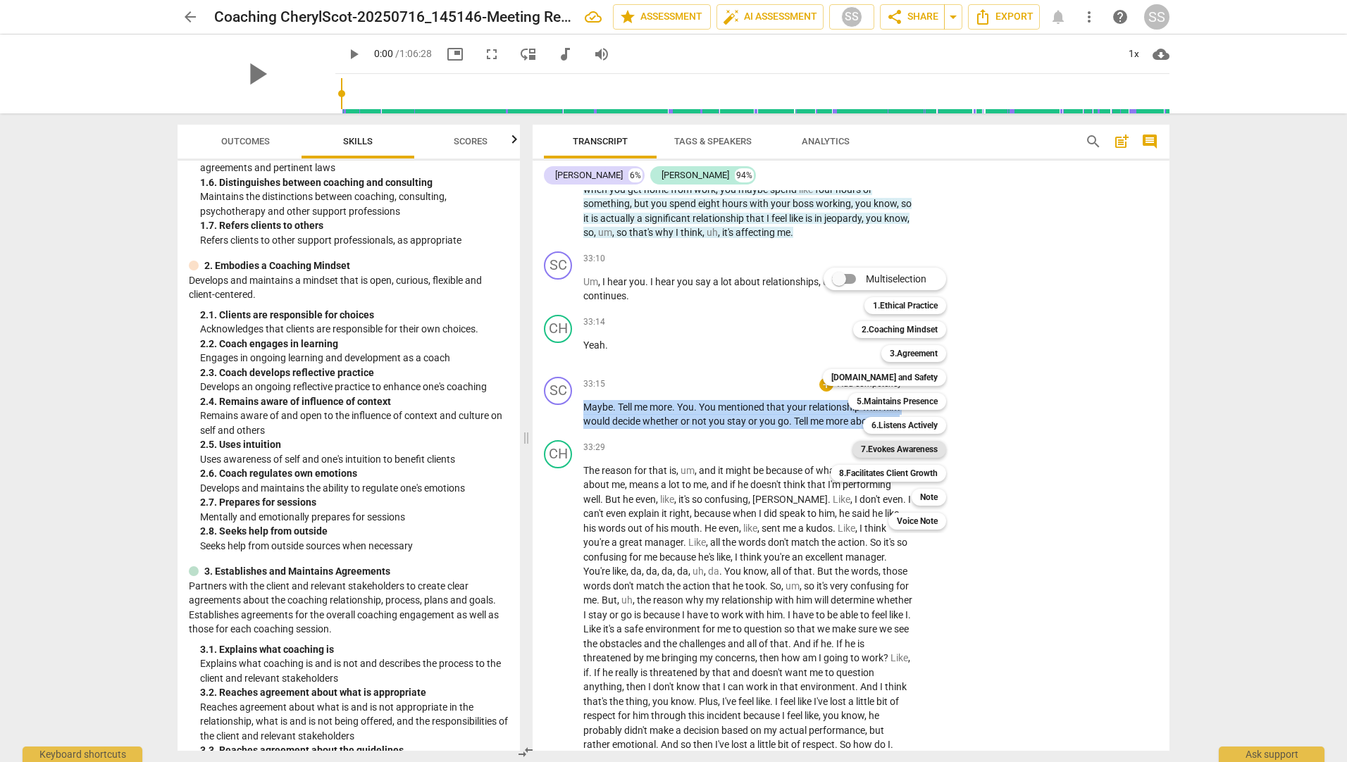
click at [922, 449] on b "7.Evokes Awareness" at bounding box center [899, 449] width 77 height 17
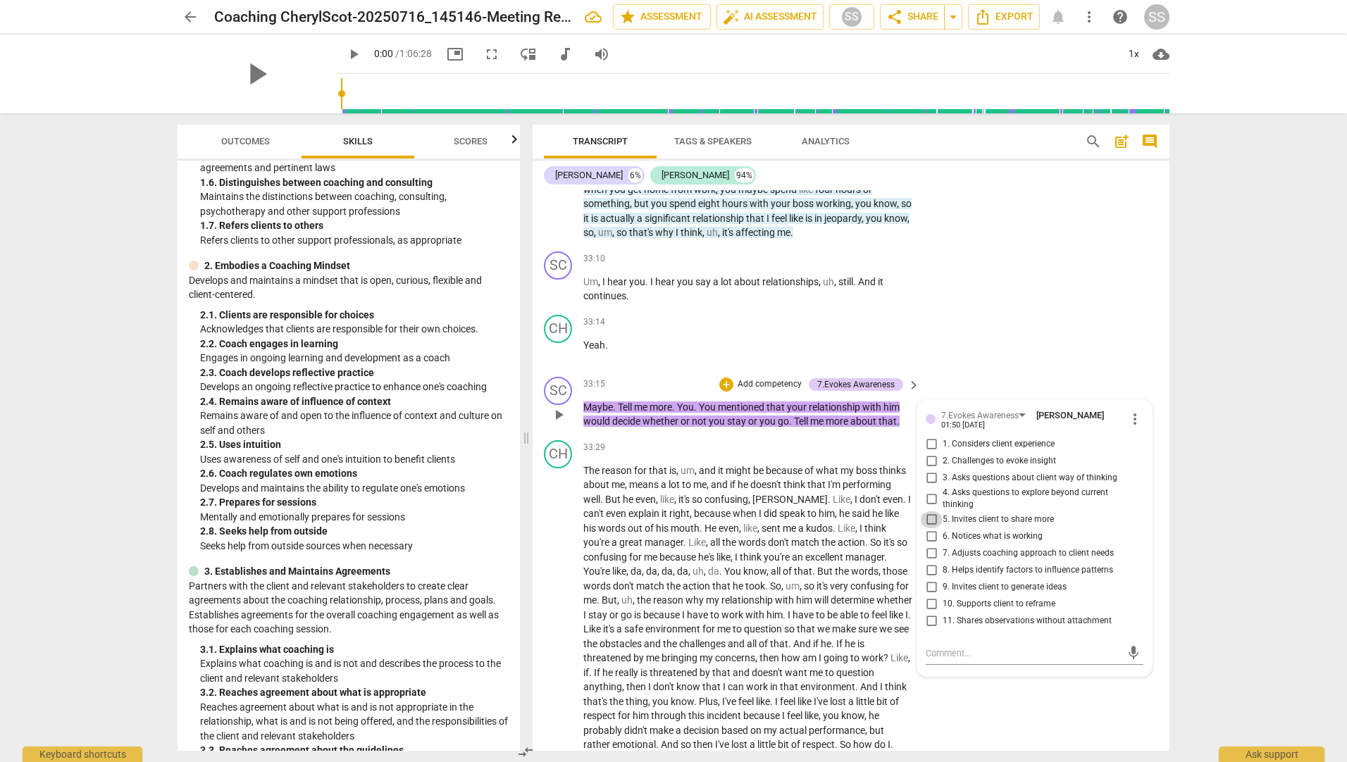
click at [928, 528] on input "5. Invites client to share more" at bounding box center [931, 519] width 23 height 17
checkbox input "true"
drag, startPoint x: 968, startPoint y: 361, endPoint x: 987, endPoint y: 377, distance: 25.1
click at [971, 365] on div "CH play_arrow pause 33:14 + Add competency keyboard_arrow_right Yeah ." at bounding box center [850, 340] width 637 height 62
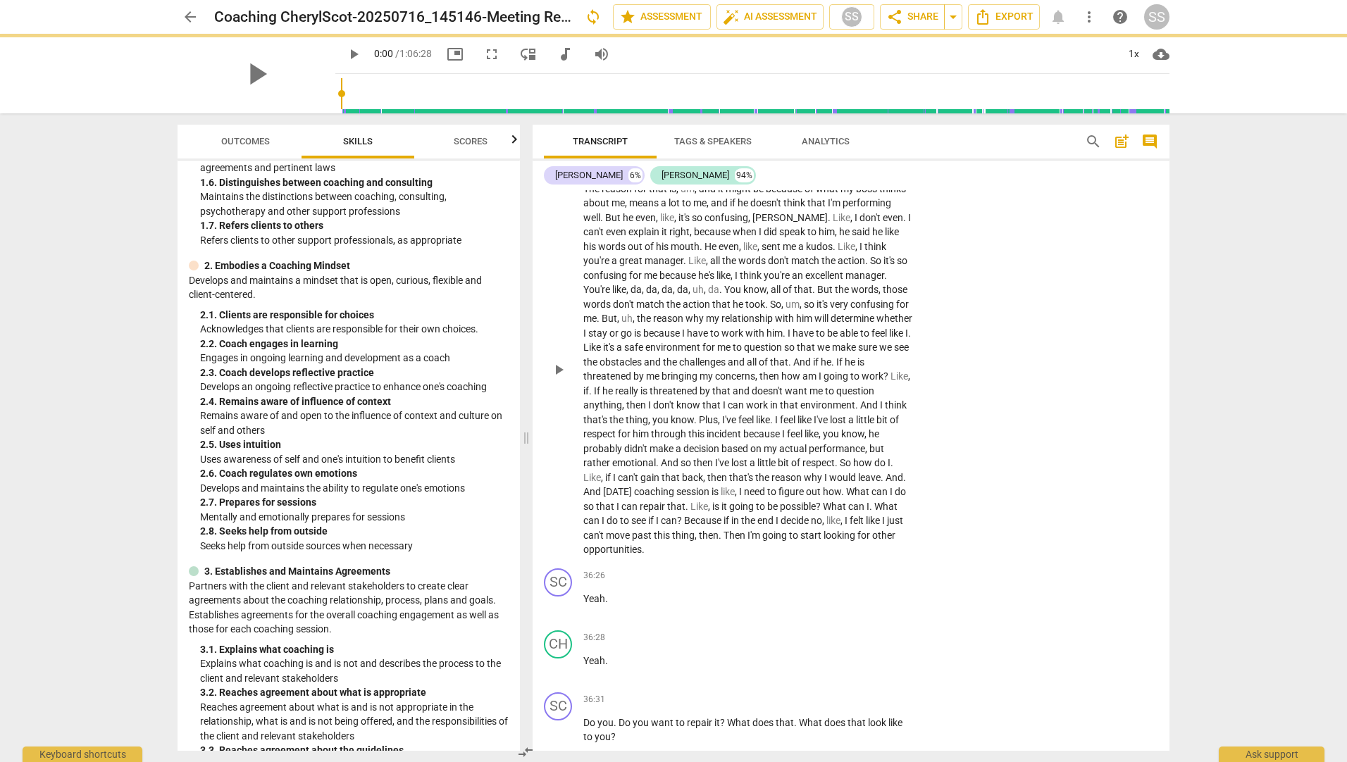
scroll to position [5987, 0]
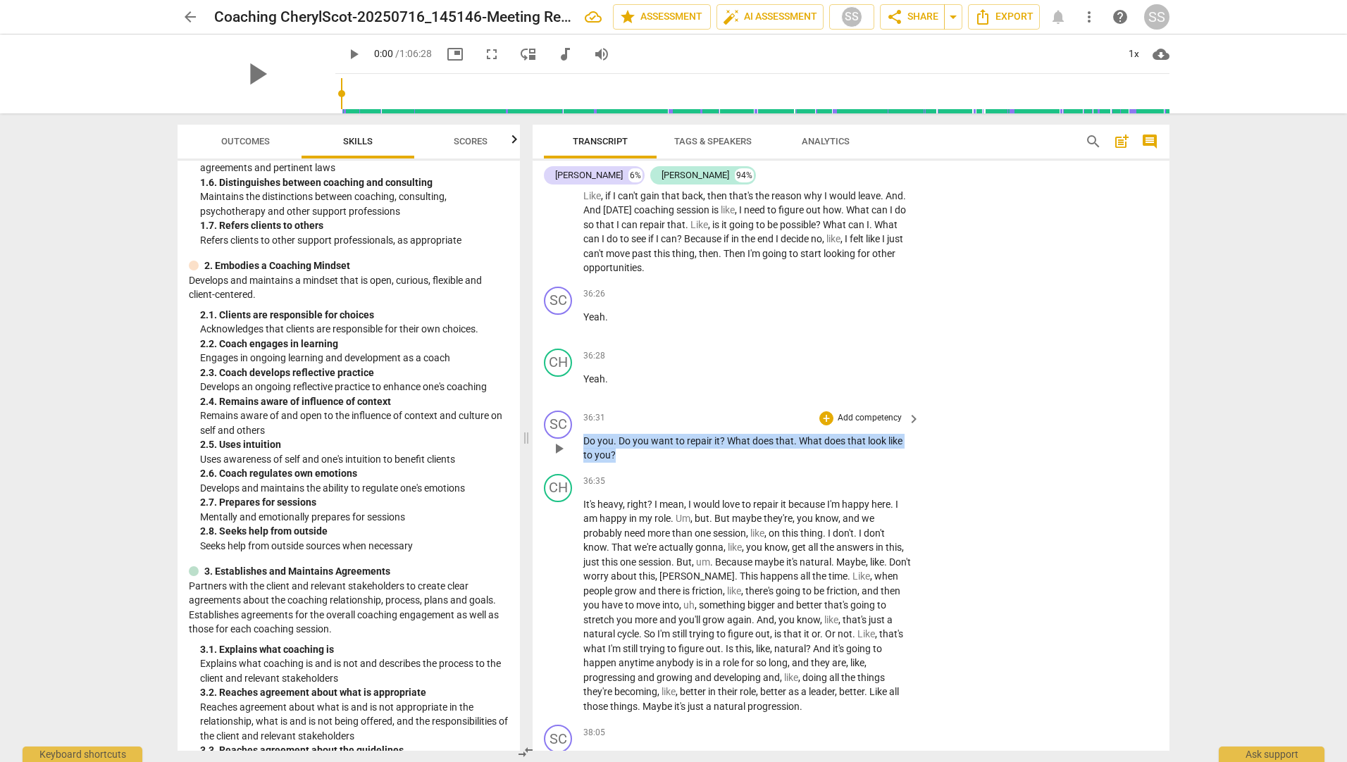
drag, startPoint x: 613, startPoint y: 469, endPoint x: 584, endPoint y: 456, distance: 31.8
click at [584, 456] on p "Do you . Do you want to repair it ? What does that . What does that look like t…" at bounding box center [748, 448] width 330 height 29
click at [836, 425] on p "Add competency" at bounding box center [869, 418] width 67 height 13
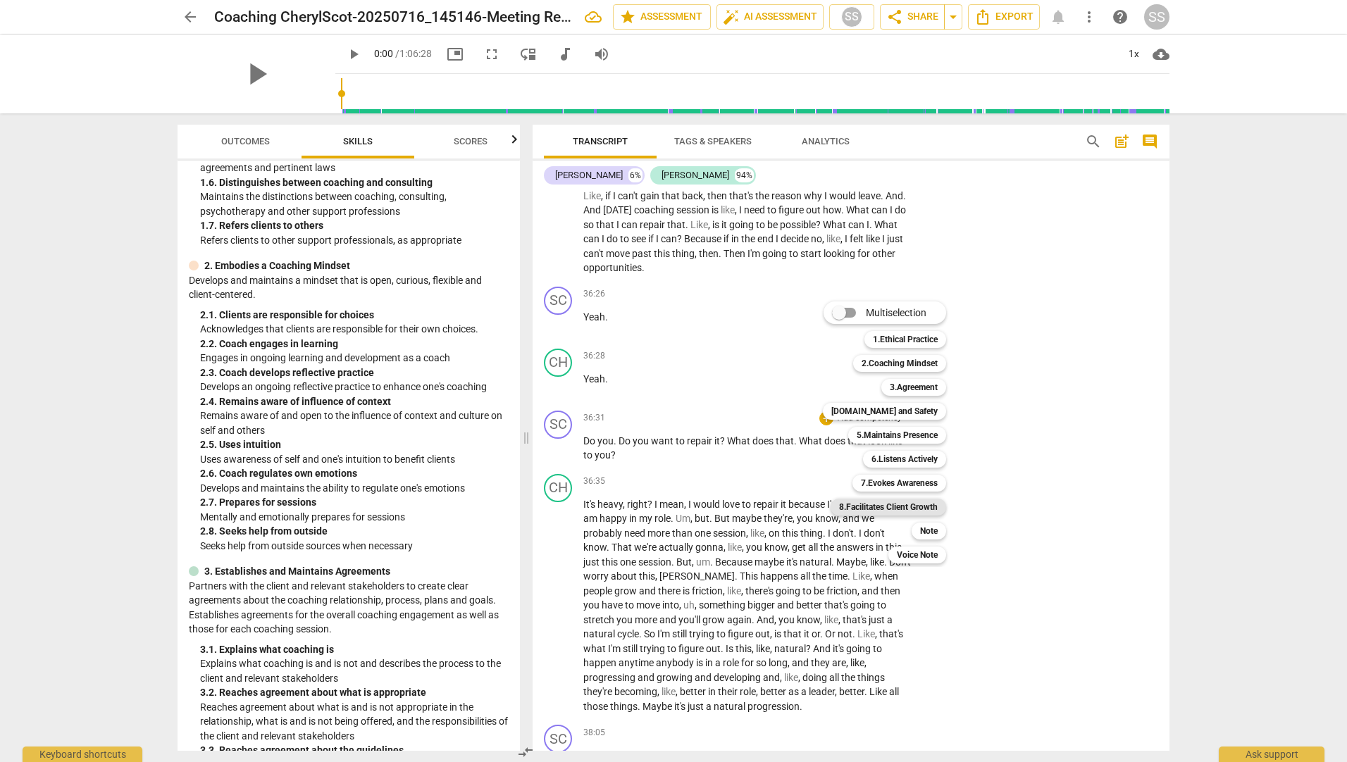
click at [918, 506] on b "8.Facilitates Client Growth" at bounding box center [888, 507] width 99 height 17
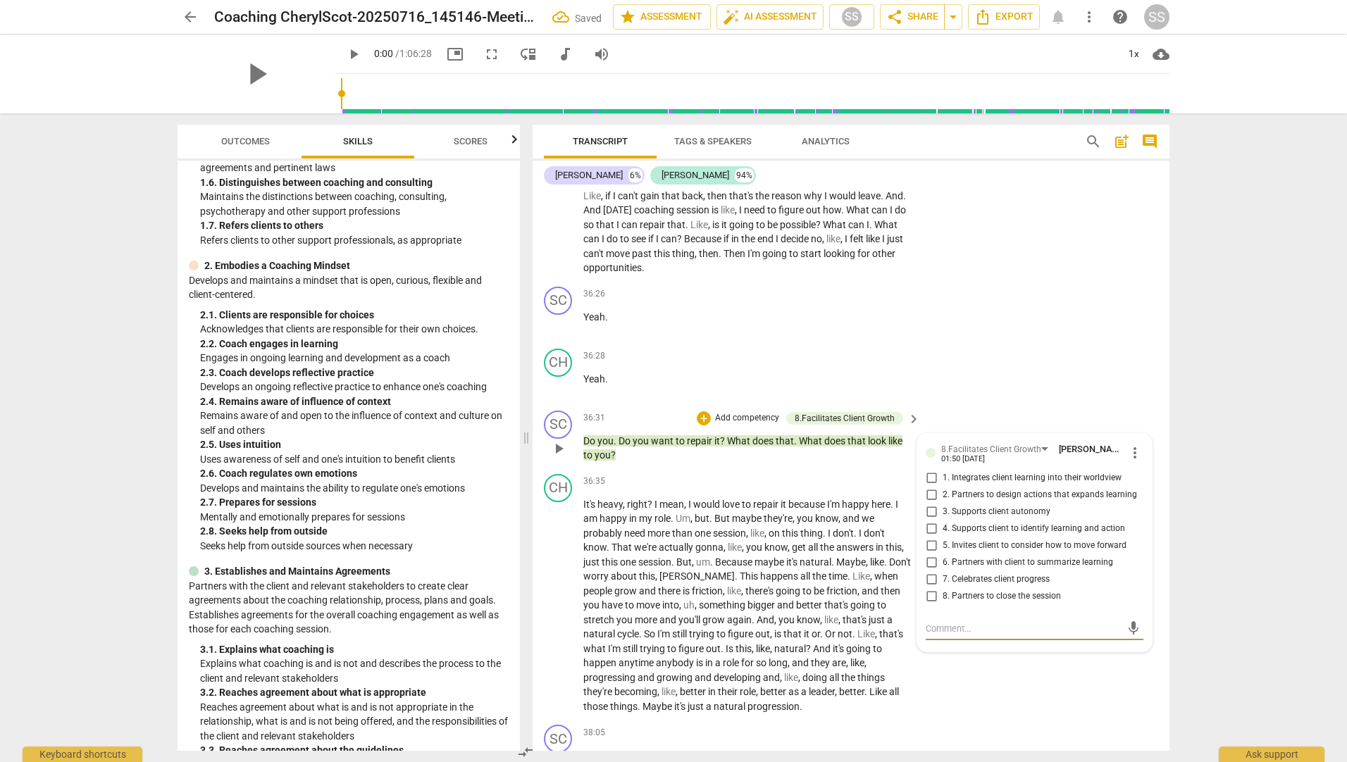
click at [936, 504] on input "2. Partners to design actions that expands learning" at bounding box center [931, 495] width 23 height 17
checkbox input "true"
click at [930, 554] on input "5. Invites client to consider how to move forward" at bounding box center [931, 545] width 23 height 17
checkbox input "true"
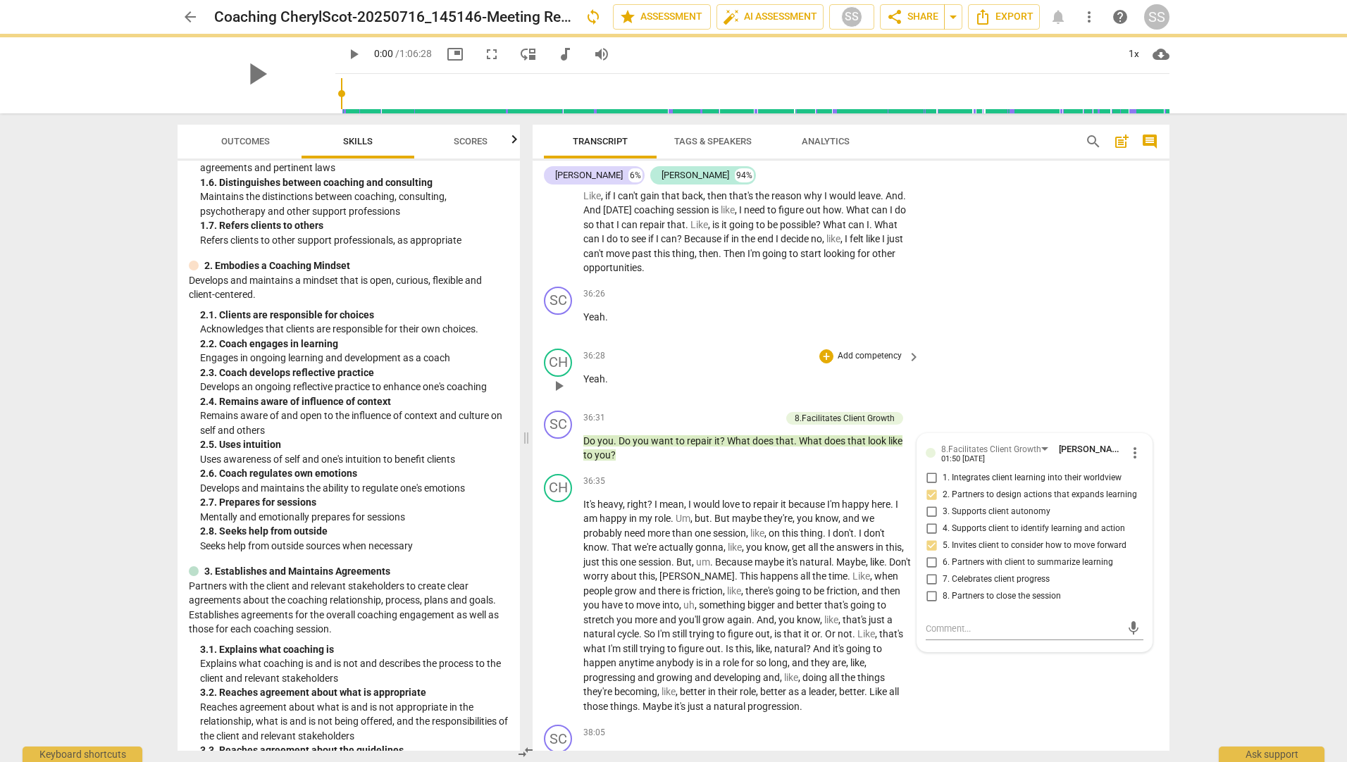
click at [991, 404] on div "CH play_arrow pause 36:28 + Add competency keyboard_arrow_right Yeah ." at bounding box center [850, 374] width 637 height 62
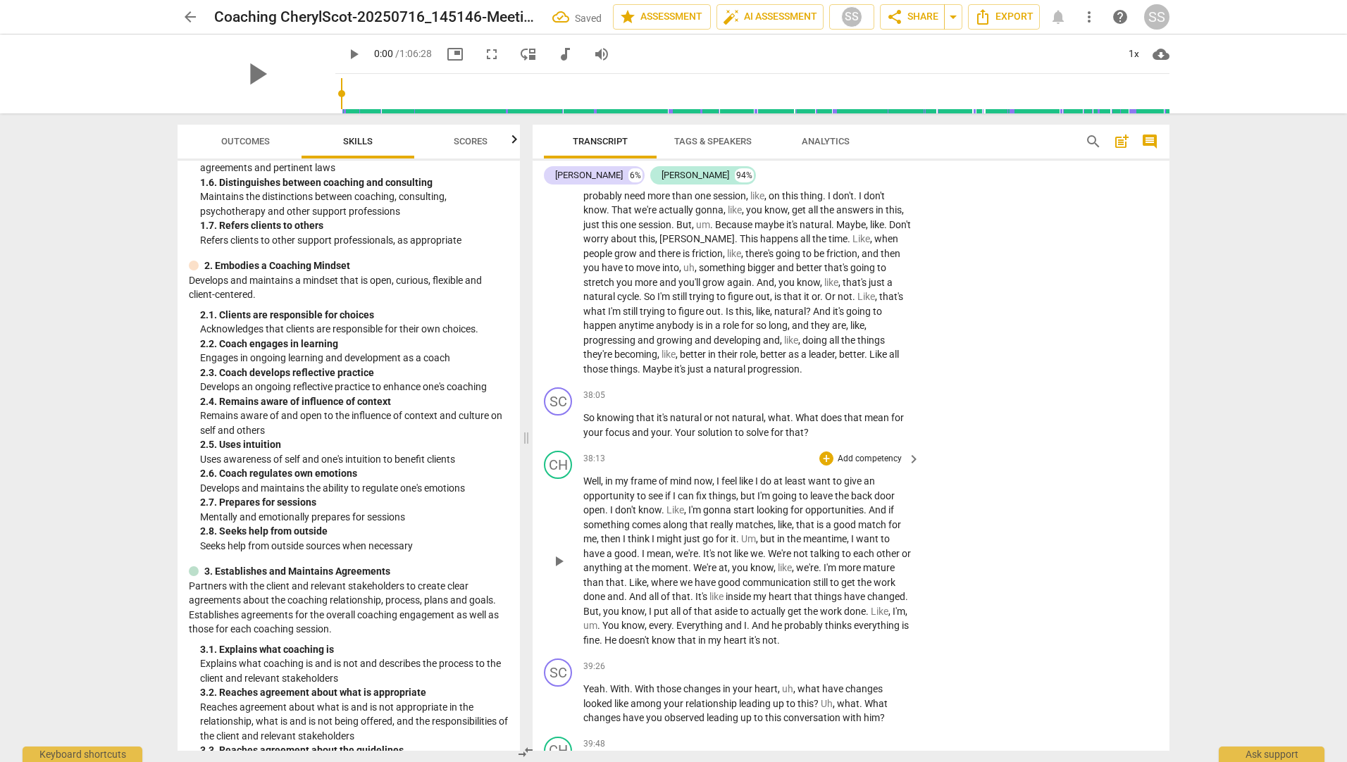
scroll to position [6480, 0]
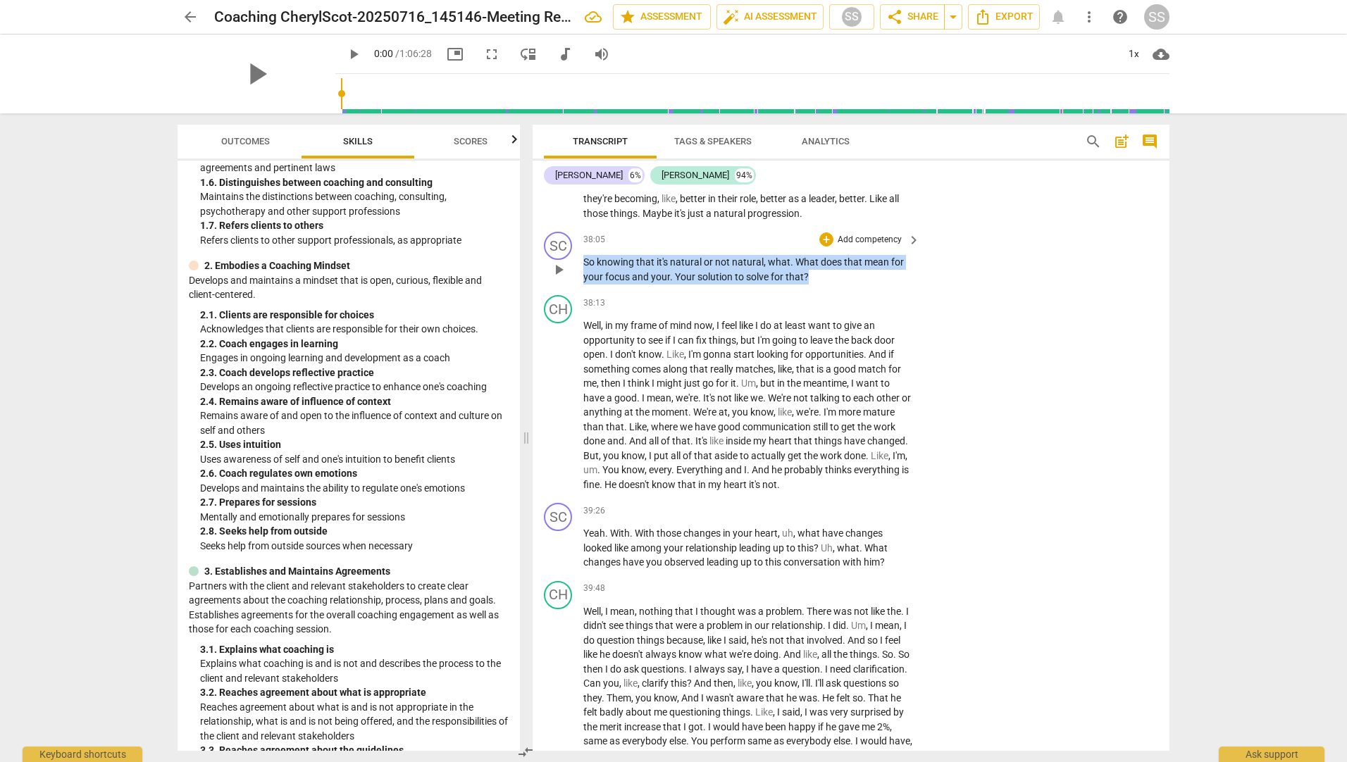
drag, startPoint x: 810, startPoint y: 290, endPoint x: 577, endPoint y: 270, distance: 233.2
click at [577, 270] on div "SC play_arrow pause 38:05 + Add competency keyboard_arrow_right So knowing that…" at bounding box center [850, 257] width 637 height 63
click at [825, 275] on div "+" at bounding box center [820, 273] width 14 height 14
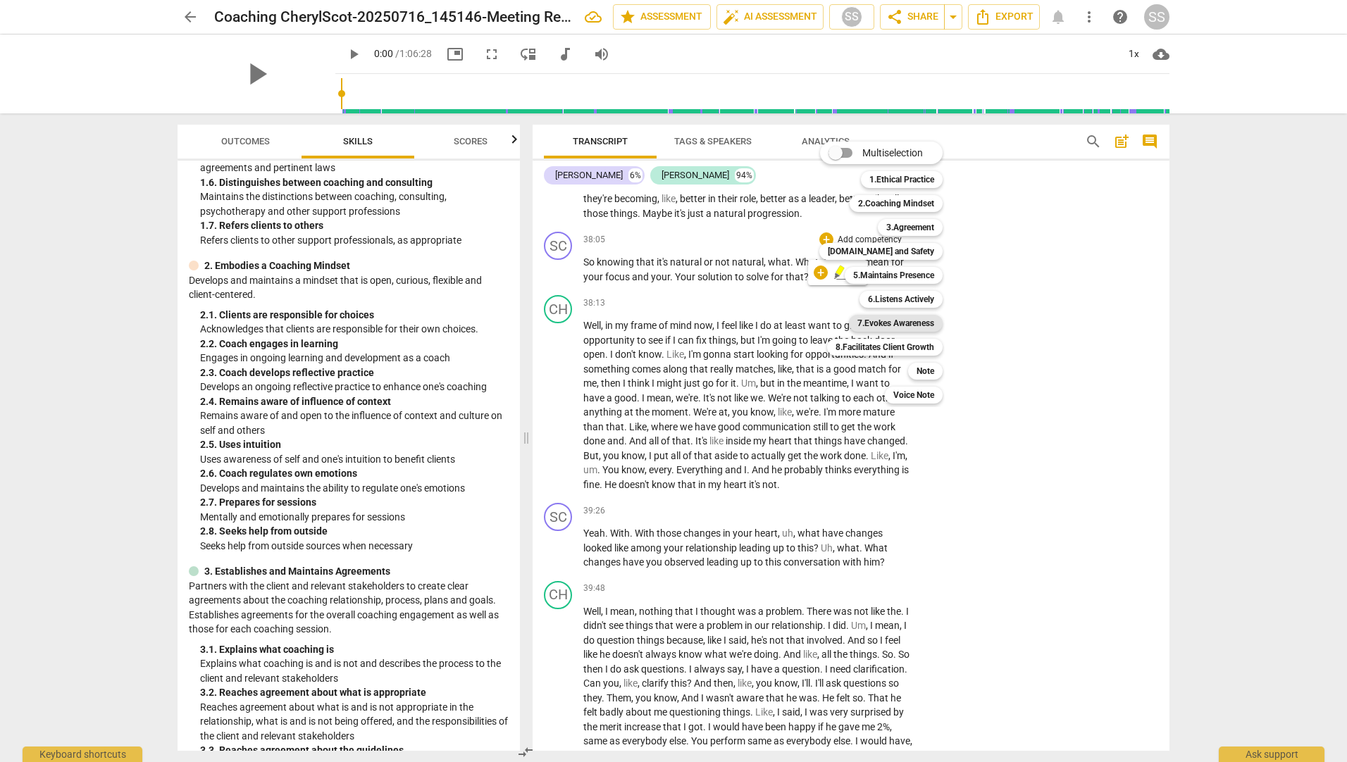
click at [912, 325] on b "7.Evokes Awareness" at bounding box center [895, 323] width 77 height 17
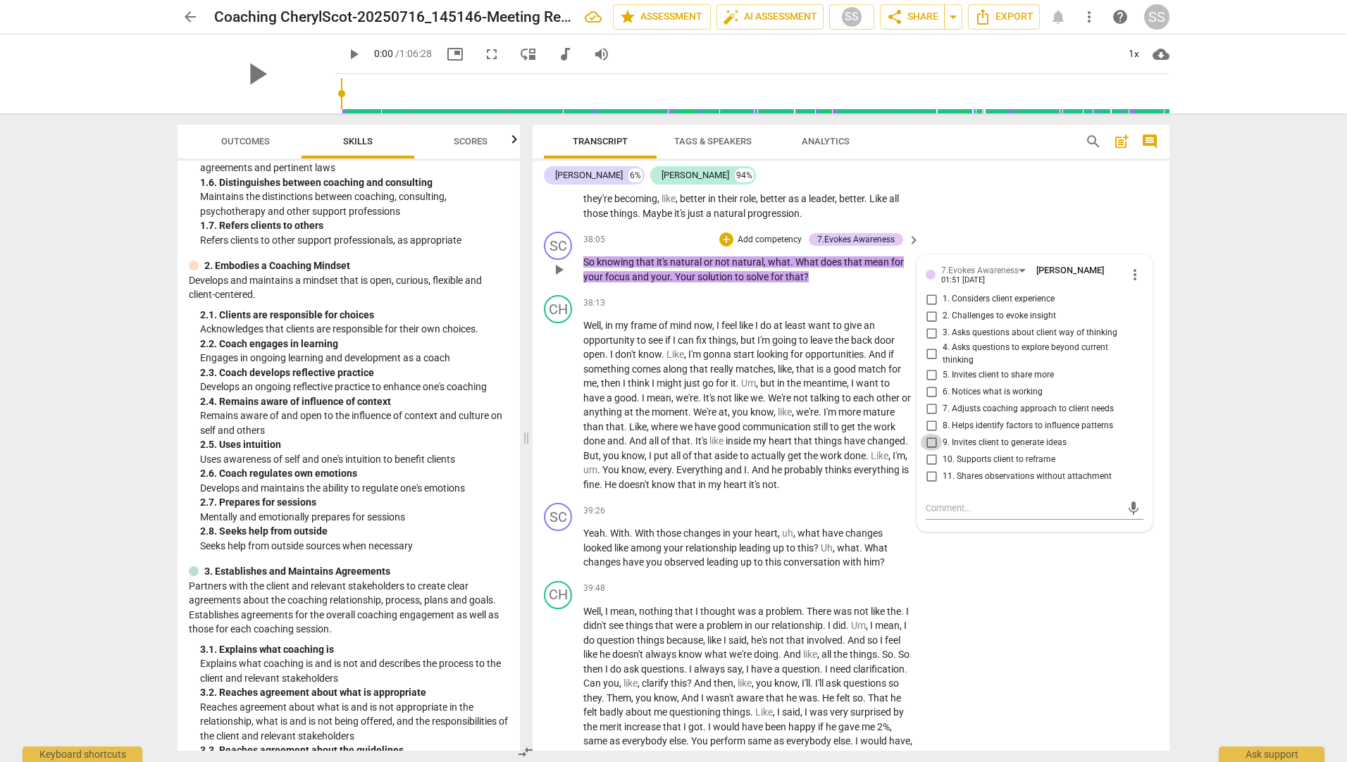
click at [928, 451] on input "9. Invites client to generate ideas" at bounding box center [931, 442] width 23 height 17
checkbox input "true"
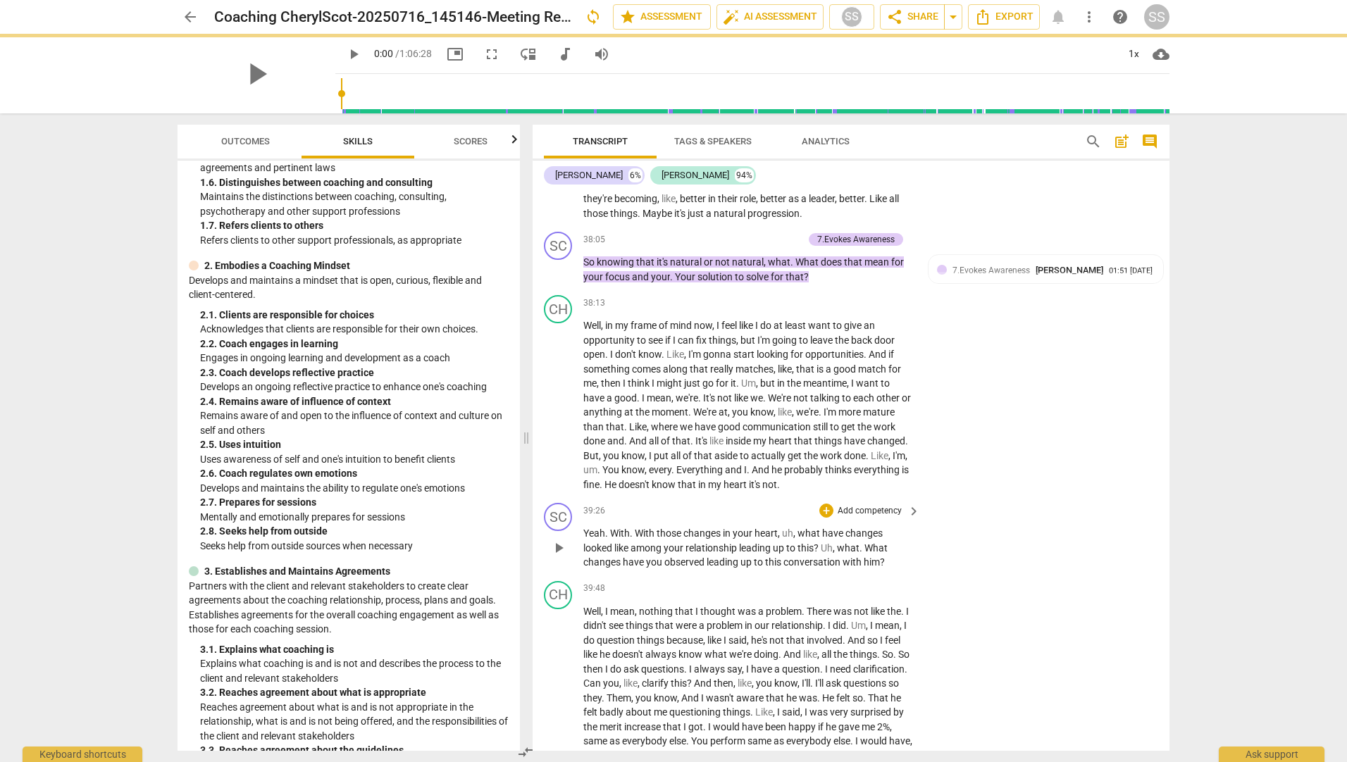
scroll to position [6762, 0]
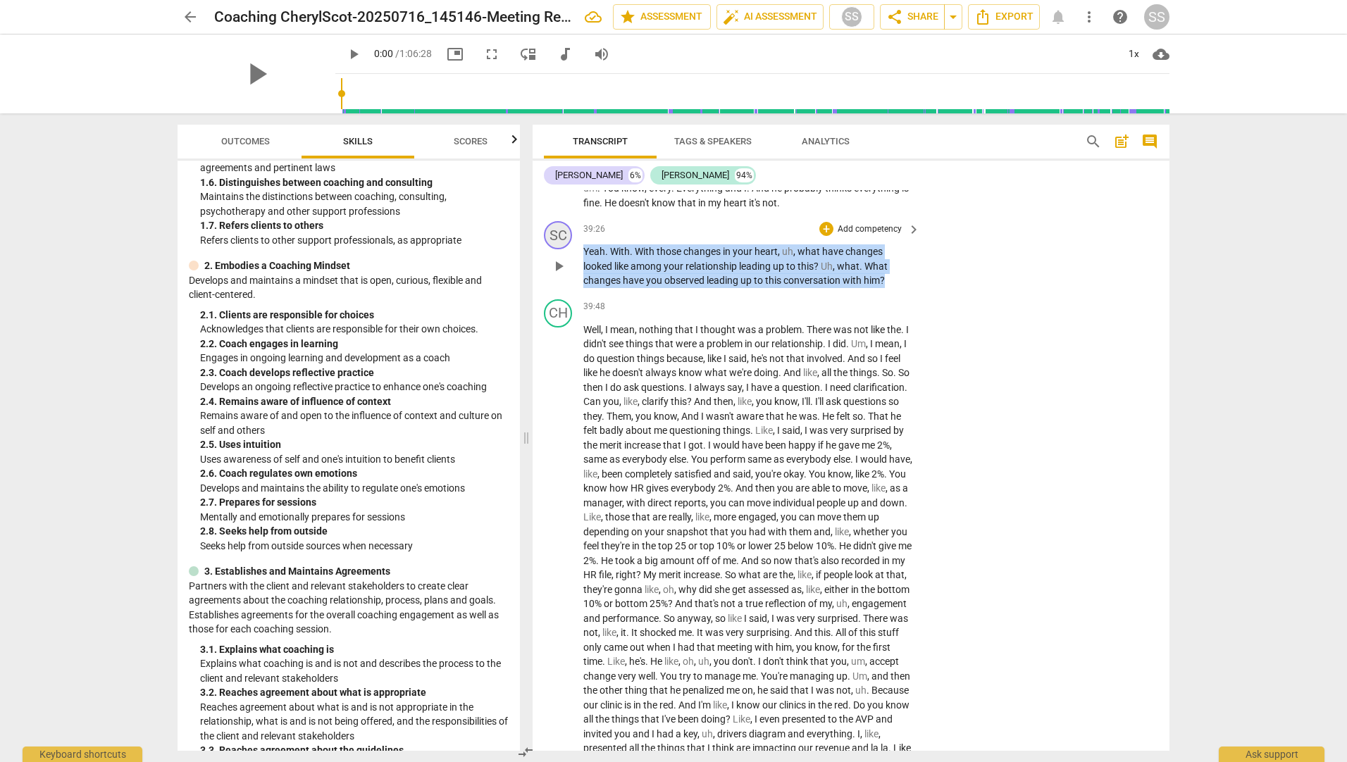
drag, startPoint x: 885, startPoint y: 295, endPoint x: 569, endPoint y: 258, distance: 317.7
click at [569, 258] on div "SC play_arrow pause 39:26 + Add competency keyboard_arrow_right Yeah . With . W…" at bounding box center [850, 255] width 637 height 78
click at [899, 275] on div "+" at bounding box center [899, 277] width 14 height 14
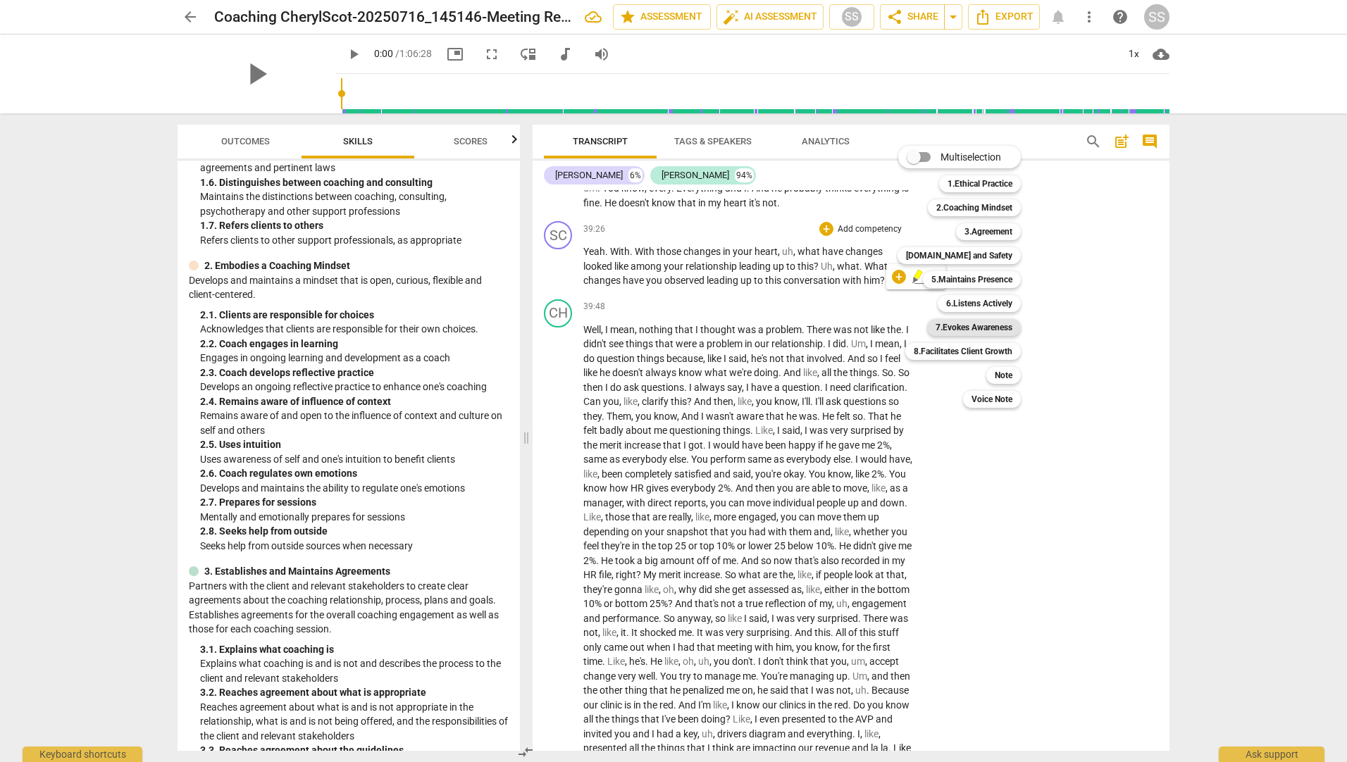
click at [1008, 330] on b "7.Evokes Awareness" at bounding box center [973, 327] width 77 height 17
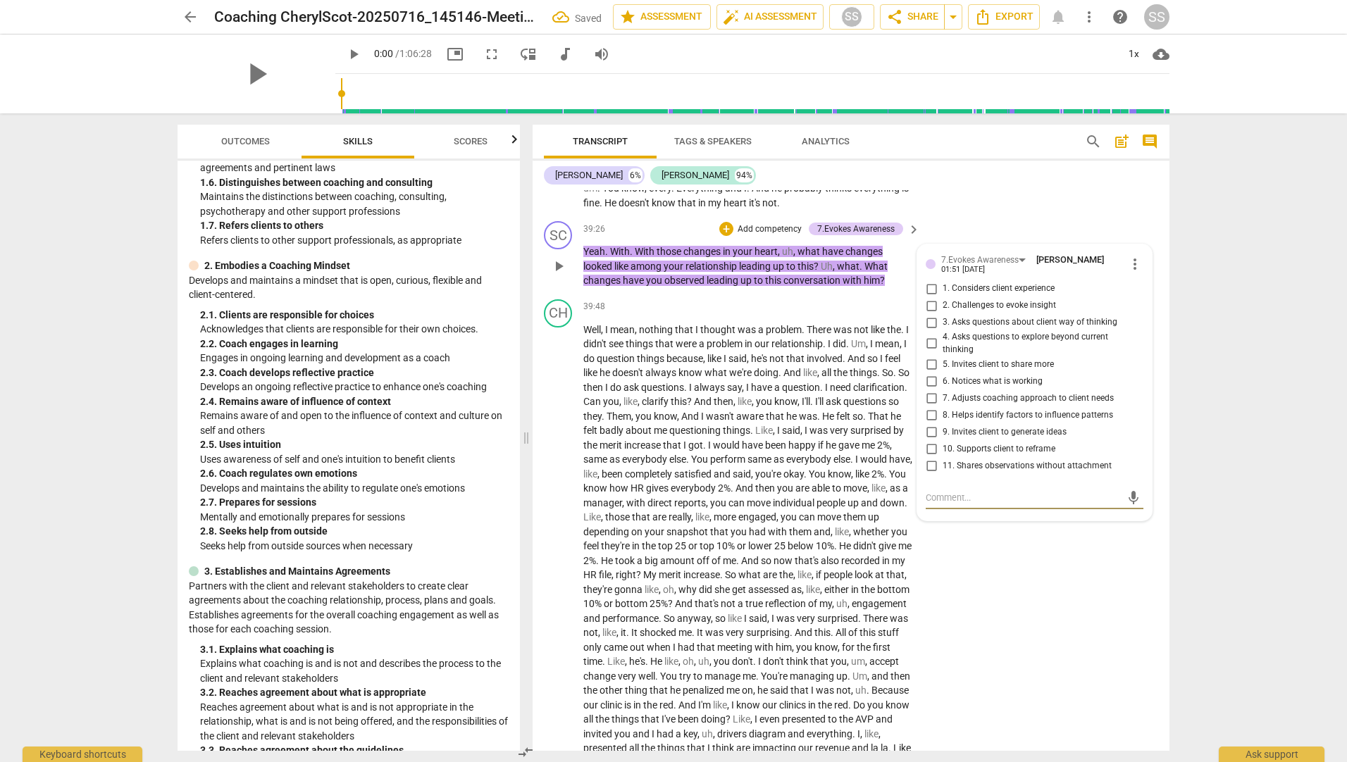
click at [970, 456] on span "10. Supports client to reframe" at bounding box center [998, 449] width 113 height 13
click at [942, 457] on input "10. Supports client to reframe" at bounding box center [931, 448] width 23 height 17
checkbox input "true"
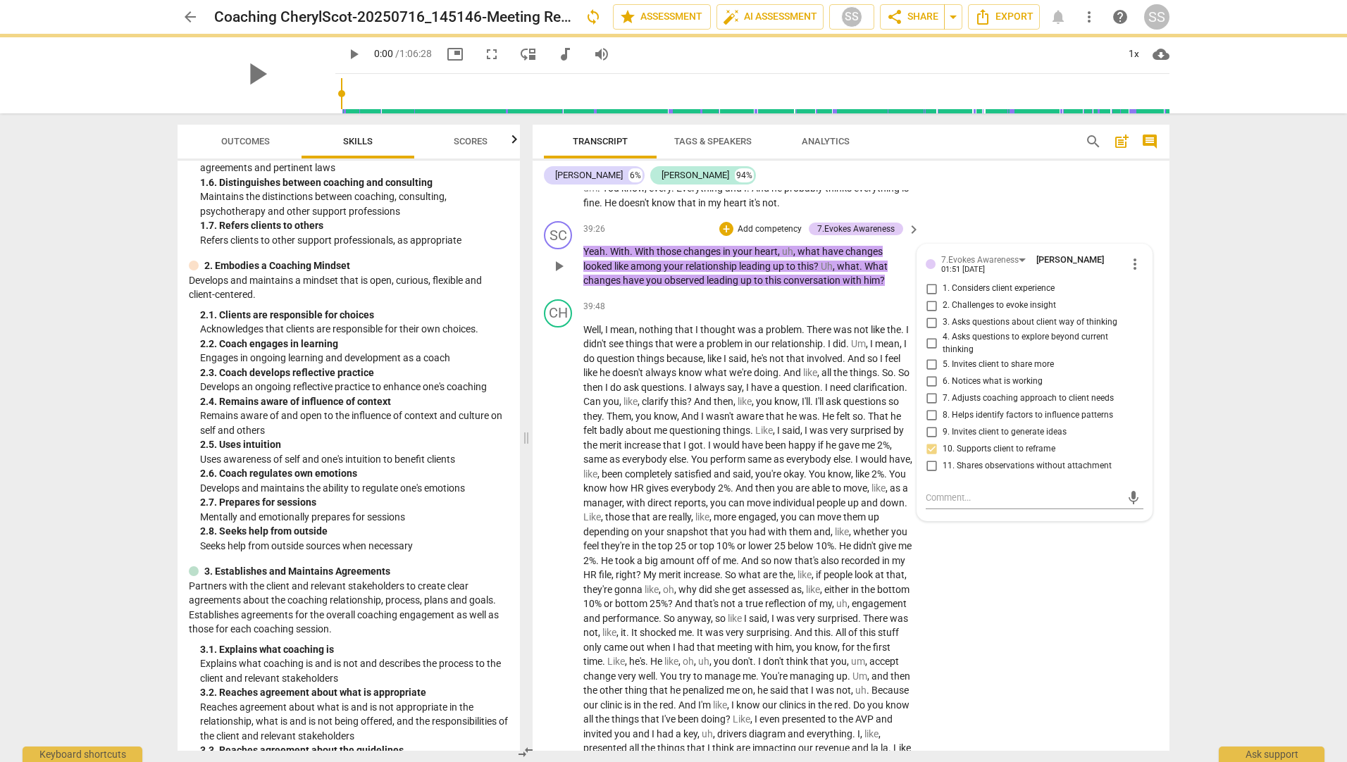
click at [961, 388] on label "6. Notices what is working" at bounding box center [1029, 381] width 218 height 17
click at [942, 388] on input "6. Notices what is working" at bounding box center [931, 381] width 23 height 17
checkbox input "true"
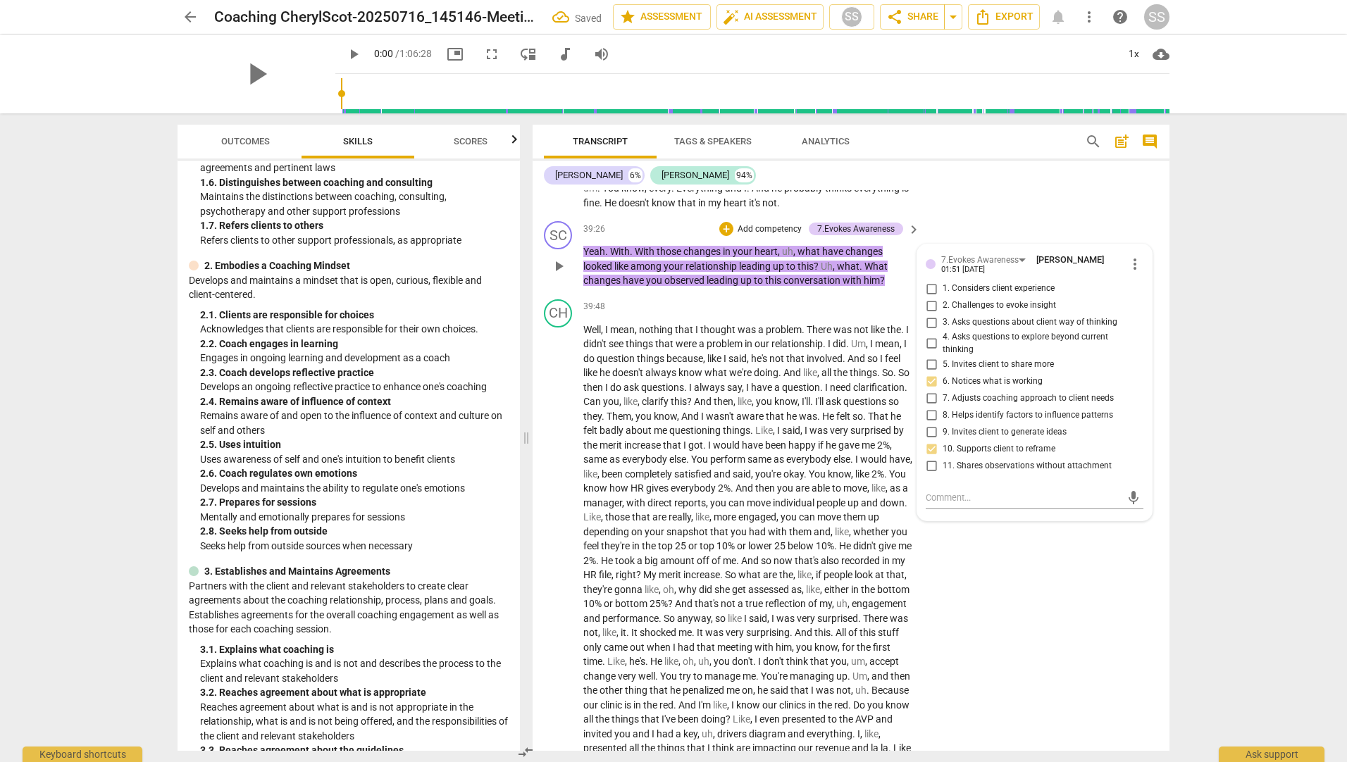
click at [976, 371] on span "5. Invites client to share more" at bounding box center [997, 364] width 111 height 13
click at [942, 373] on input "5. Invites client to share more" at bounding box center [931, 364] width 23 height 17
checkbox input "true"
click at [999, 216] on div "CH play_arrow pause 38:13 + Add competency keyboard_arrow_right Well , in my fr…" at bounding box center [850, 112] width 637 height 208
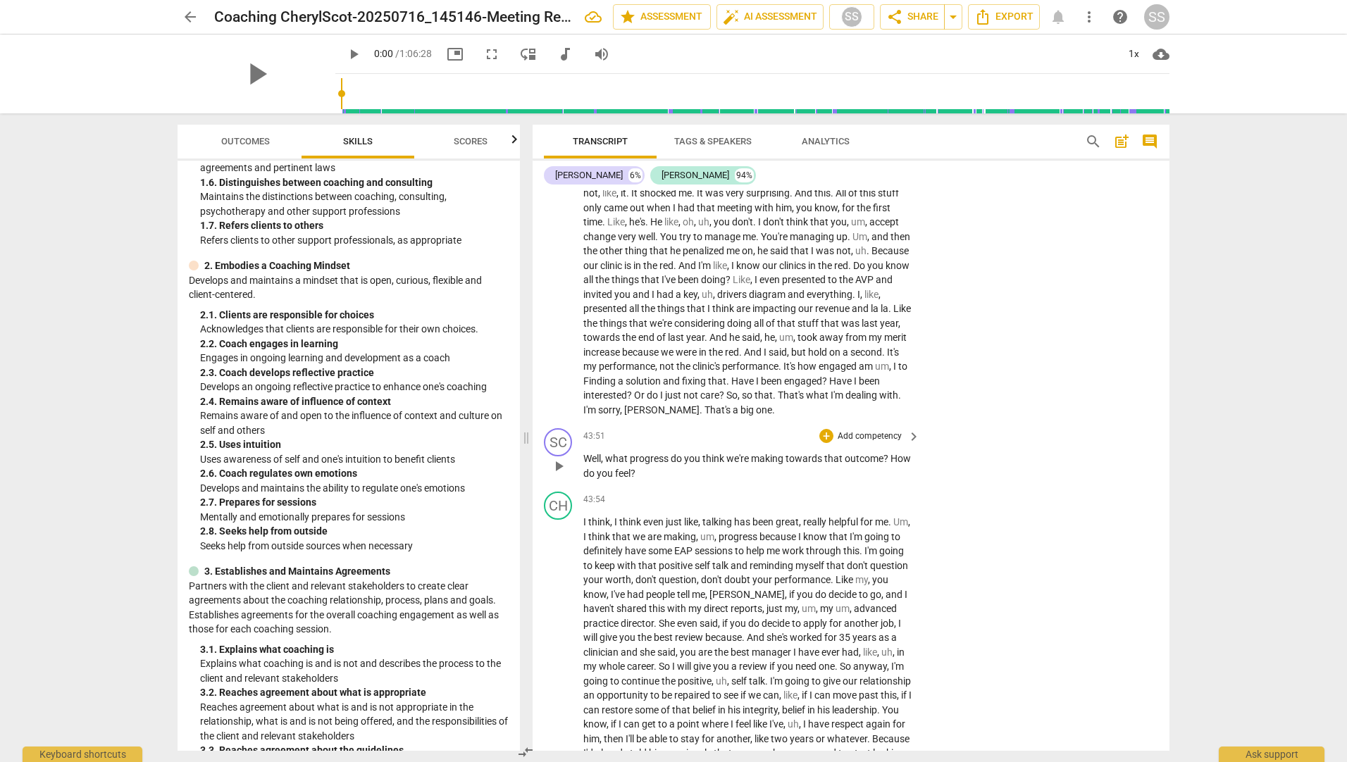
scroll to position [7325, 0]
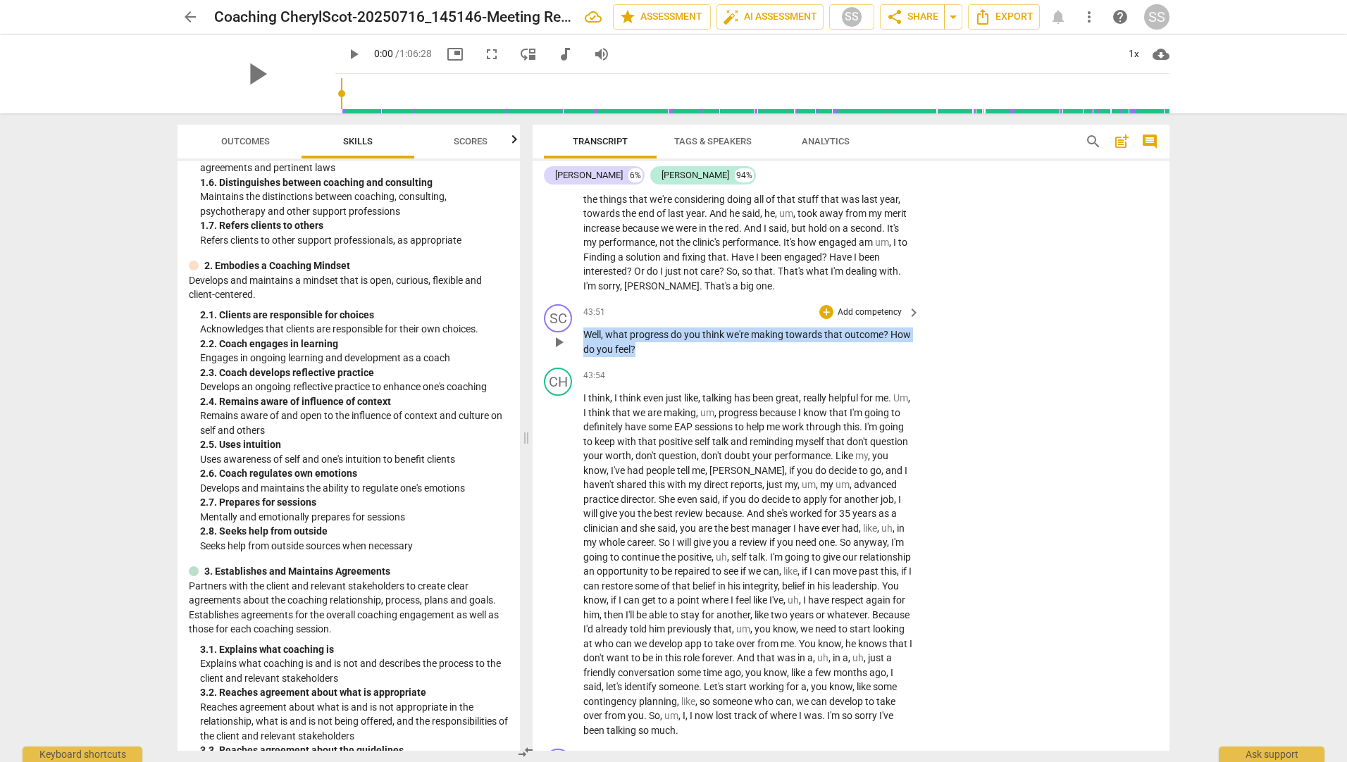
drag, startPoint x: 666, startPoint y: 374, endPoint x: 582, endPoint y: 358, distance: 85.9
click at [582, 358] on div "SC play_arrow pause 43:51 + Add competency keyboard_arrow_right Well , what pro…" at bounding box center [850, 330] width 637 height 63
click at [826, 319] on div "+" at bounding box center [826, 312] width 14 height 14
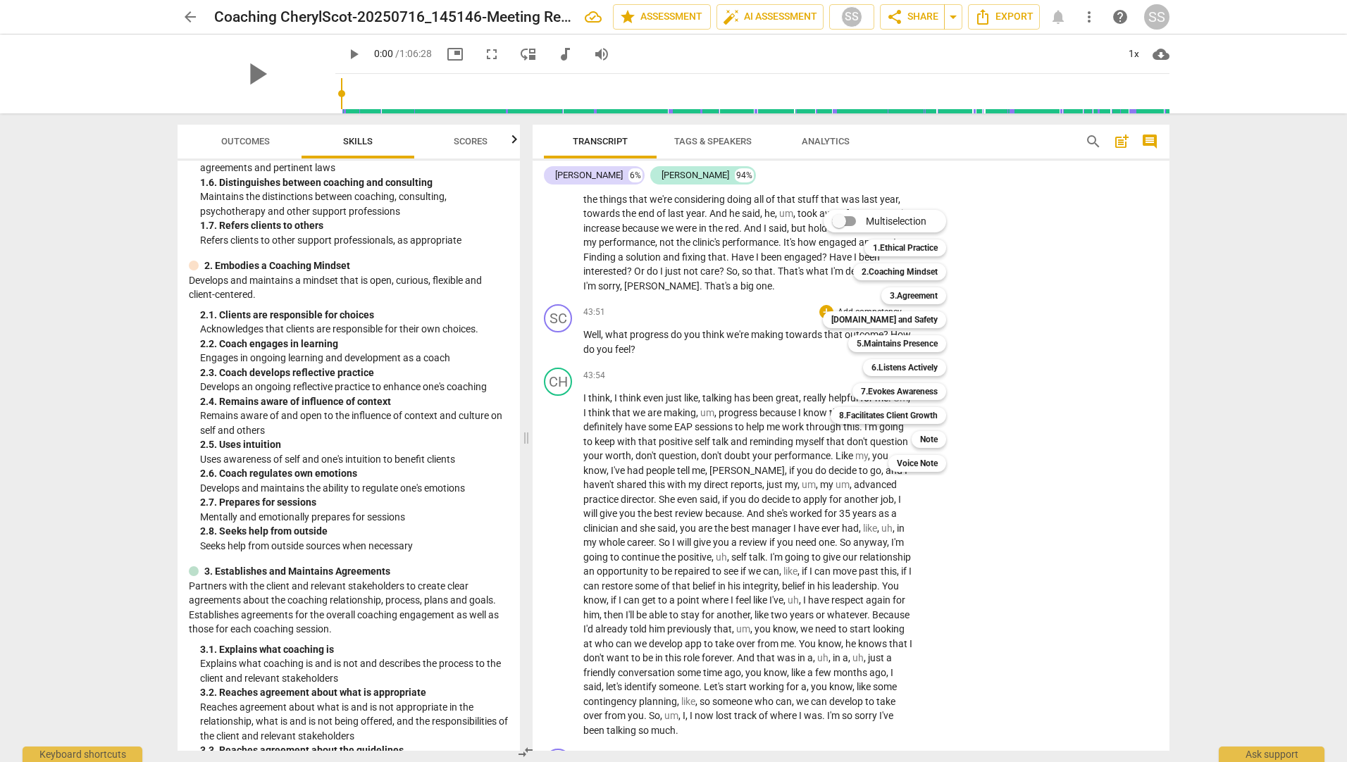
drag, startPoint x: 514, startPoint y: 316, endPoint x: 513, endPoint y: 335, distance: 19.8
click at [513, 335] on div at bounding box center [673, 381] width 1347 height 762
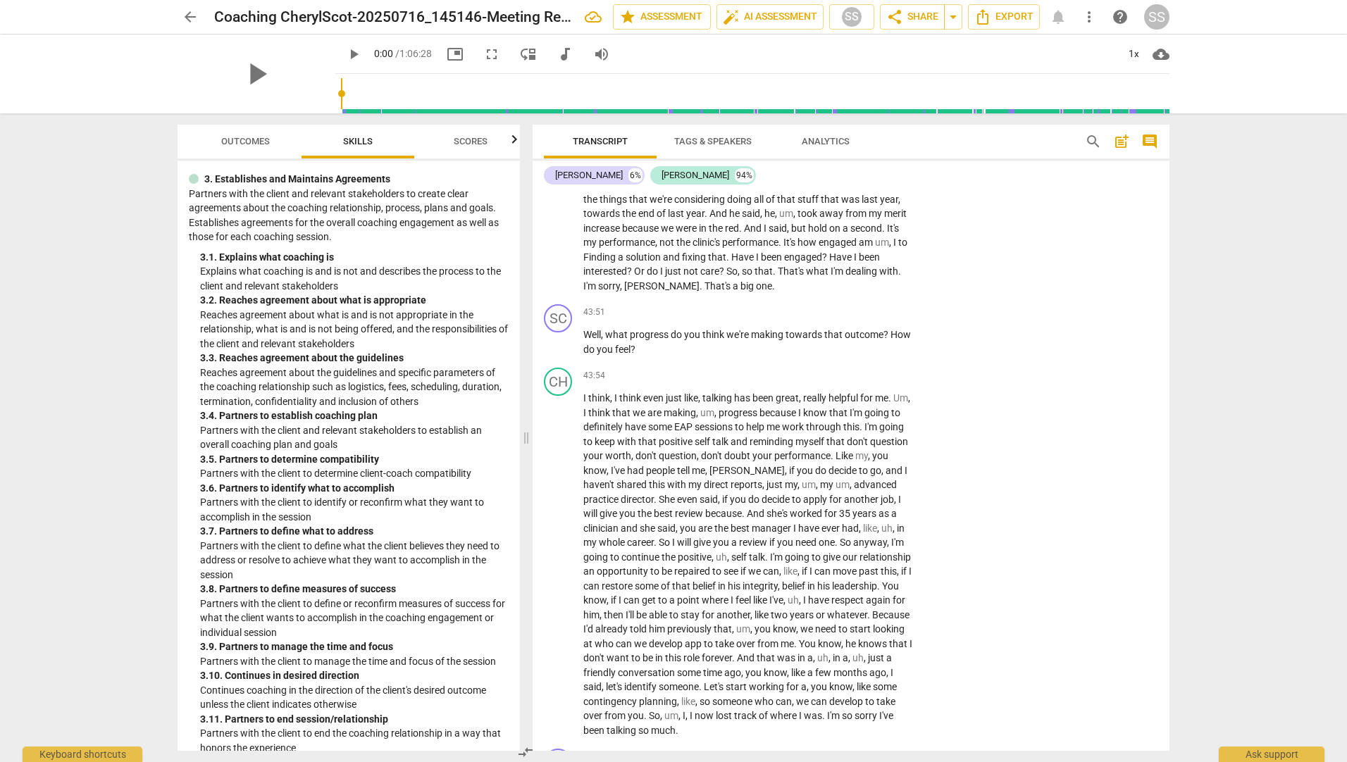
scroll to position [744, 0]
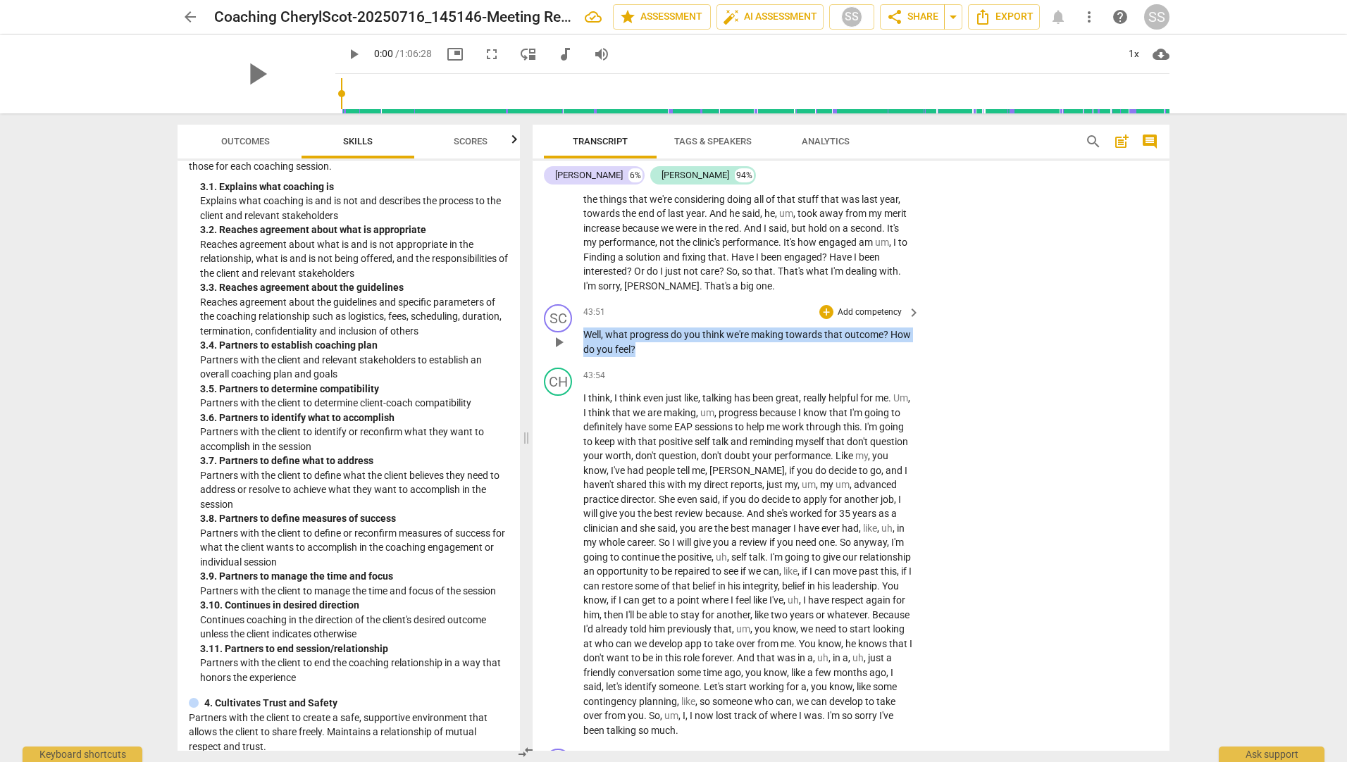
drag, startPoint x: 660, startPoint y: 380, endPoint x: 582, endPoint y: 361, distance: 80.6
click at [582, 361] on div "SC play_arrow pause 43:51 + Add competency keyboard_arrow_right Well , what pro…" at bounding box center [850, 330] width 637 height 63
click at [861, 319] on p "Add competency" at bounding box center [869, 312] width 67 height 13
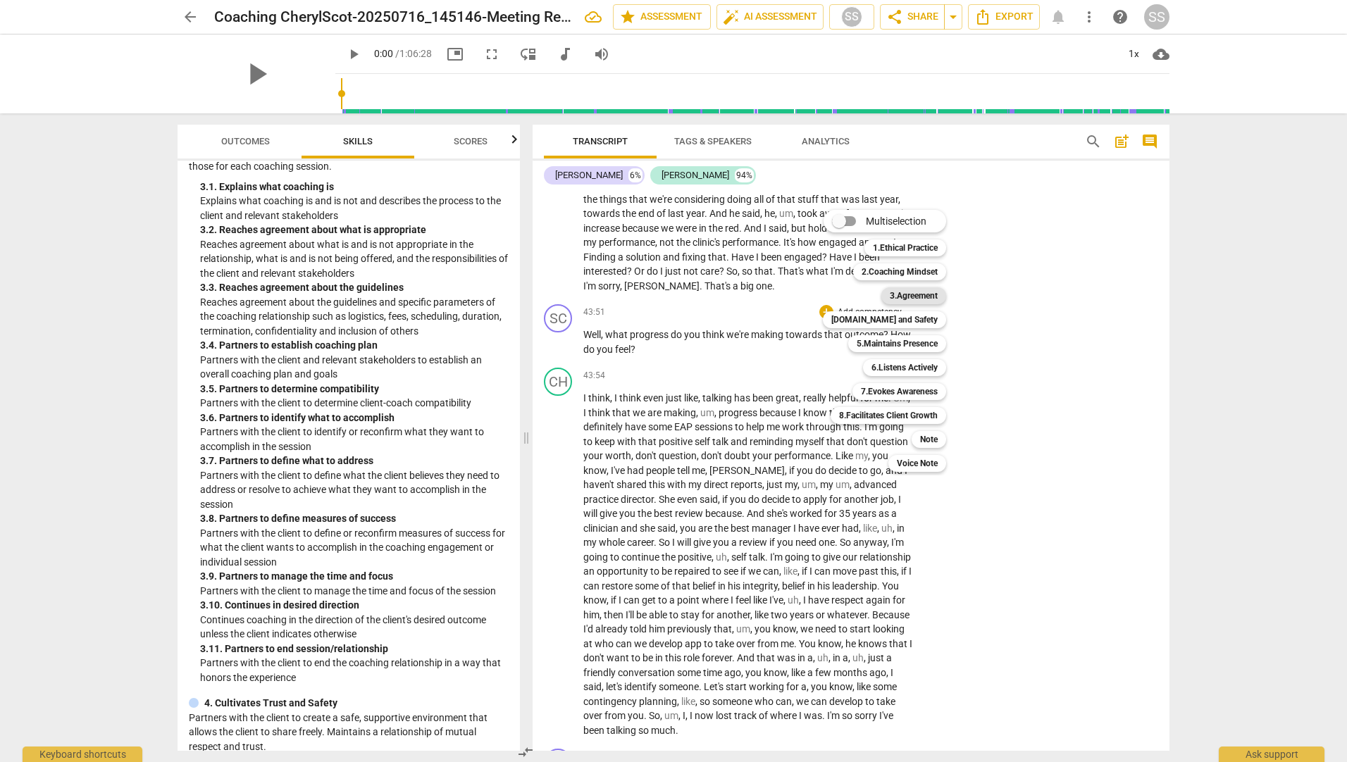
click at [908, 291] on b "3.Agreement" at bounding box center [913, 295] width 48 height 17
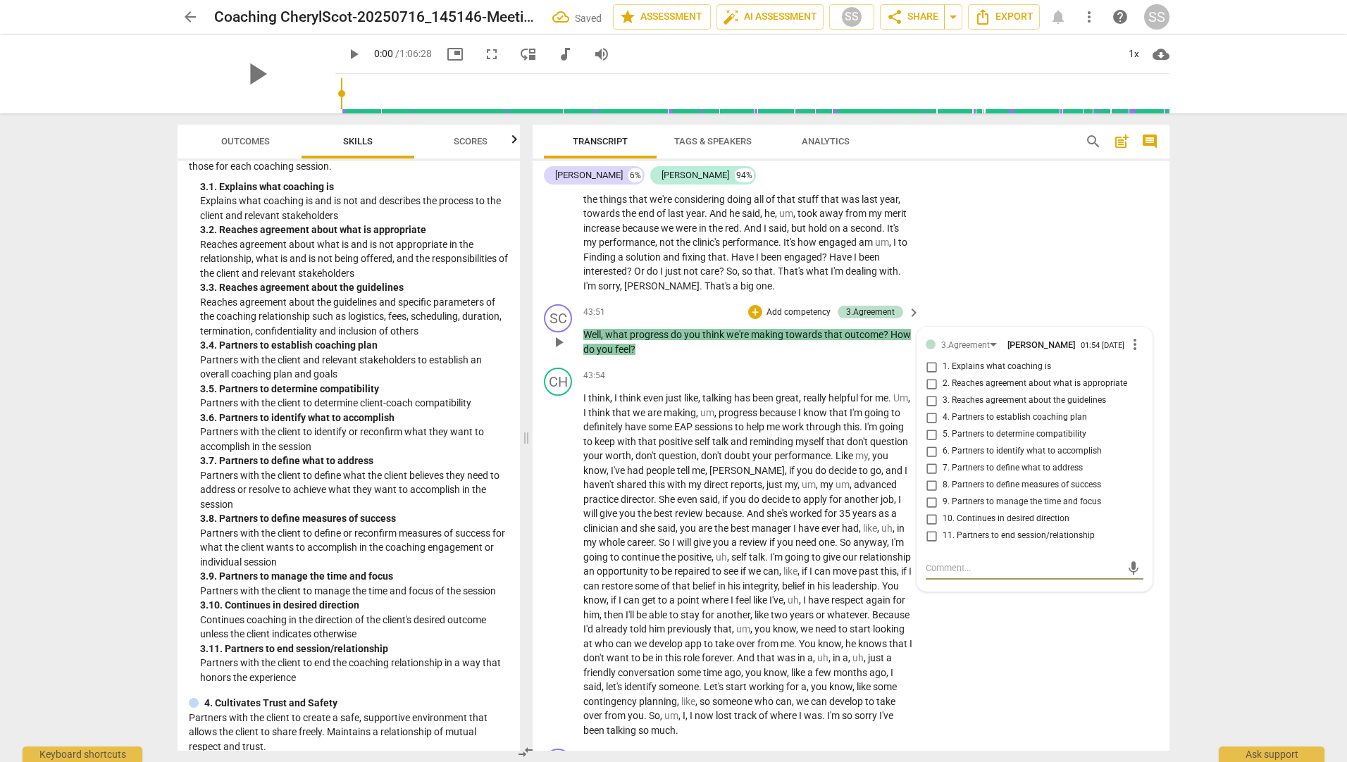
click at [928, 527] on input "10. Continues in desired direction" at bounding box center [931, 519] width 23 height 17
checkbox input "true"
click at [992, 299] on div "CH play_arrow pause 39:48 + Add competency keyboard_arrow_right Well , I mean ,…" at bounding box center [850, 14] width 637 height 569
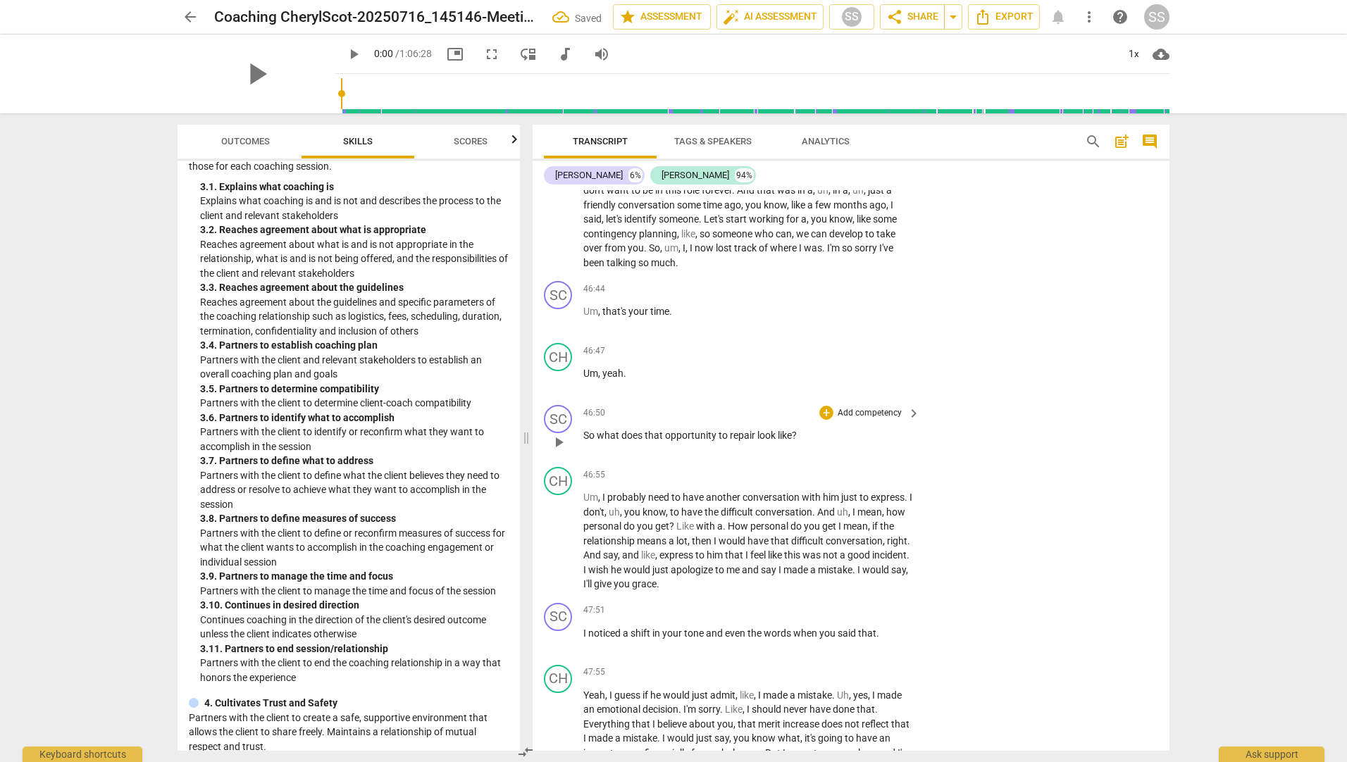
scroll to position [7818, 0]
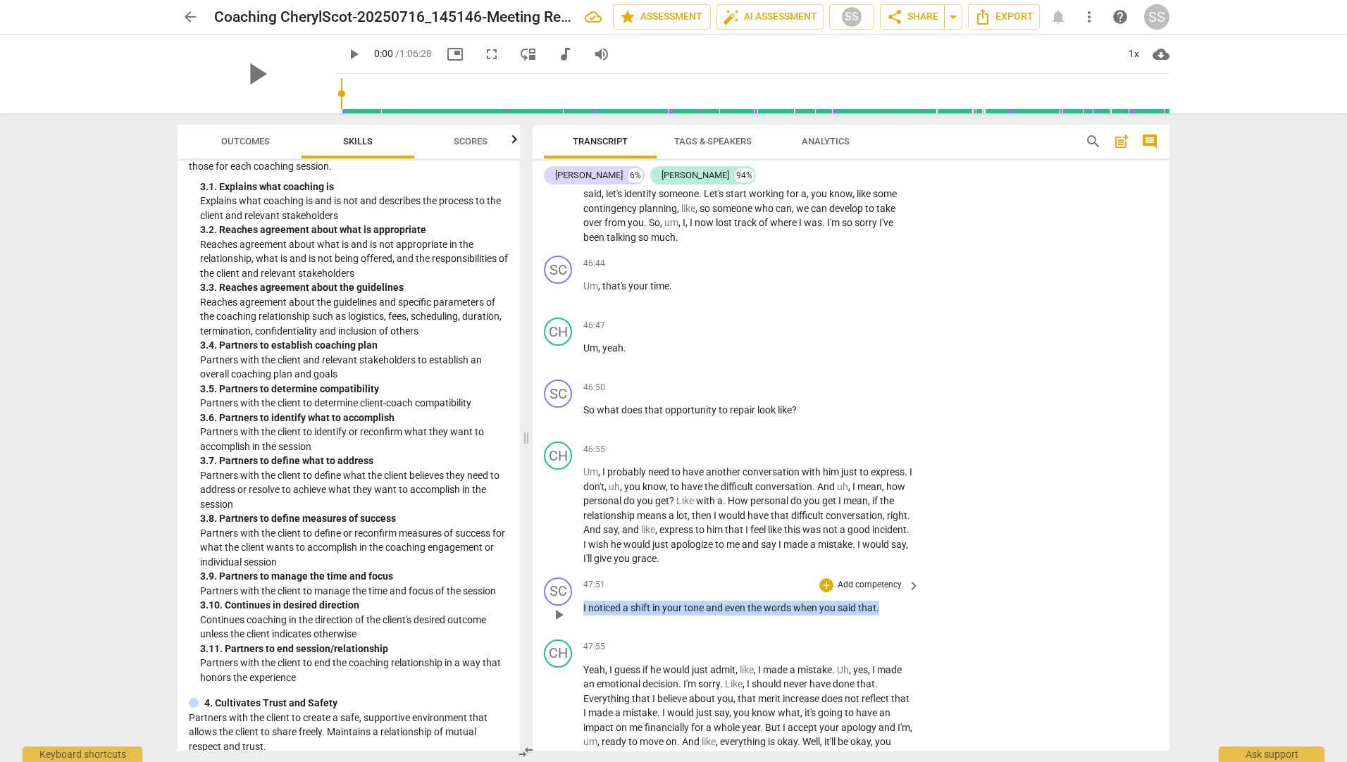
drag, startPoint x: 868, startPoint y: 639, endPoint x: 577, endPoint y: 647, distance: 291.0
click at [577, 634] on div "SC play_arrow pause 47:51 + Add competency keyboard_arrow_right I noticed a shi…" at bounding box center [850, 603] width 637 height 62
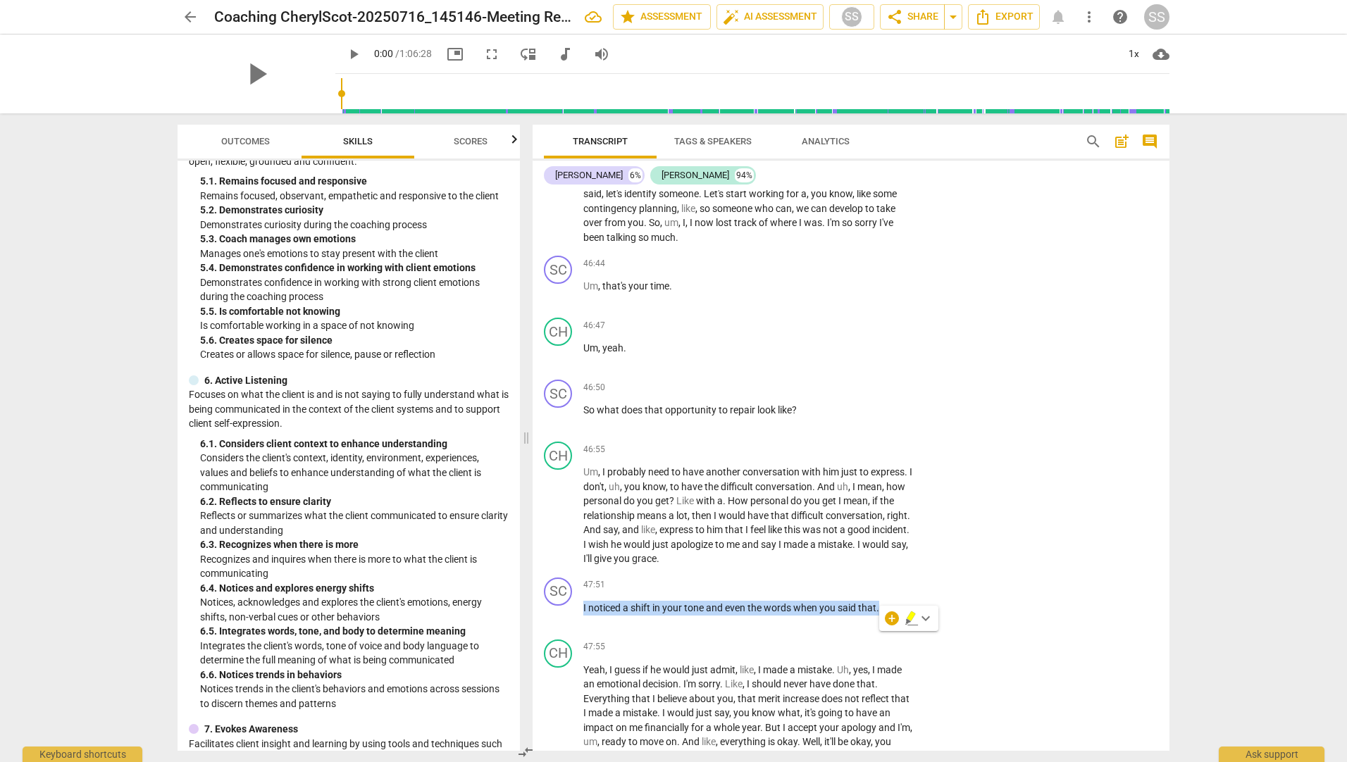
scroll to position [1660, 0]
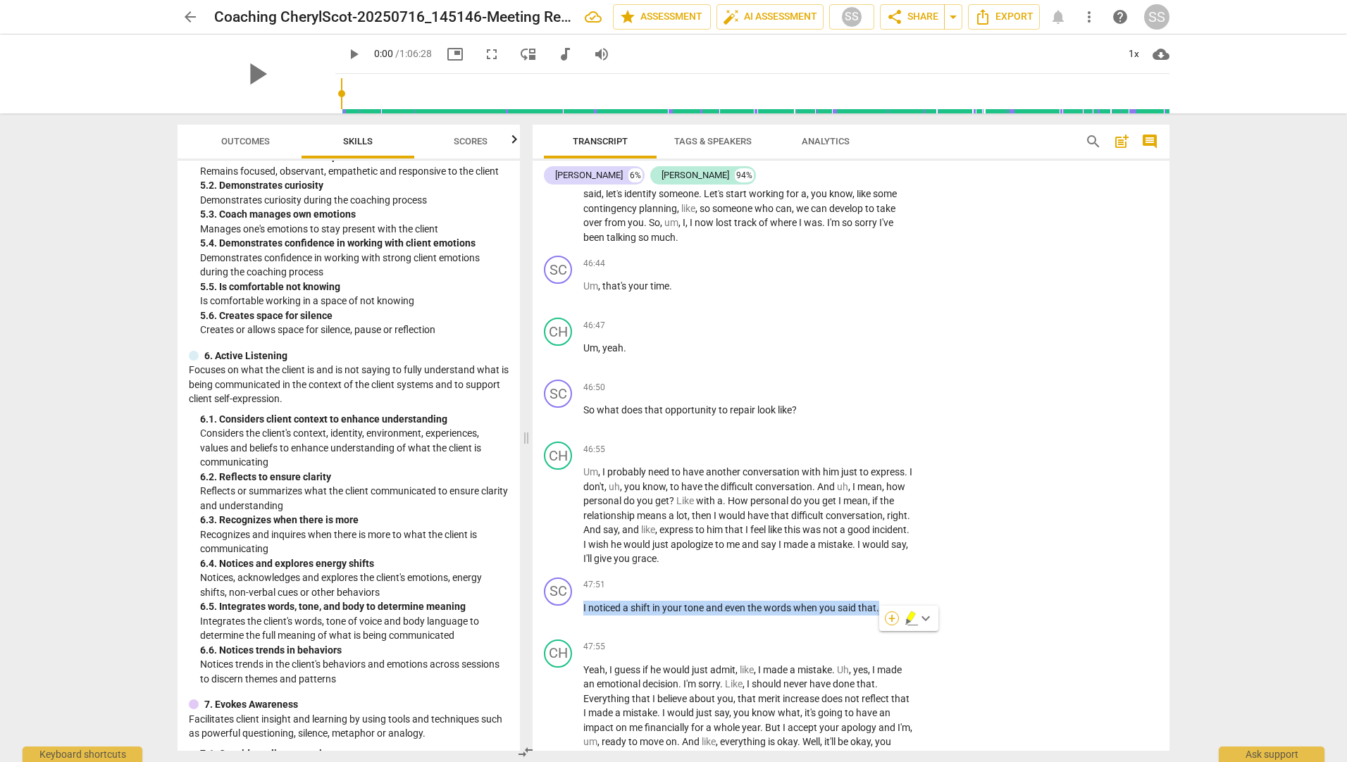
click at [894, 617] on div "+" at bounding box center [892, 618] width 14 height 14
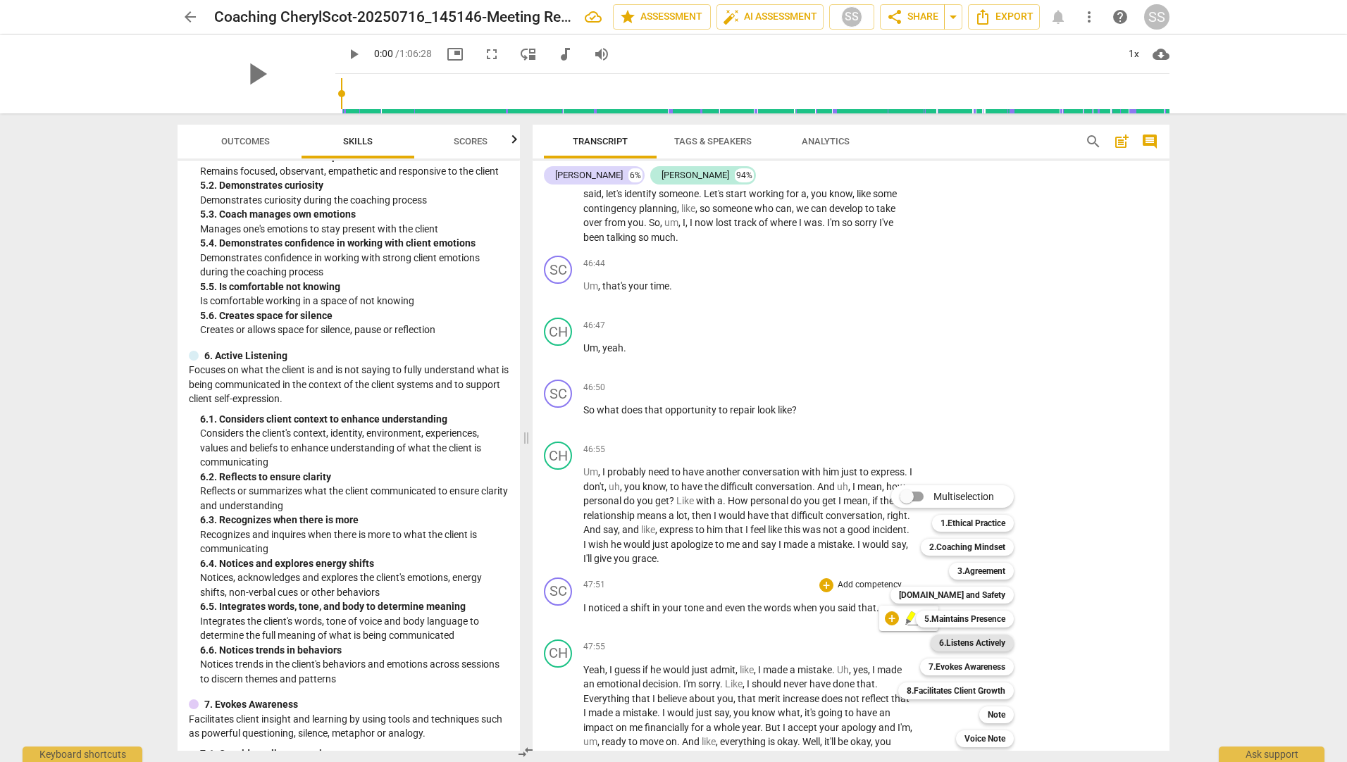
click at [967, 646] on b "6.Listens Actively" at bounding box center [972, 643] width 66 height 17
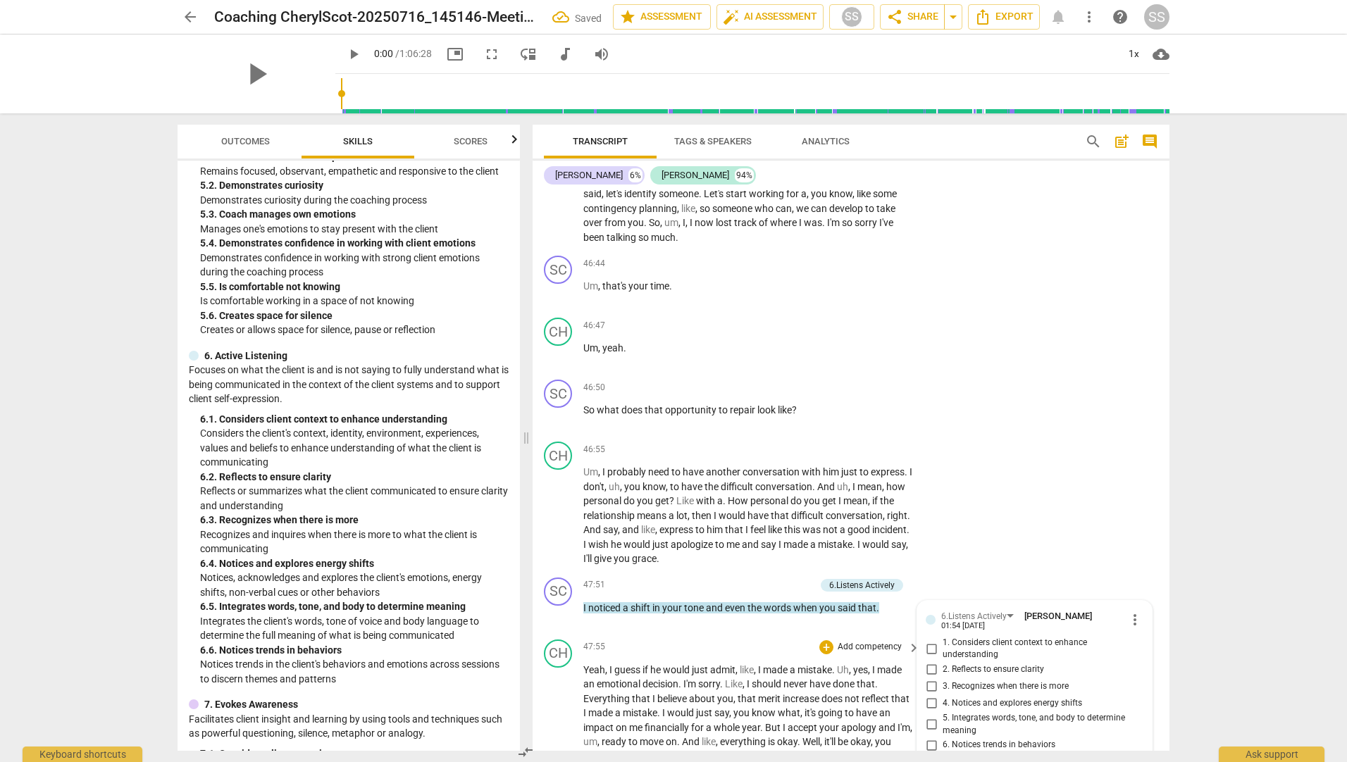
scroll to position [8154, 0]
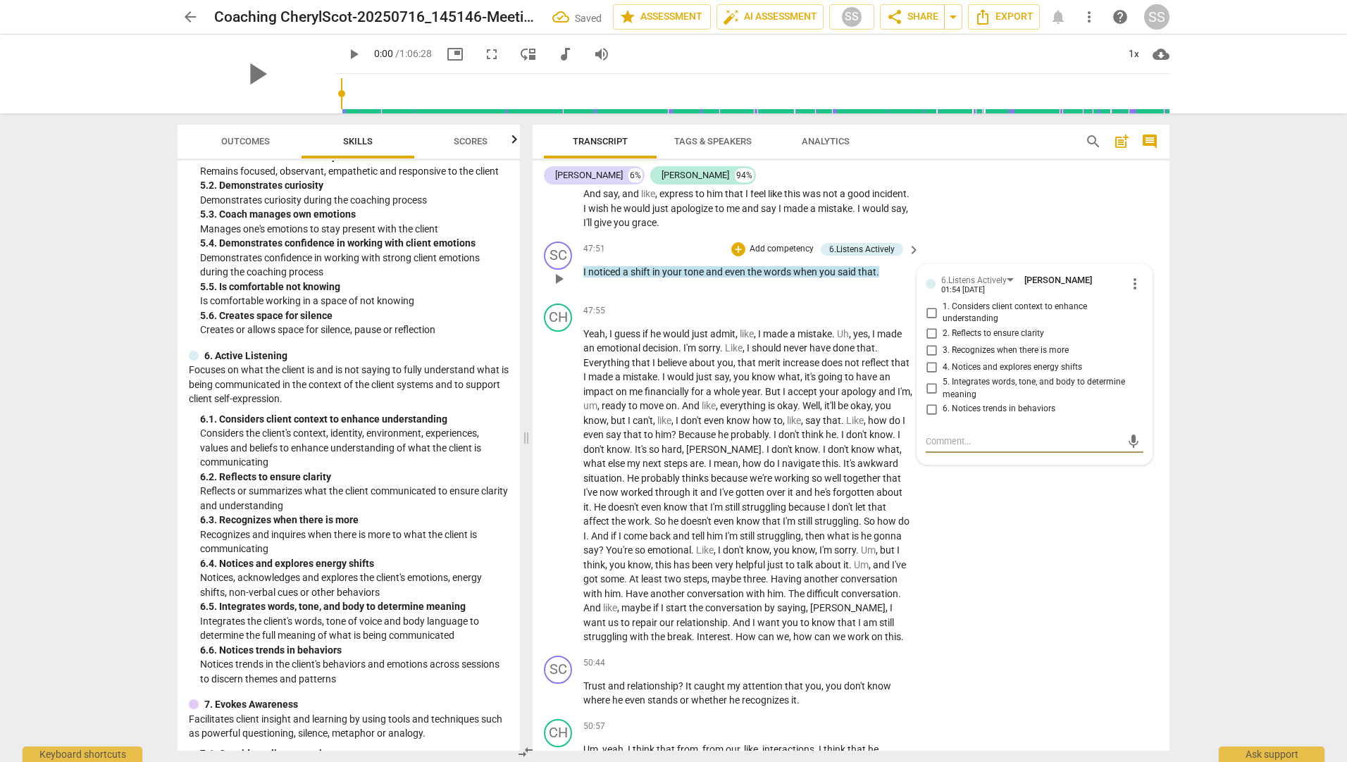
click at [949, 401] on span "5. Integrates words, tone, and body to determine meaning" at bounding box center [1039, 388] width 195 height 25
click at [942, 397] on input "5. Integrates words, tone, and body to determine meaning" at bounding box center [931, 388] width 23 height 17
checkbox input "true"
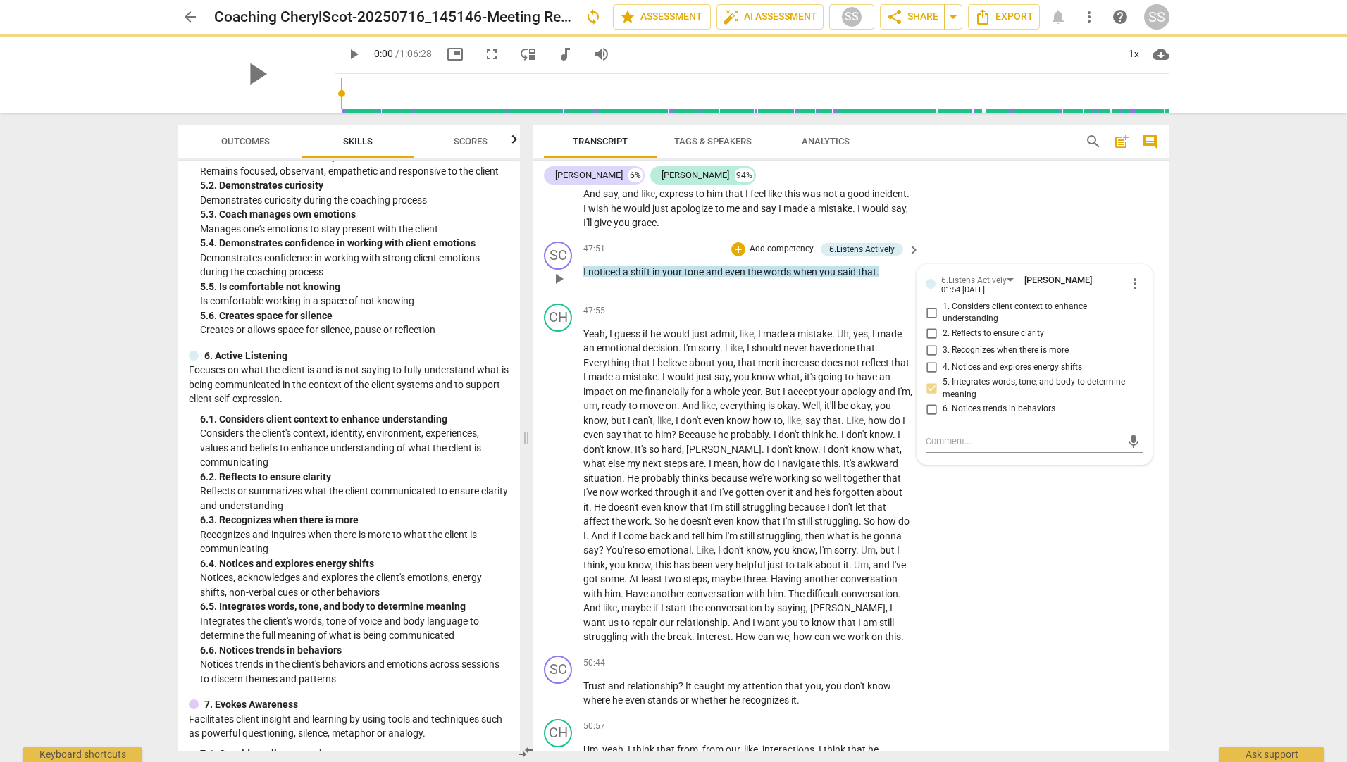
click at [988, 374] on span "4. Notices and explores energy shifts" at bounding box center [1011, 367] width 139 height 13
click at [942, 376] on input "4. Notices and explores energy shifts" at bounding box center [931, 367] width 23 height 17
checkbox input "true"
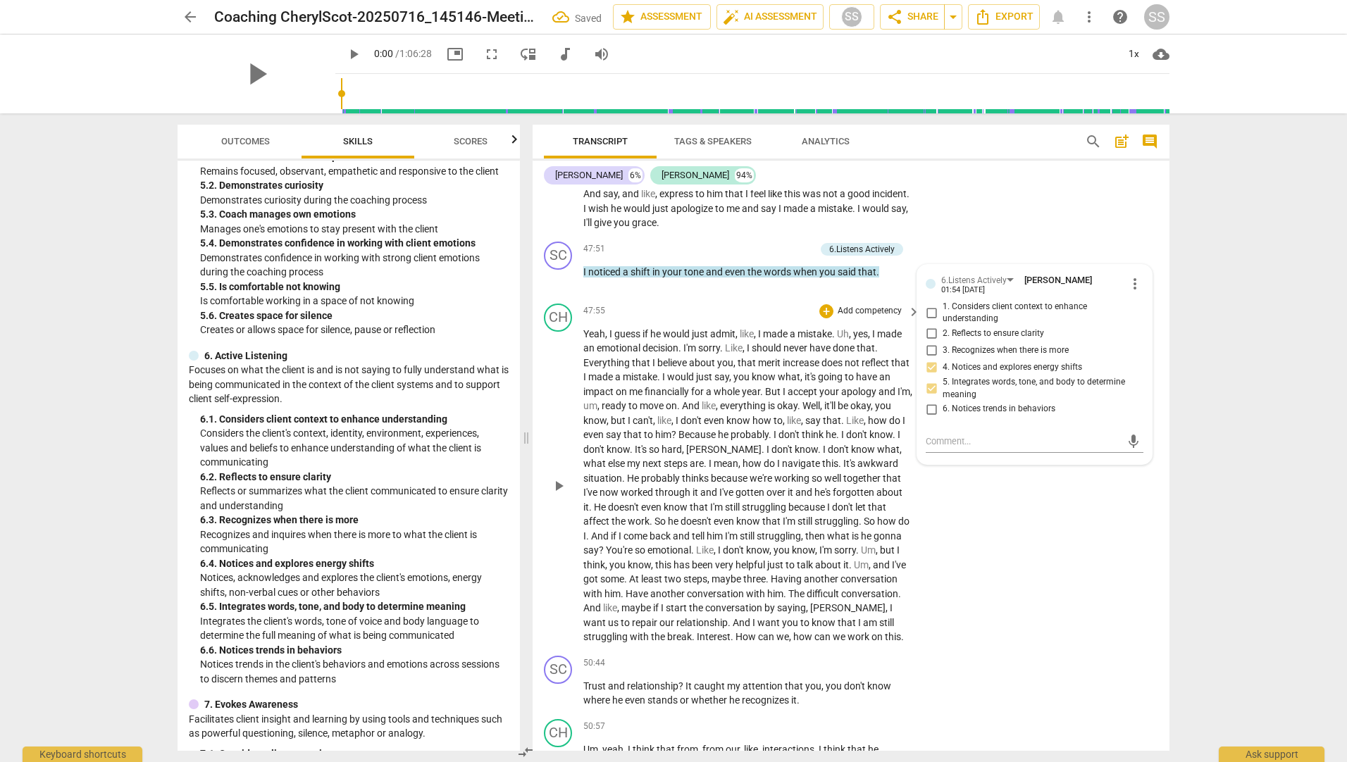
click at [1038, 547] on div "CH play_arrow pause 47:55 + Add competency keyboard_arrow_right Yeah , I guess …" at bounding box center [850, 474] width 637 height 352
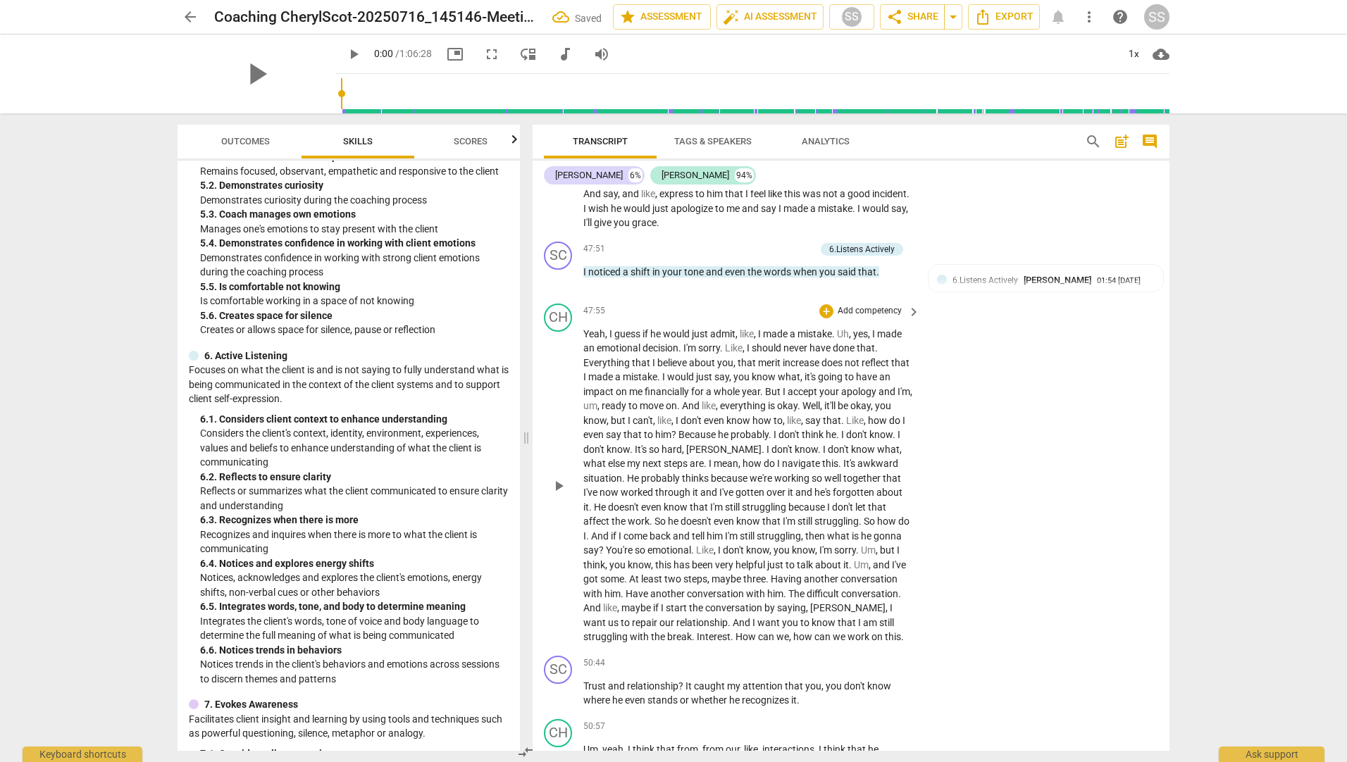
scroll to position [8436, 0]
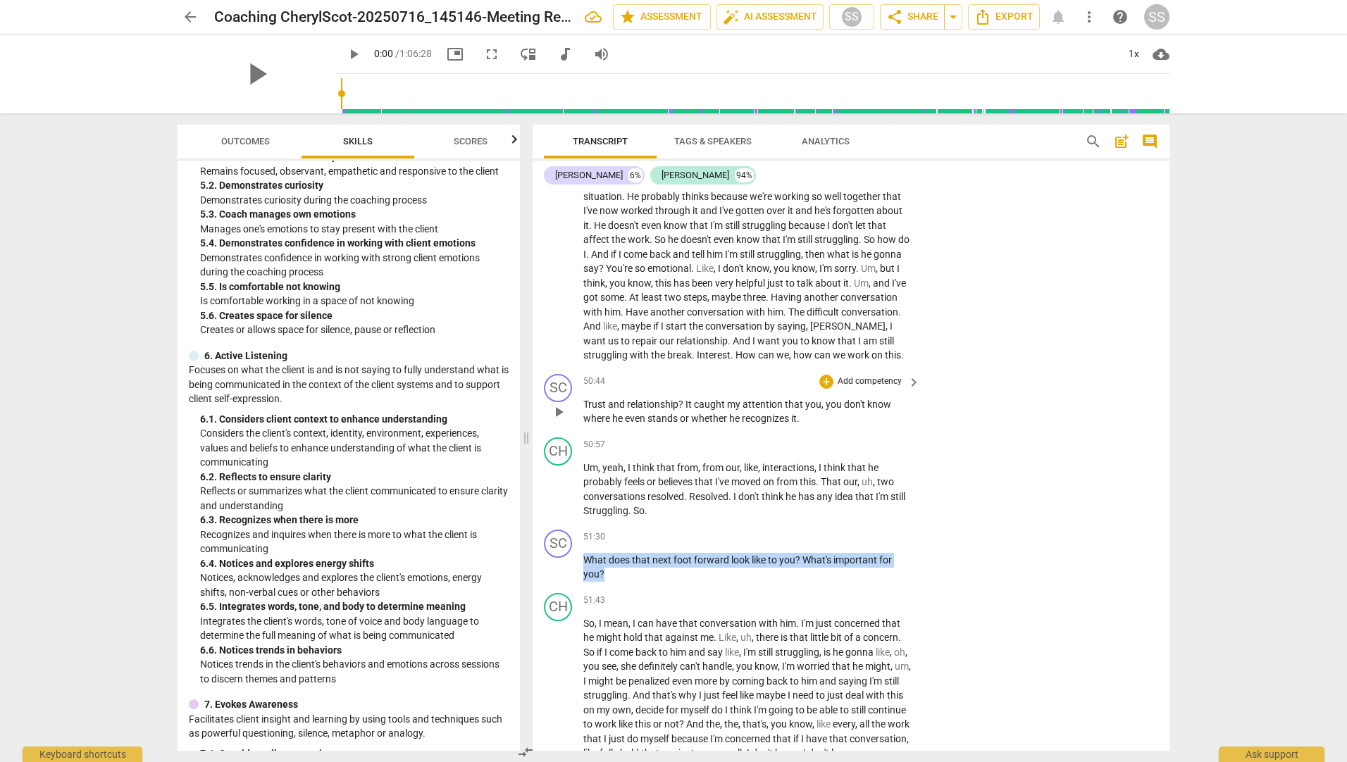
drag, startPoint x: 595, startPoint y: 601, endPoint x: 582, endPoint y: 424, distance: 177.9
click at [582, 424] on div "SC play_arrow pause 00:07 + Add competency keyboard_arrow_right All right . [PE…" at bounding box center [850, 470] width 637 height 561
click at [878, 388] on p "Add competency" at bounding box center [869, 381] width 67 height 13
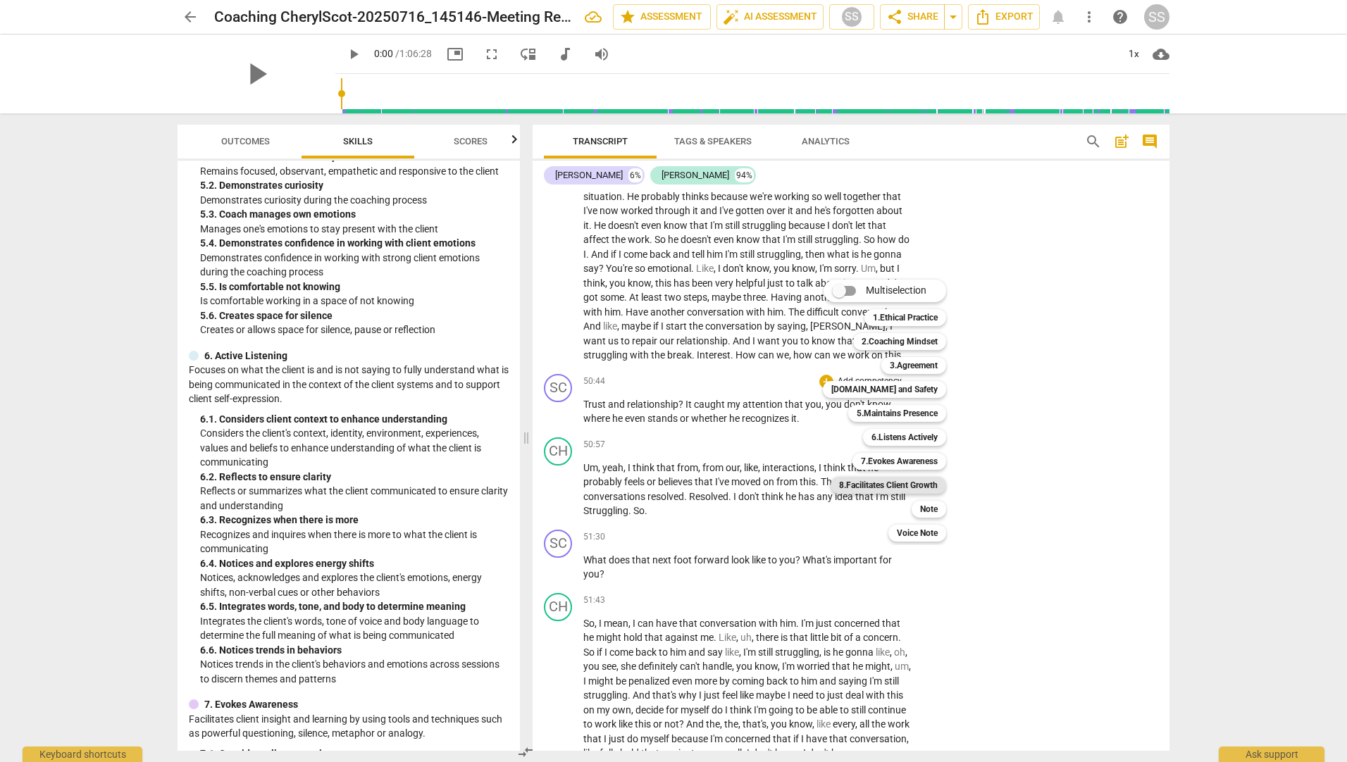
click at [925, 487] on b "8.Facilitates Client Growth" at bounding box center [888, 485] width 99 height 17
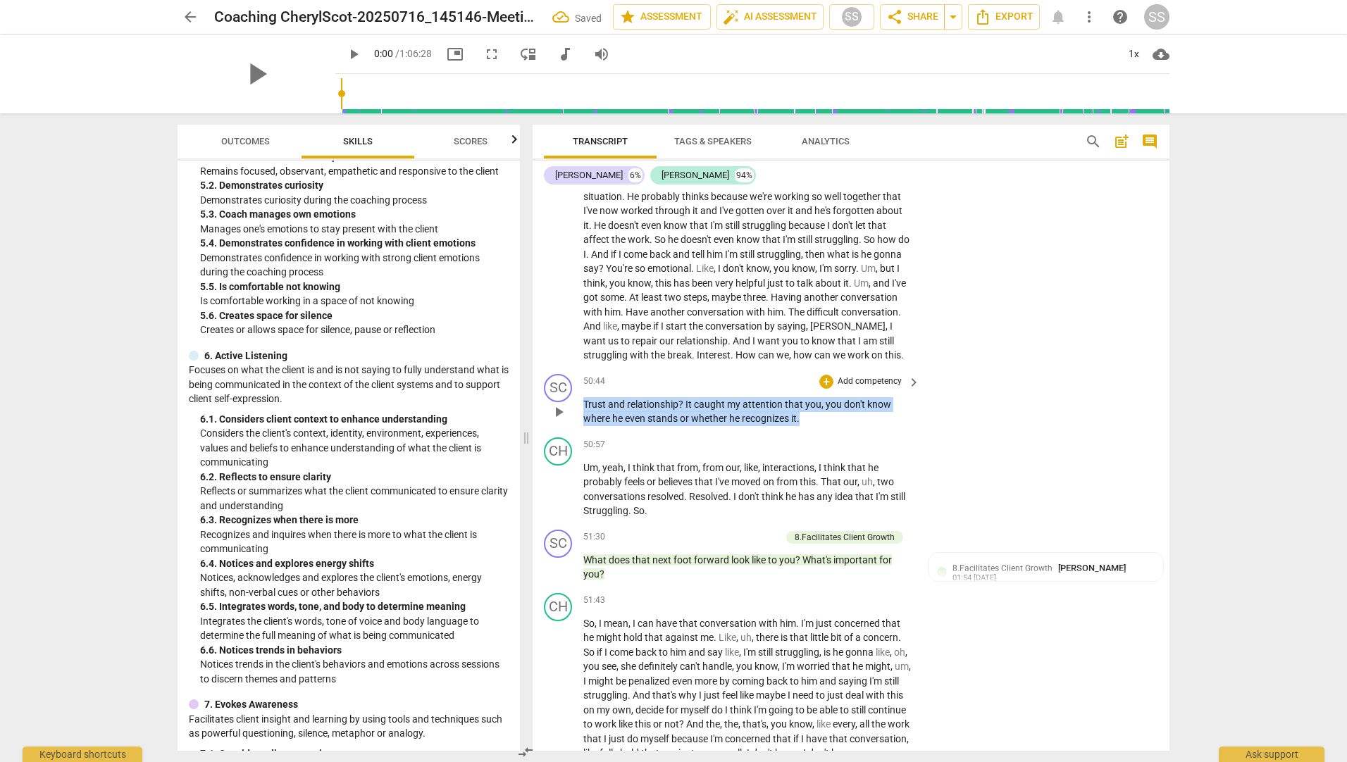
drag, startPoint x: 795, startPoint y: 449, endPoint x: 580, endPoint y: 423, distance: 217.0
click at [574, 425] on div "SC play_arrow pause 50:44 + Add competency keyboard_arrow_right Trust and relat…" at bounding box center [850, 399] width 637 height 63
click at [879, 388] on p "Add competency" at bounding box center [869, 381] width 67 height 13
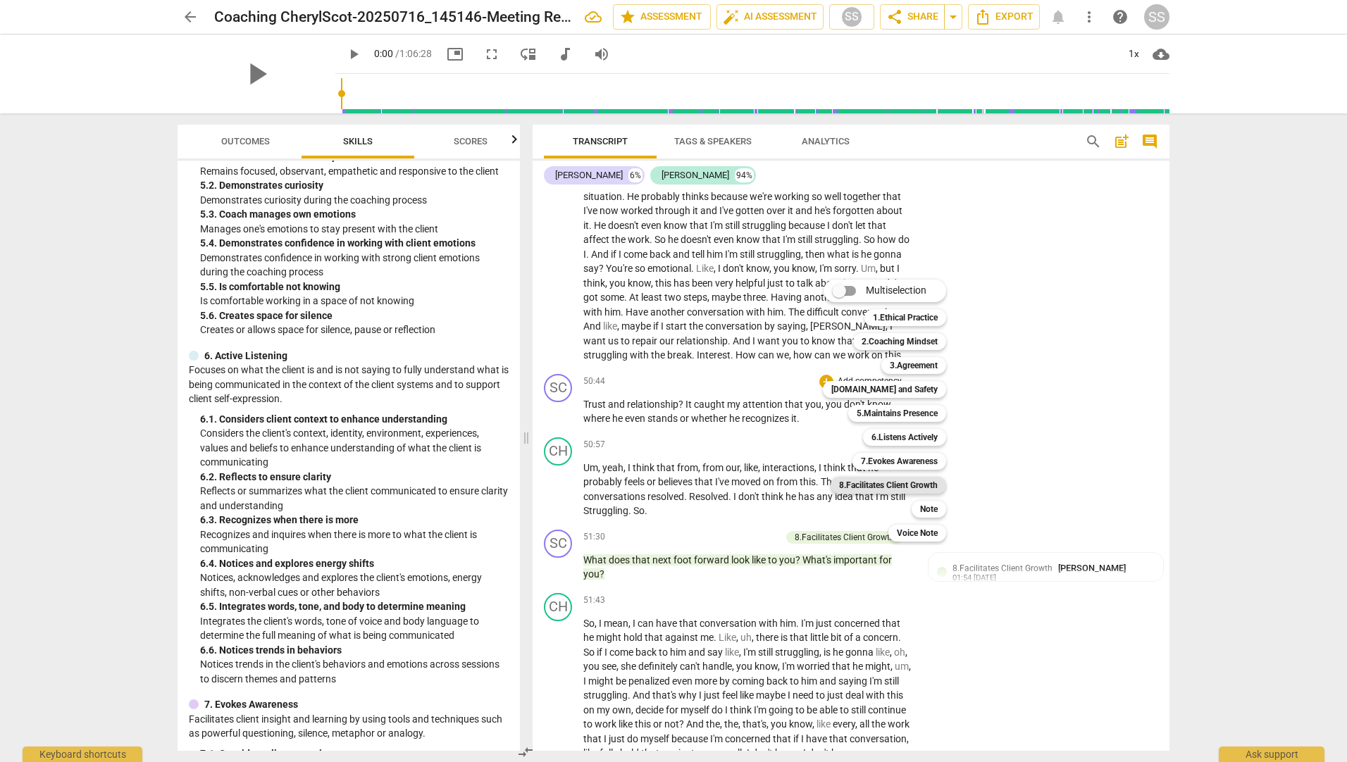
click at [897, 484] on b "8.Facilitates Client Growth" at bounding box center [888, 485] width 99 height 17
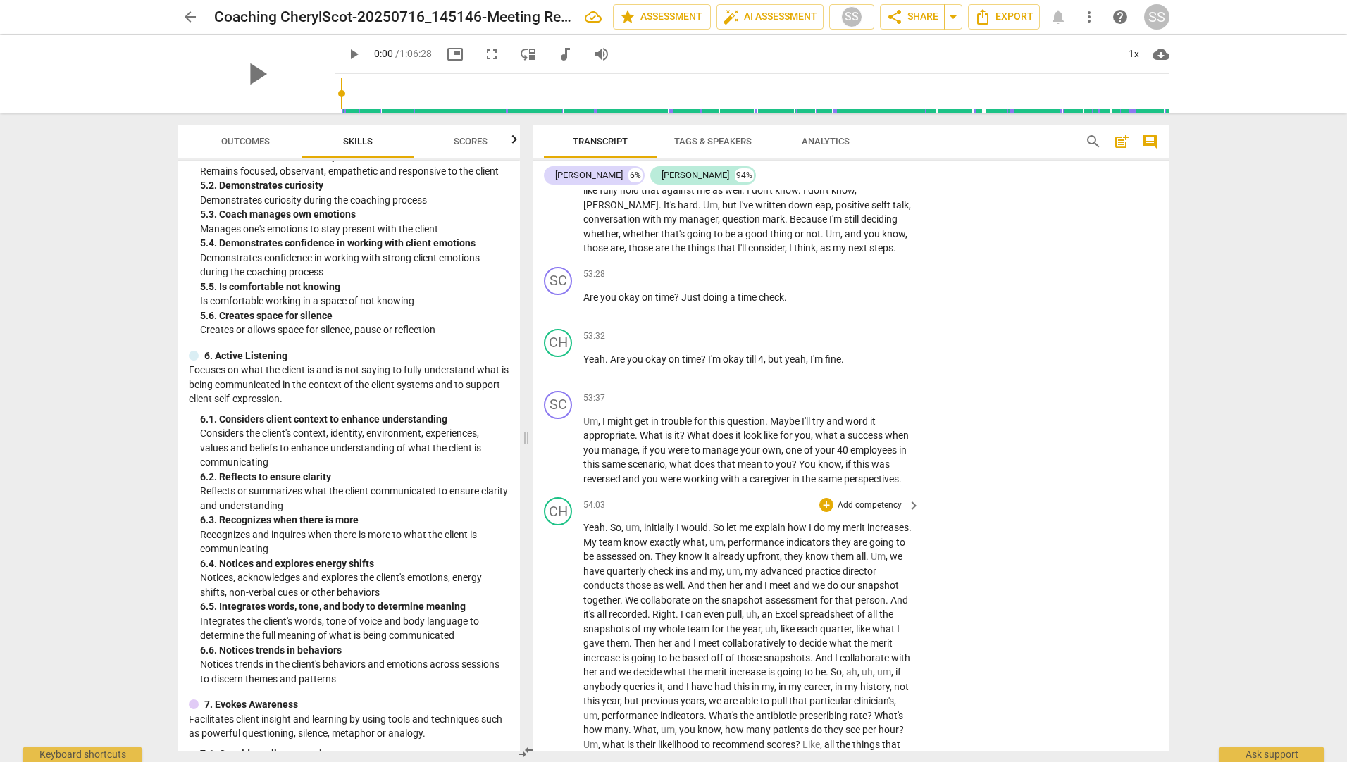
scroll to position [8999, 0]
drag, startPoint x: 788, startPoint y: 340, endPoint x: 587, endPoint y: 340, distance: 201.4
click at [575, 323] on div "SC play_arrow pause 53:28 + Add competency keyboard_arrow_right Are you okay on…" at bounding box center [850, 292] width 637 height 62
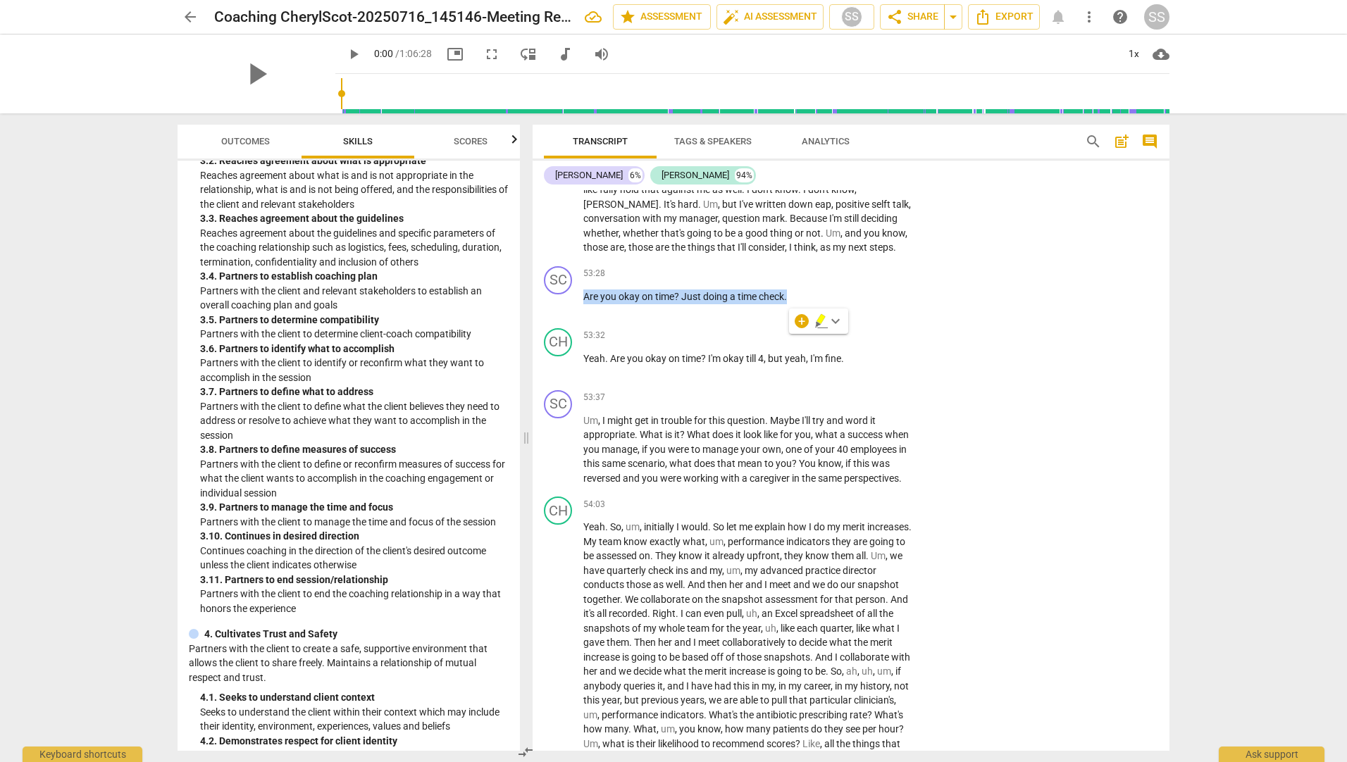
scroll to position [815, 0]
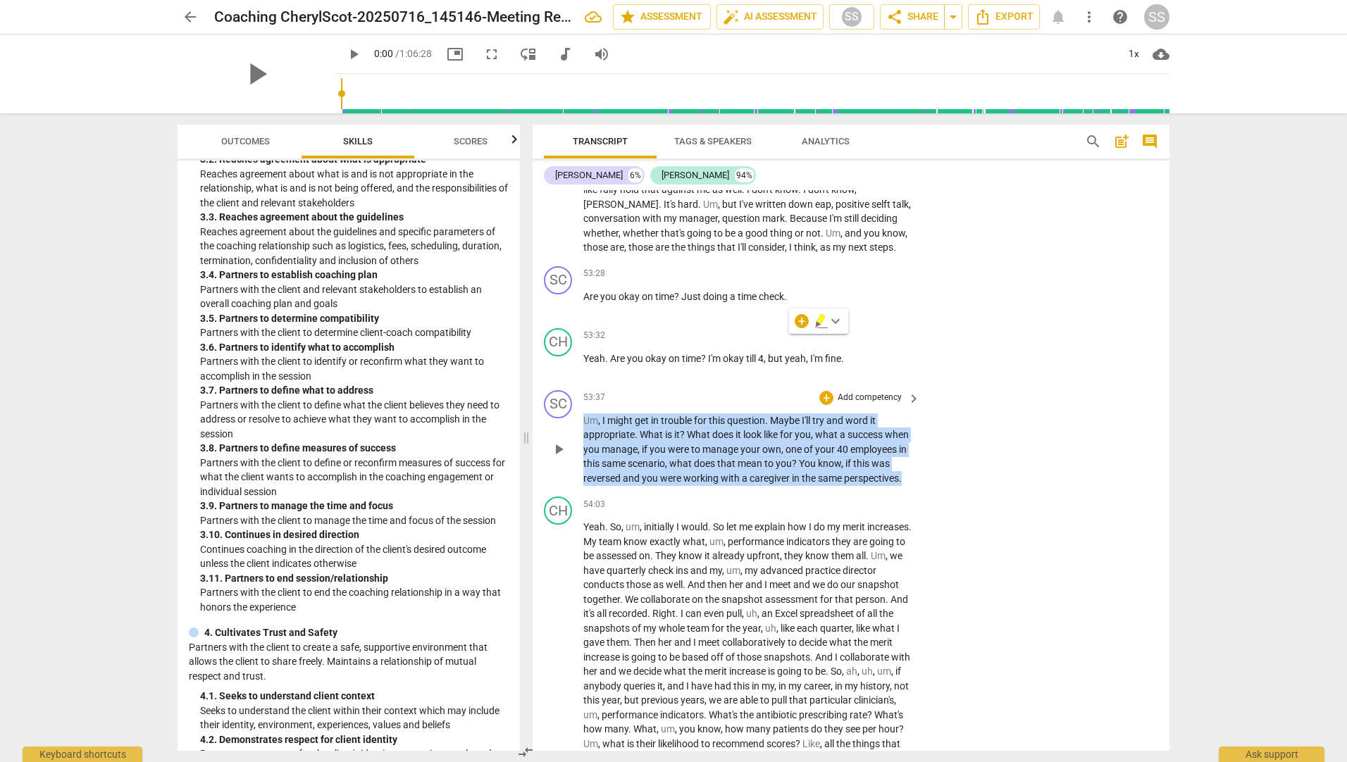
drag, startPoint x: 663, startPoint y: 532, endPoint x: 580, endPoint y: 461, distance: 108.9
click at [580, 461] on div "SC play_arrow pause 53:37 + Add competency keyboard_arrow_right Um , I might ge…" at bounding box center [850, 438] width 637 height 107
click at [876, 404] on p "Add competency" at bounding box center [869, 398] width 67 height 13
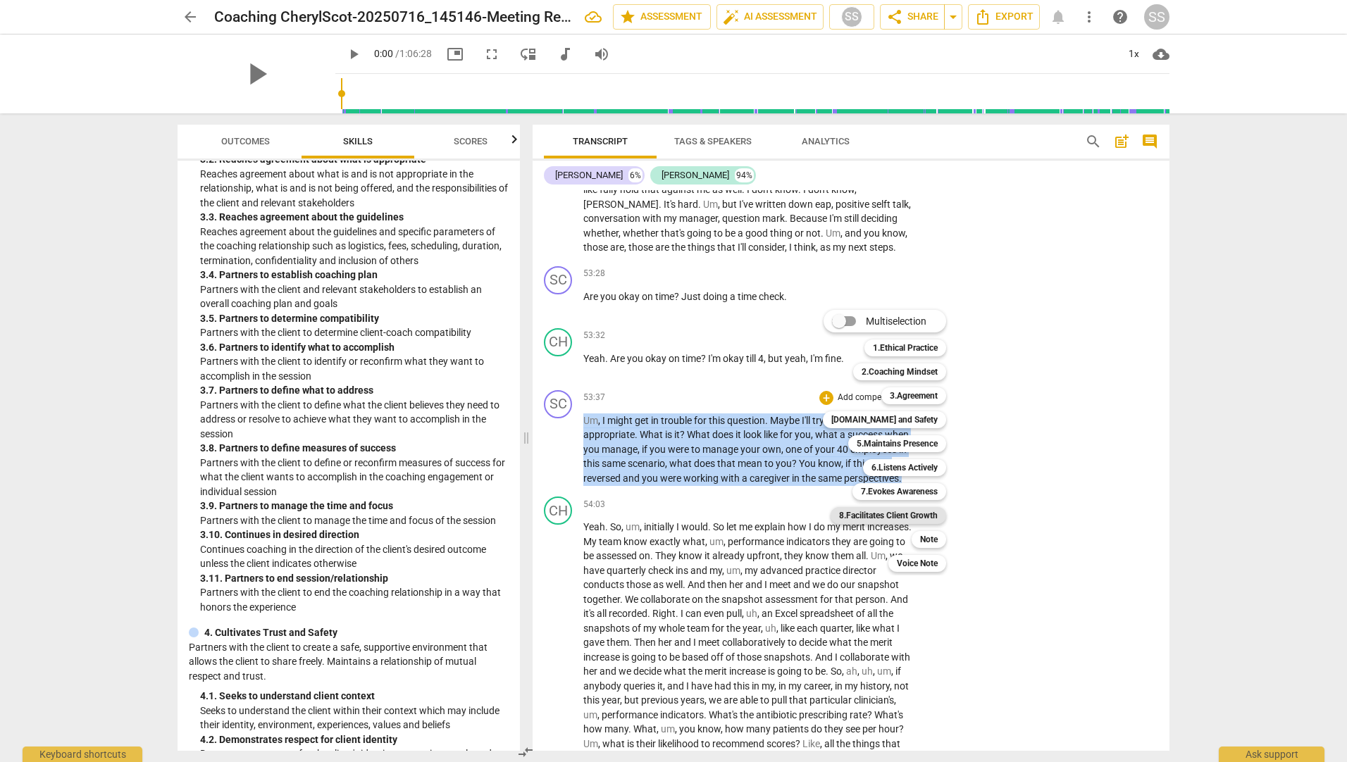
click at [925, 518] on b "8.Facilitates Client Growth" at bounding box center [888, 515] width 99 height 17
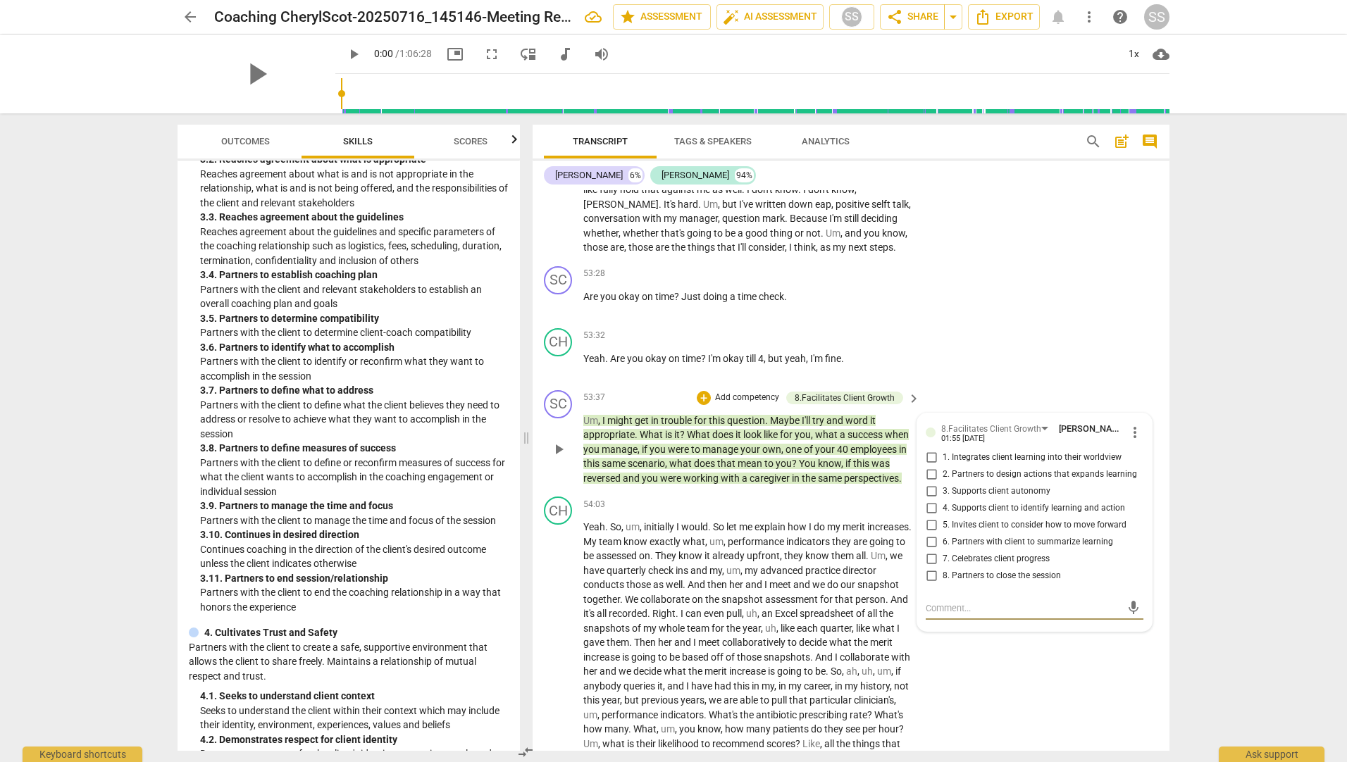
click at [1128, 441] on span "more_vert" at bounding box center [1134, 432] width 17 height 17
click at [1139, 496] on li "Delete" at bounding box center [1145, 502] width 49 height 27
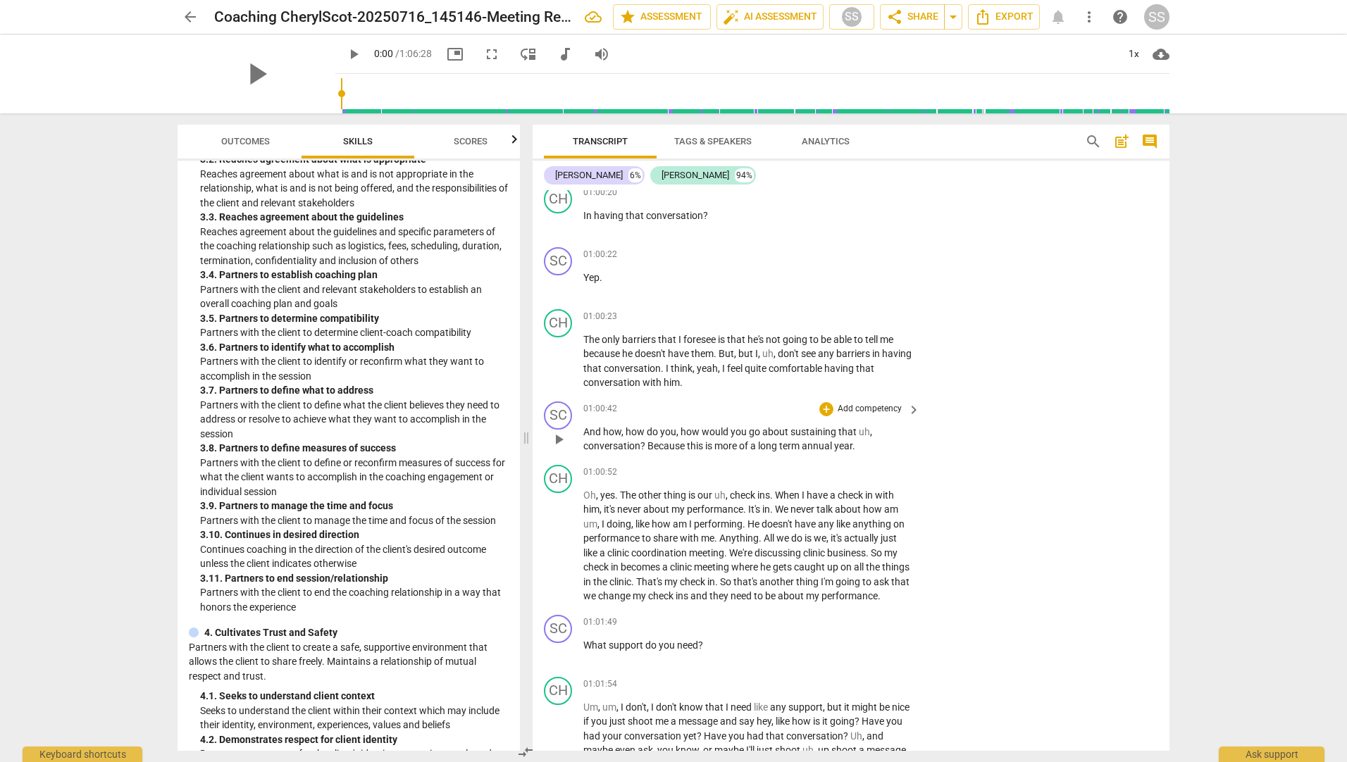
scroll to position [10408, 0]
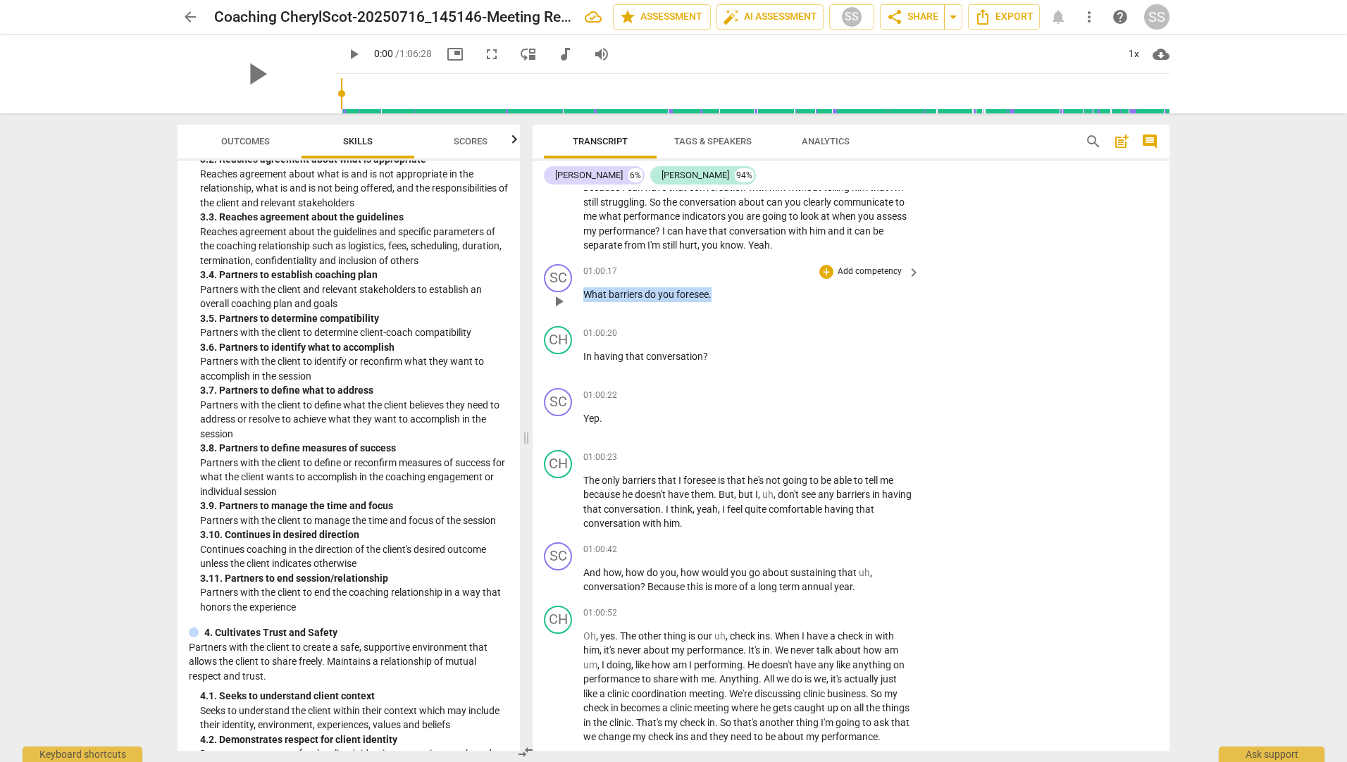
drag, startPoint x: 696, startPoint y: 381, endPoint x: 570, endPoint y: 377, distance: 126.1
click at [570, 320] on div "SC play_arrow pause 01:00:17 + Add competency keyboard_arrow_right What barrier…" at bounding box center [850, 289] width 637 height 62
click at [829, 279] on div "+" at bounding box center [826, 272] width 14 height 14
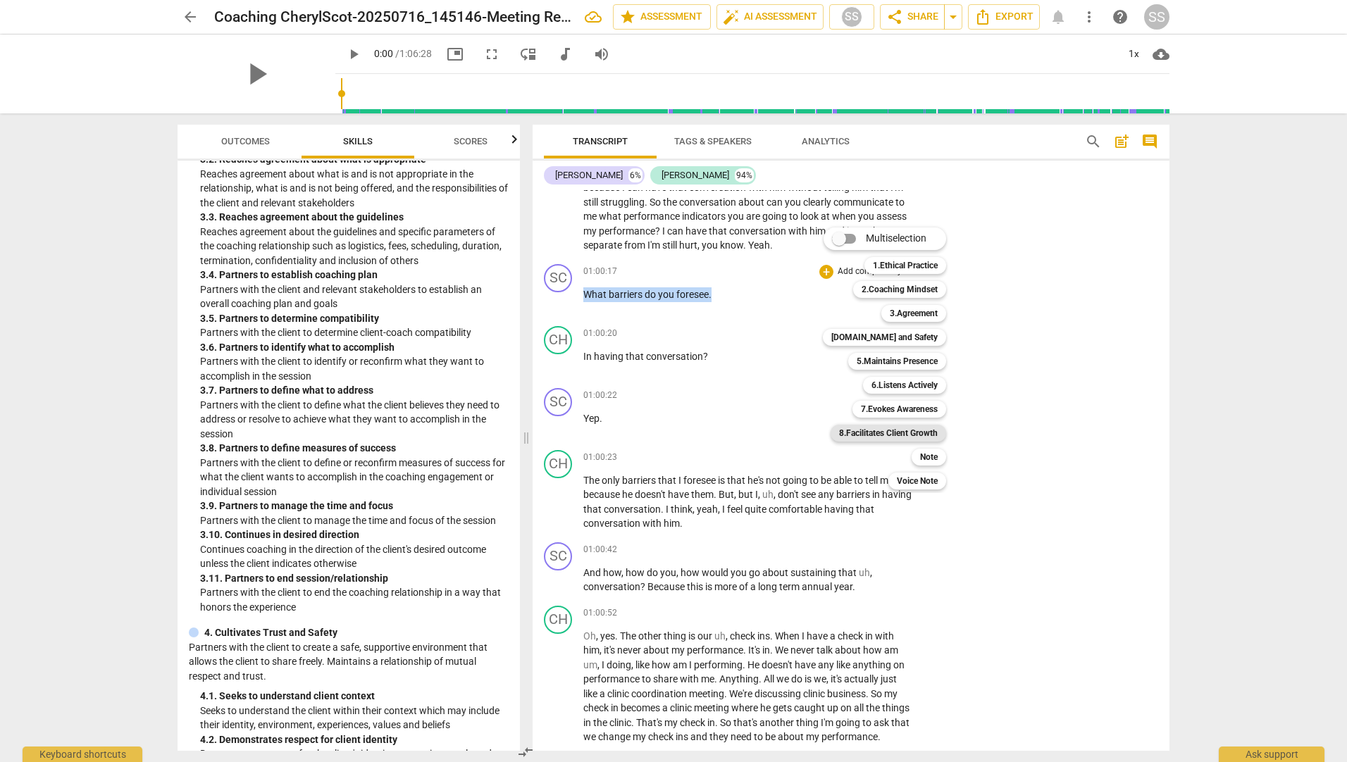
click at [912, 433] on b "8.Facilitates Client Growth" at bounding box center [888, 433] width 99 height 17
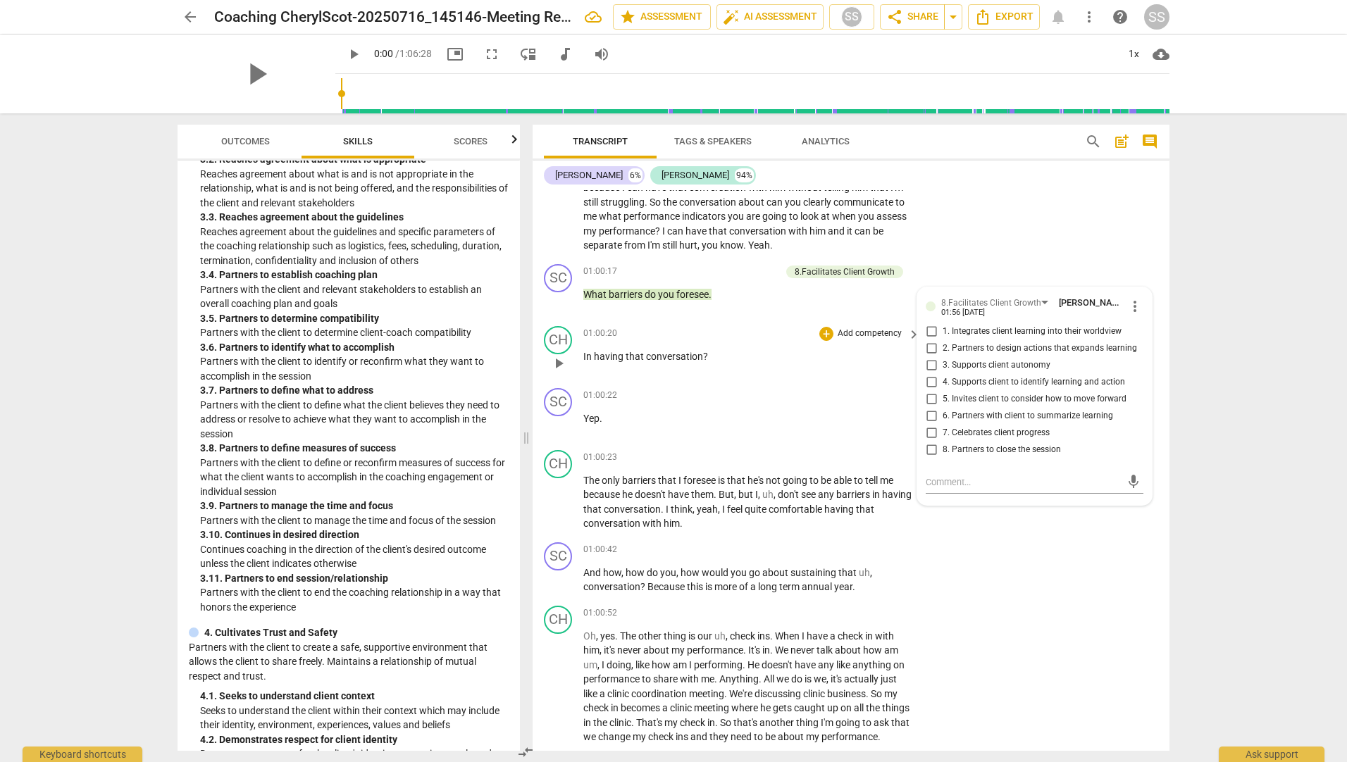
click at [839, 377] on div "01:00:20 + Add competency keyboard_arrow_right In having that conversation ?" at bounding box center [752, 351] width 338 height 51
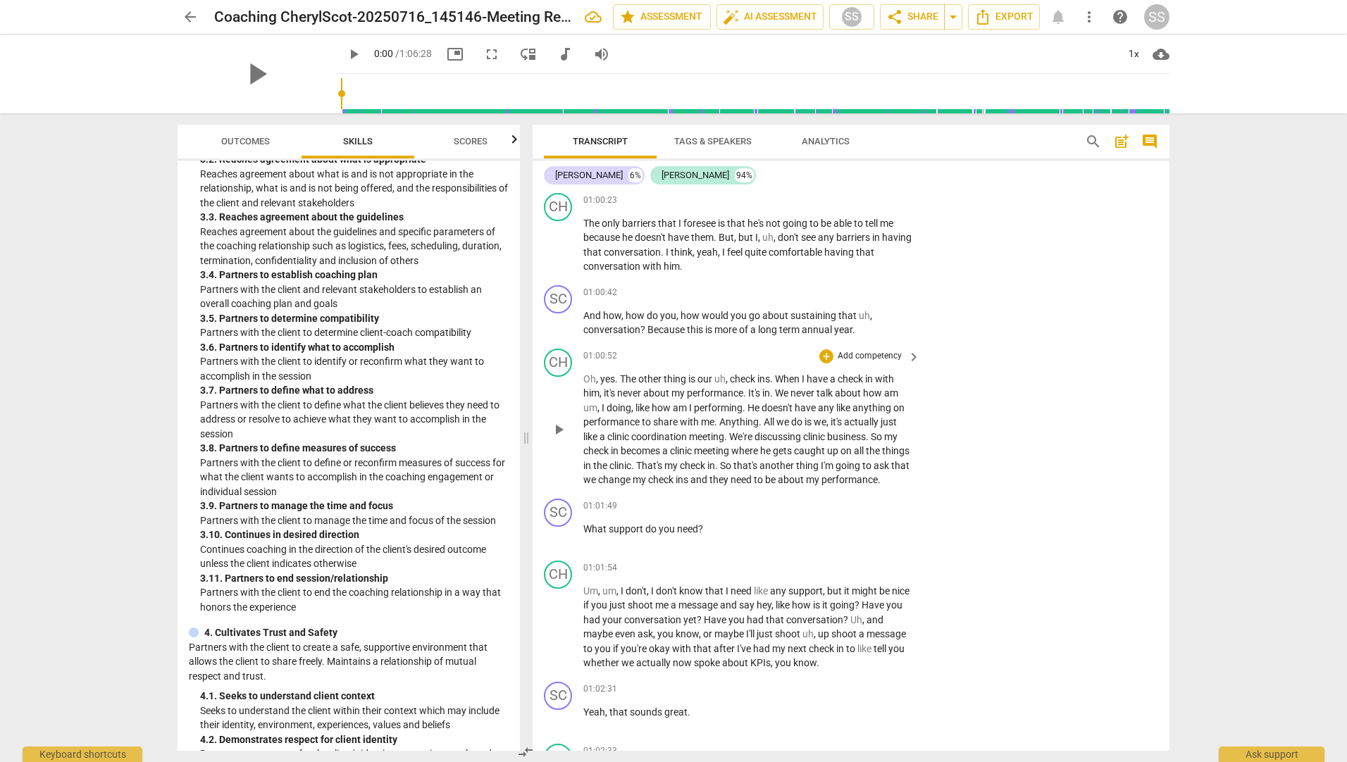
scroll to position [10689, 0]
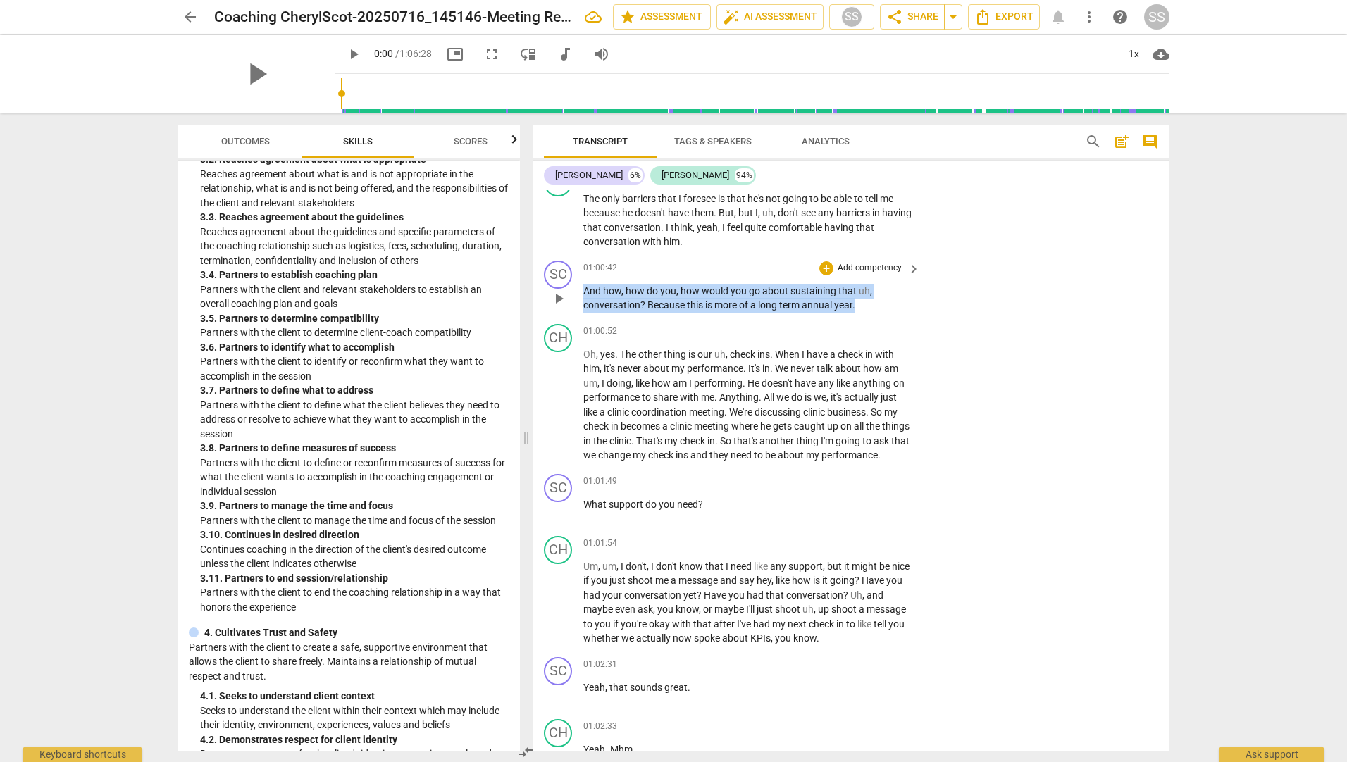
drag, startPoint x: 758, startPoint y: 394, endPoint x: 551, endPoint y: 375, distance: 207.3
click at [551, 318] on div "SC play_arrow pause 01:00:42 + Add competency keyboard_arrow_right And how , ho…" at bounding box center [850, 286] width 637 height 63
click at [866, 370] on div "+" at bounding box center [870, 373] width 14 height 14
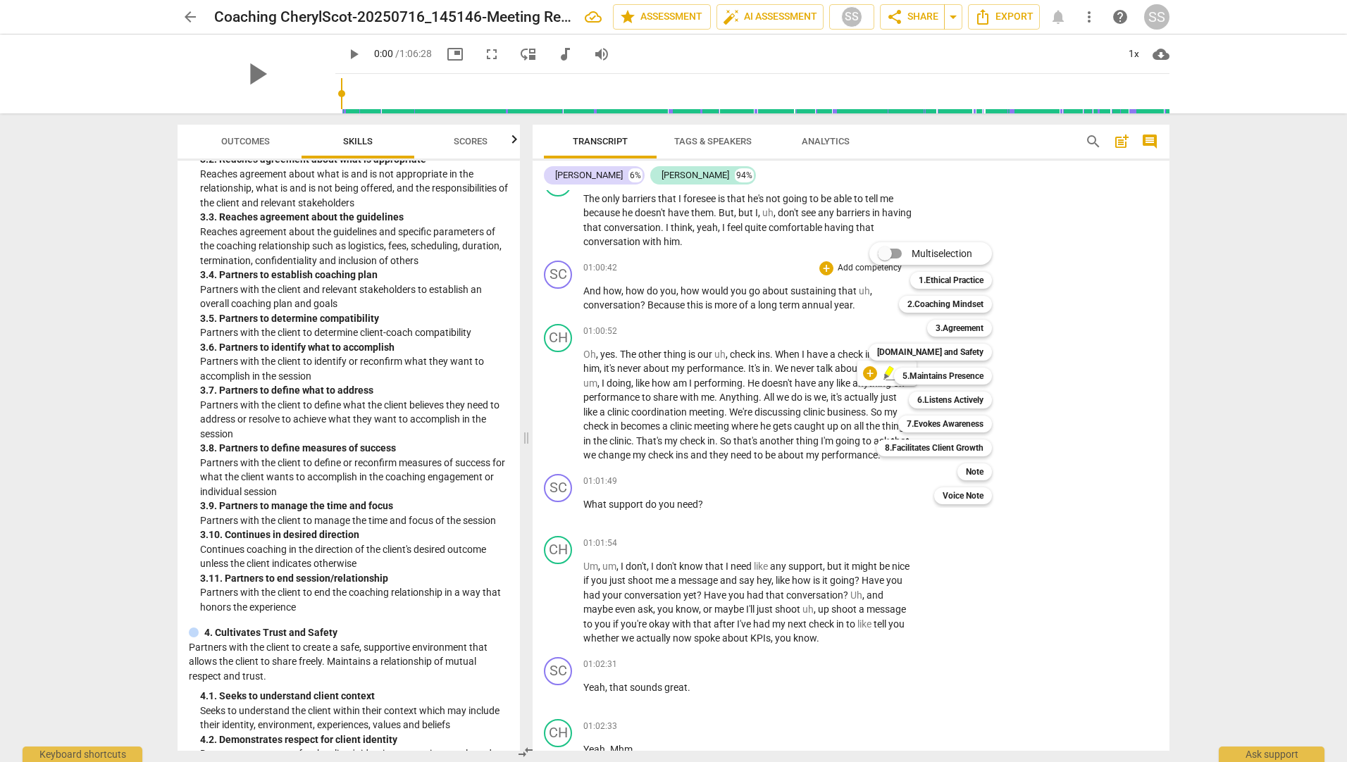
click at [511, 568] on div at bounding box center [673, 381] width 1347 height 762
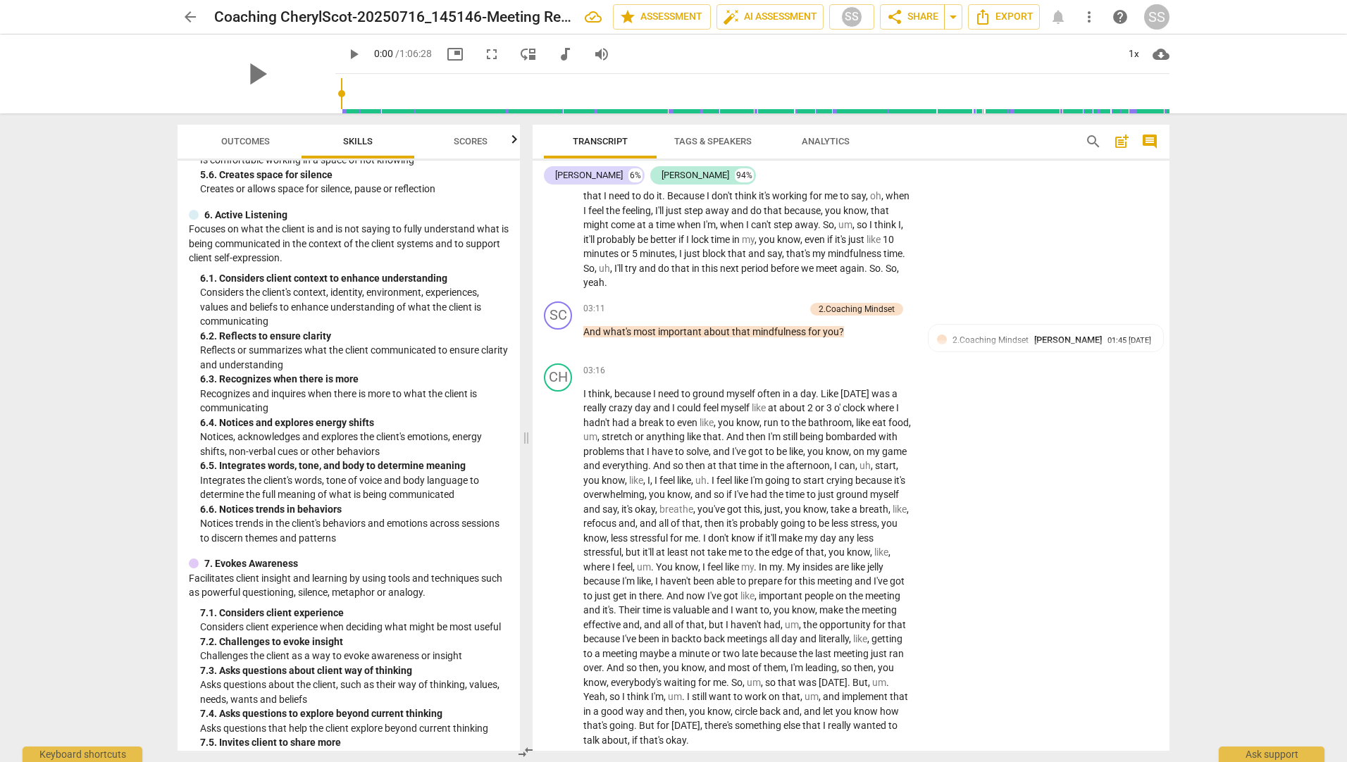
scroll to position [0, 0]
